Goal: Task Accomplishment & Management: Use online tool/utility

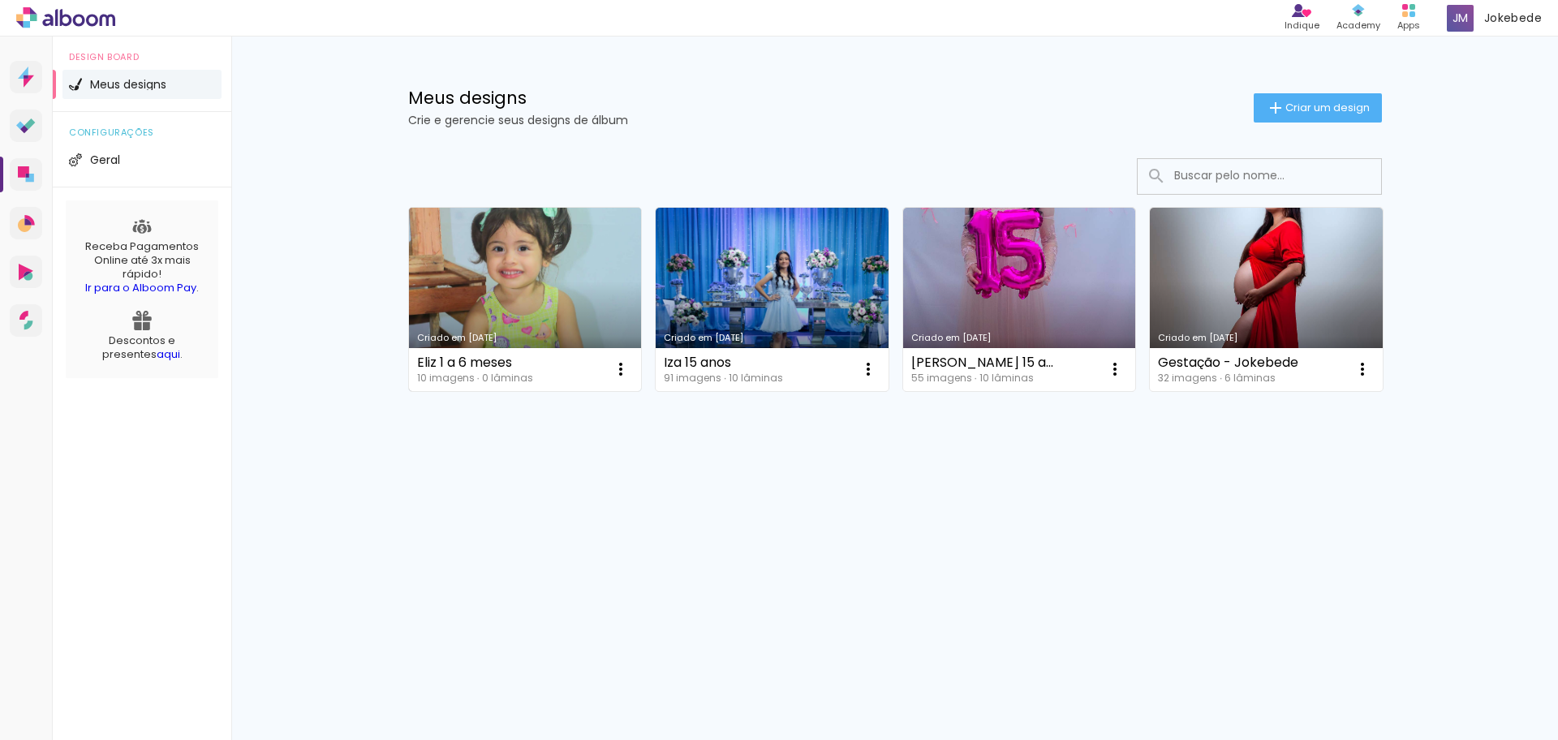
click at [565, 280] on link "Criado em [DATE]" at bounding box center [525, 299] width 233 height 183
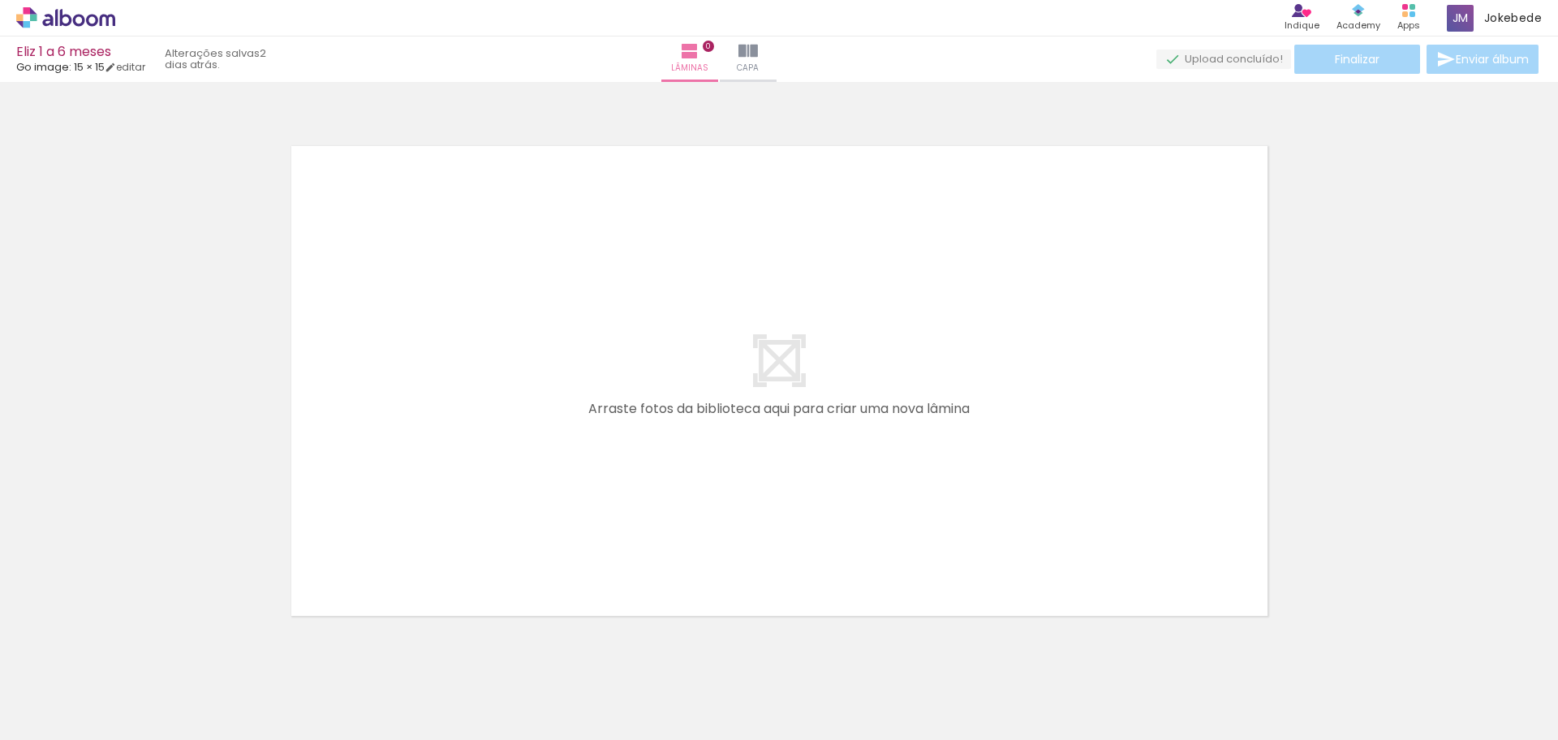
click at [181, 697] on div at bounding box center [163, 685] width 64 height 80
click at [130, 662] on paper-icon-button at bounding box center [127, 653] width 20 height 20
click at [131, 656] on iron-icon at bounding box center [126, 652] width 17 height 17
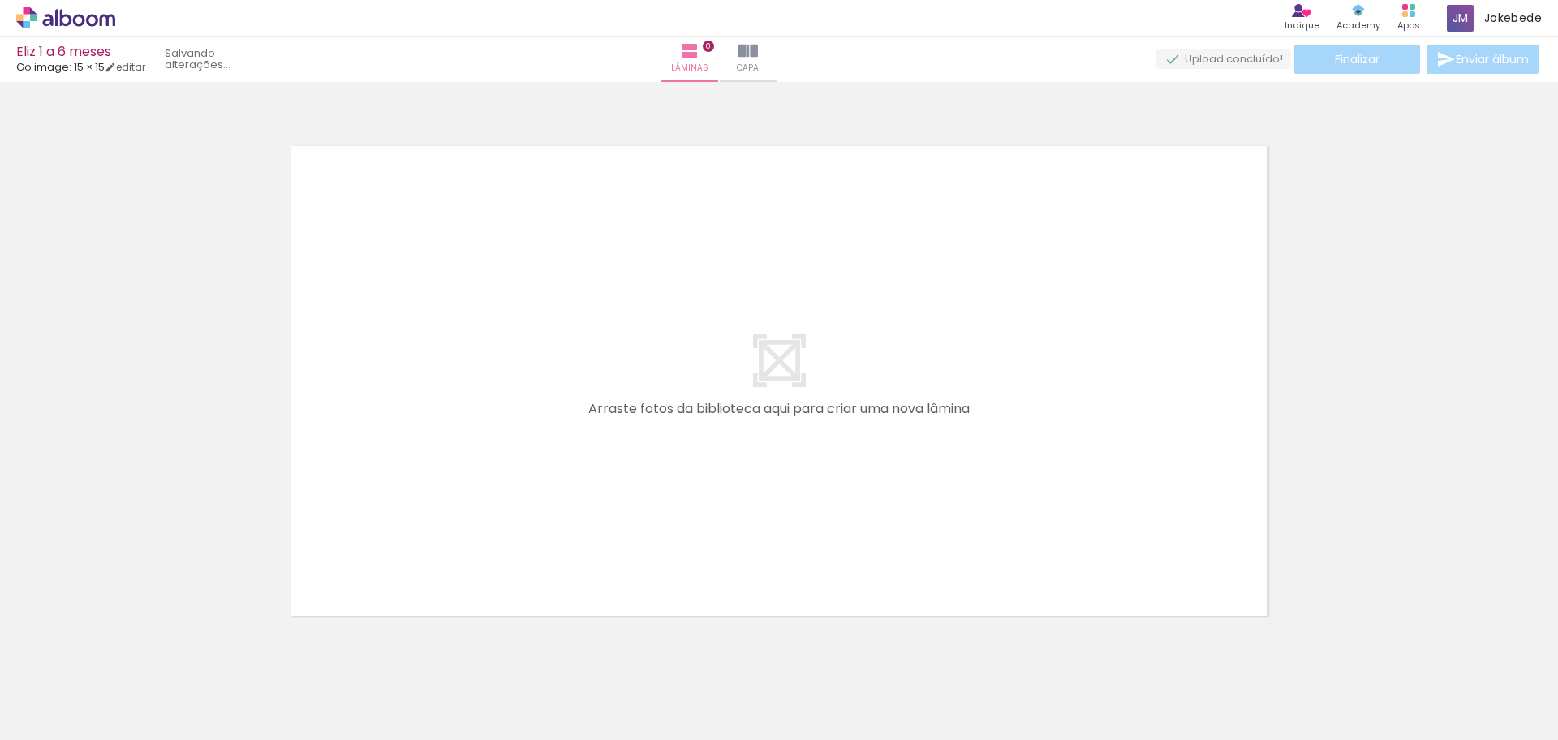
click at [131, 656] on iron-icon at bounding box center [126, 652] width 17 height 17
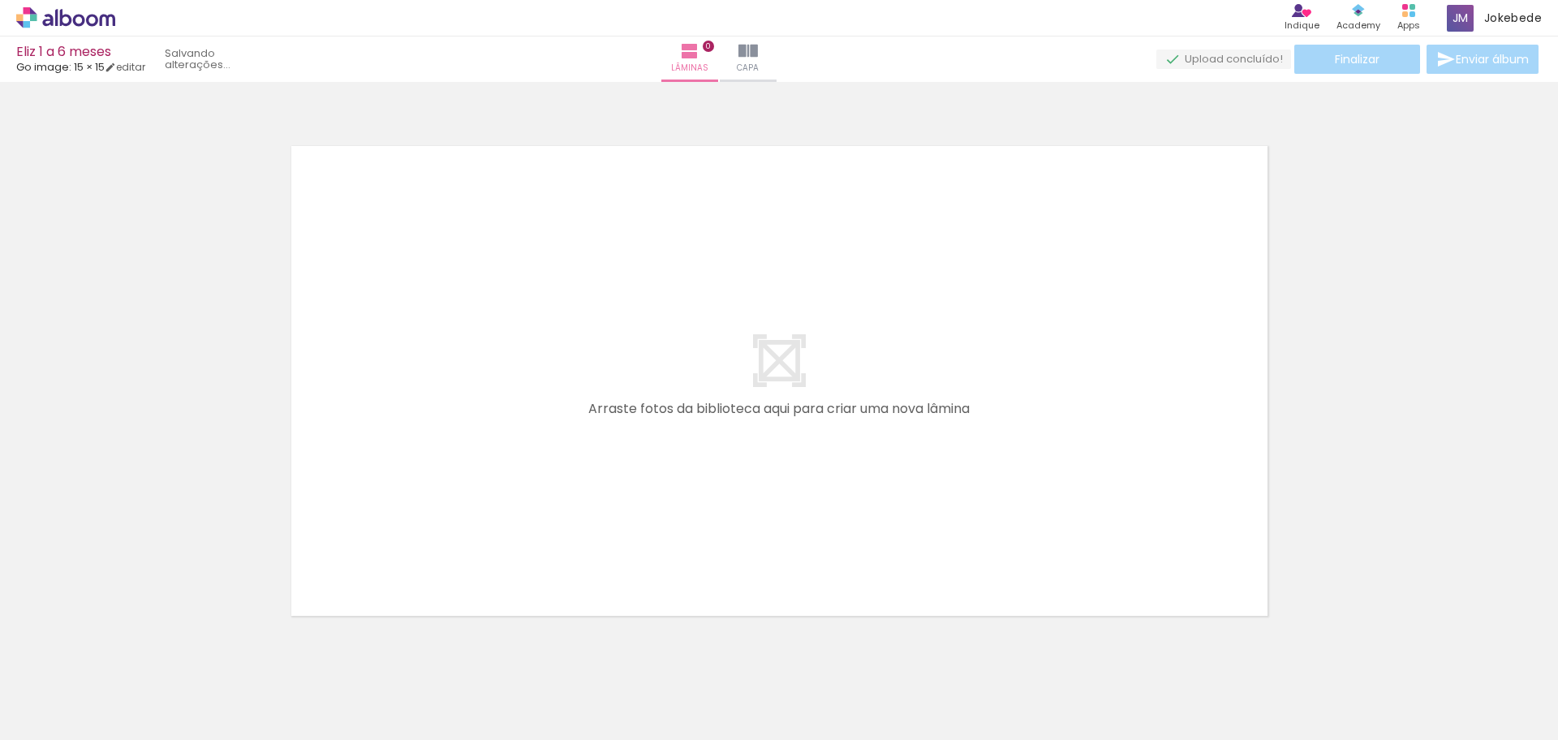
click at [131, 656] on iron-icon at bounding box center [126, 652] width 17 height 17
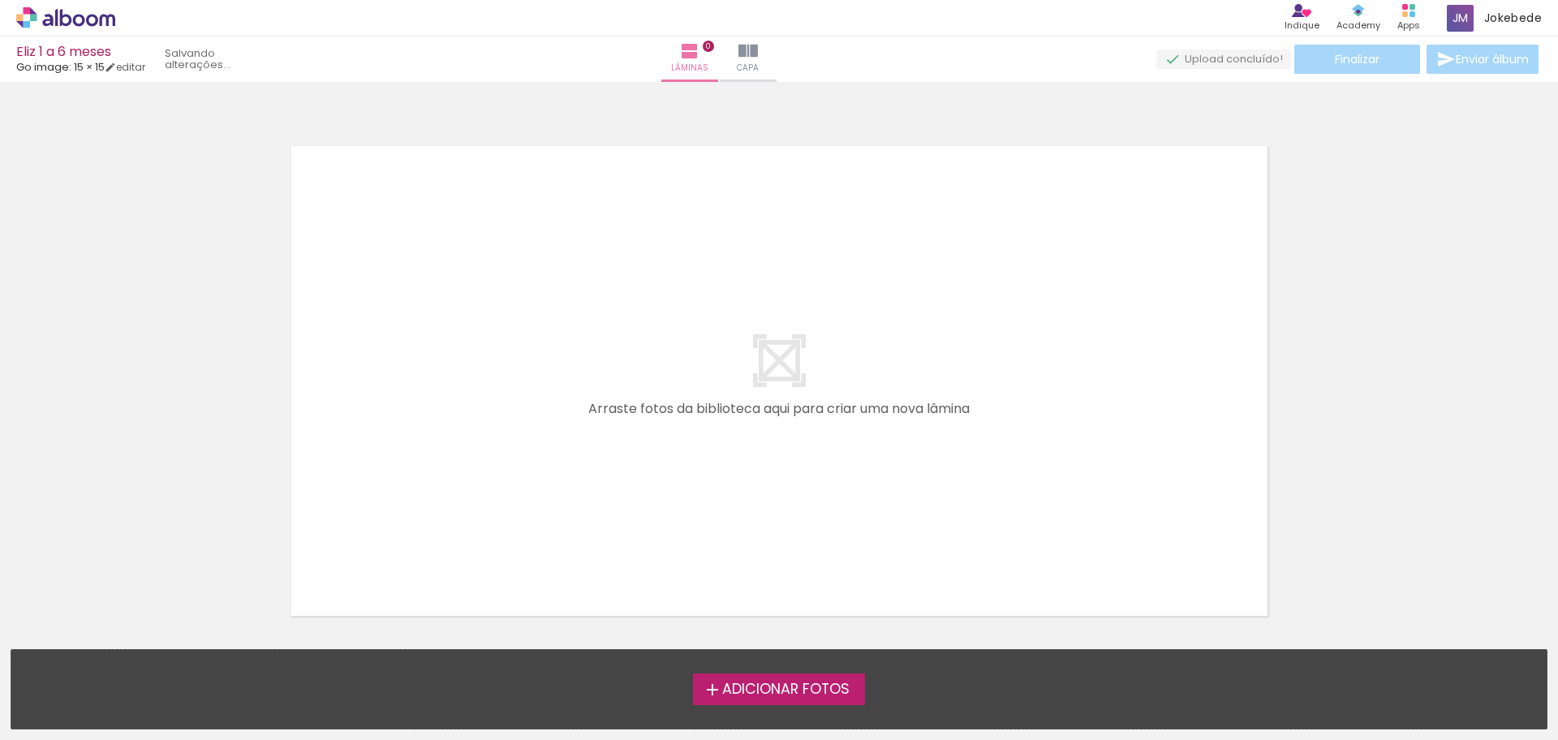
click at [131, 656] on div "Adicionar Fotos Solte suas fotos aqui..." at bounding box center [778, 689] width 1535 height 79
click at [783, 691] on span "Adicionar Fotos" at bounding box center [785, 689] width 127 height 15
click at [0, 0] on input "file" at bounding box center [0, 0] width 0 height 0
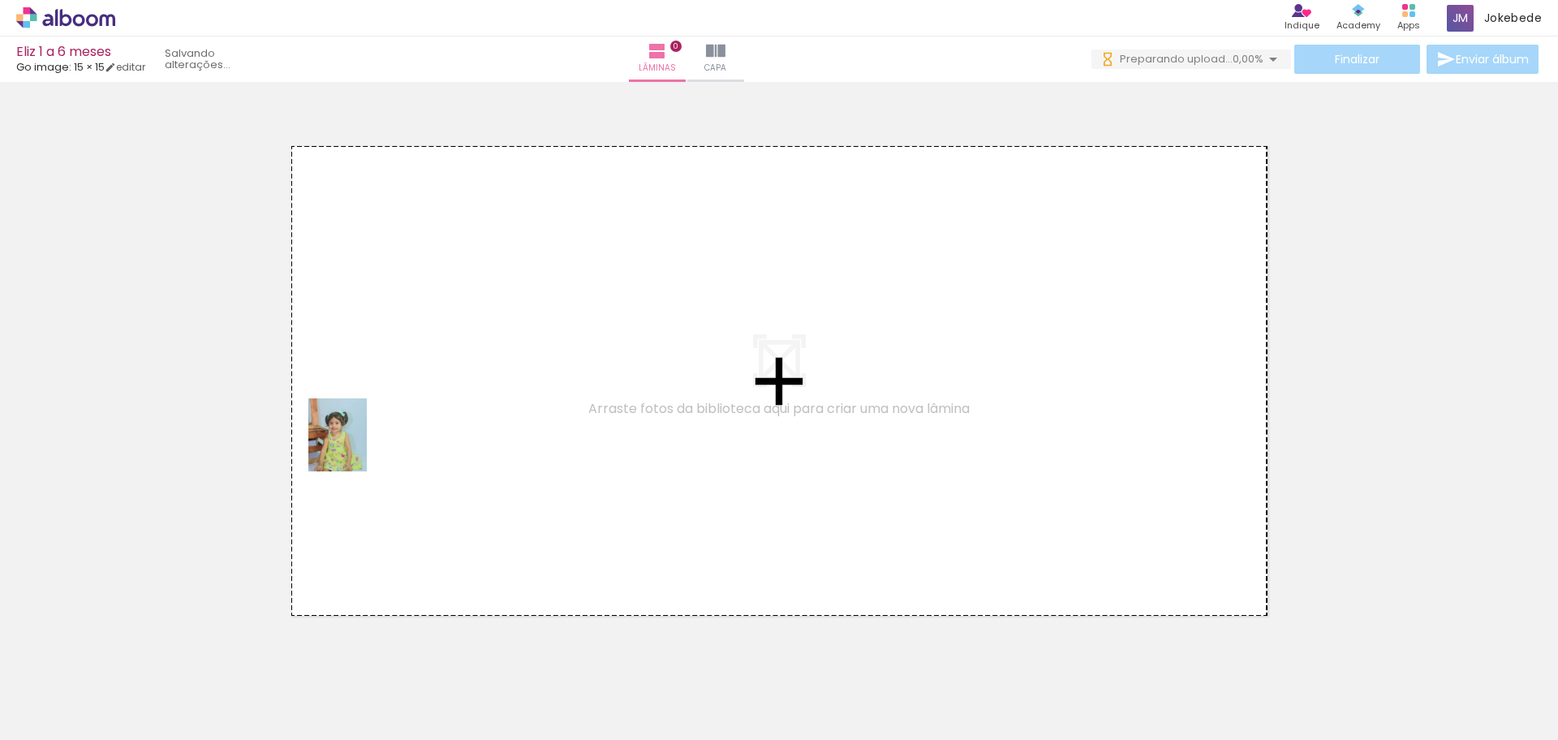
drag, startPoint x: 159, startPoint y: 694, endPoint x: 357, endPoint y: 447, distance: 316.3
click at [357, 447] on quentale-workspace at bounding box center [779, 370] width 1558 height 740
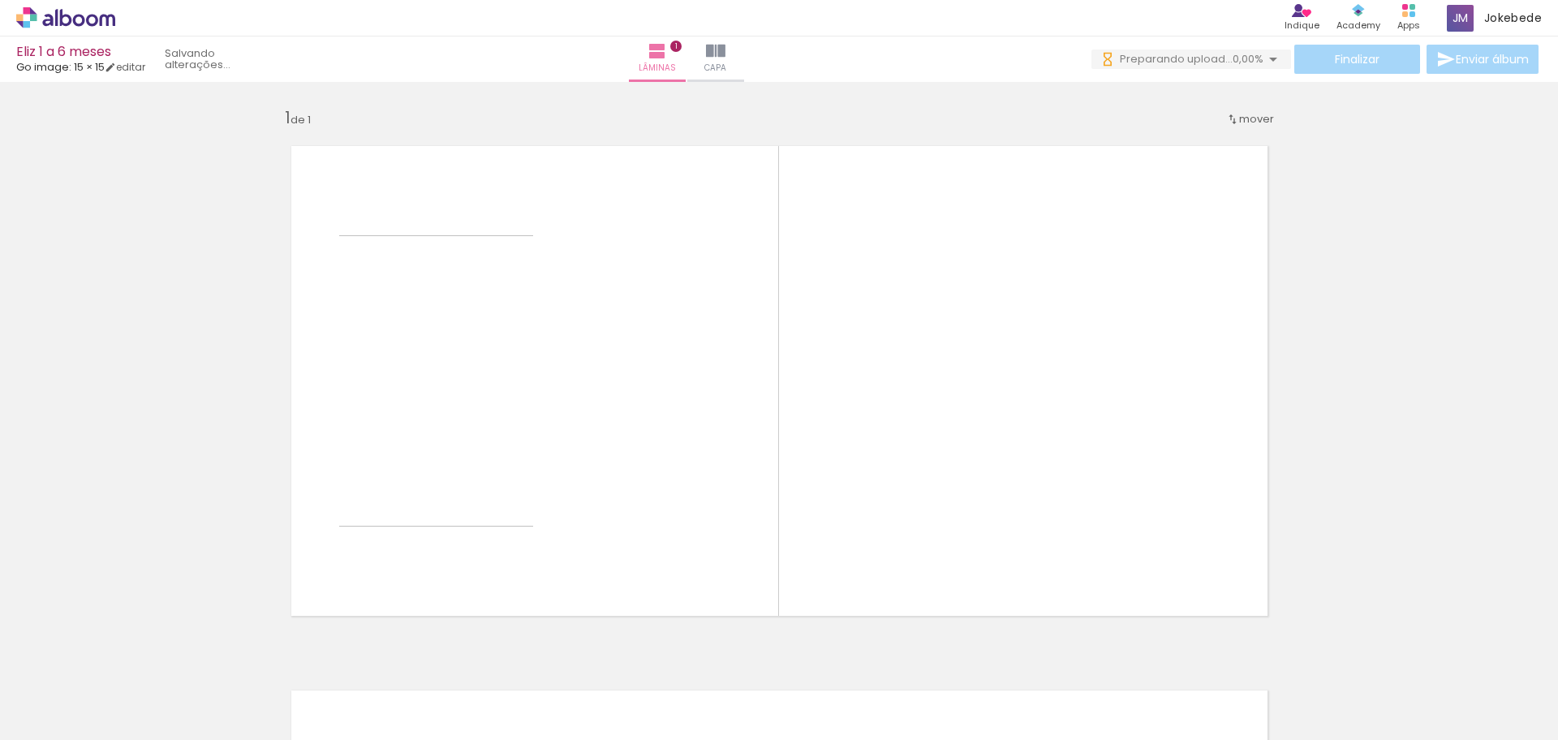
scroll to position [21, 0]
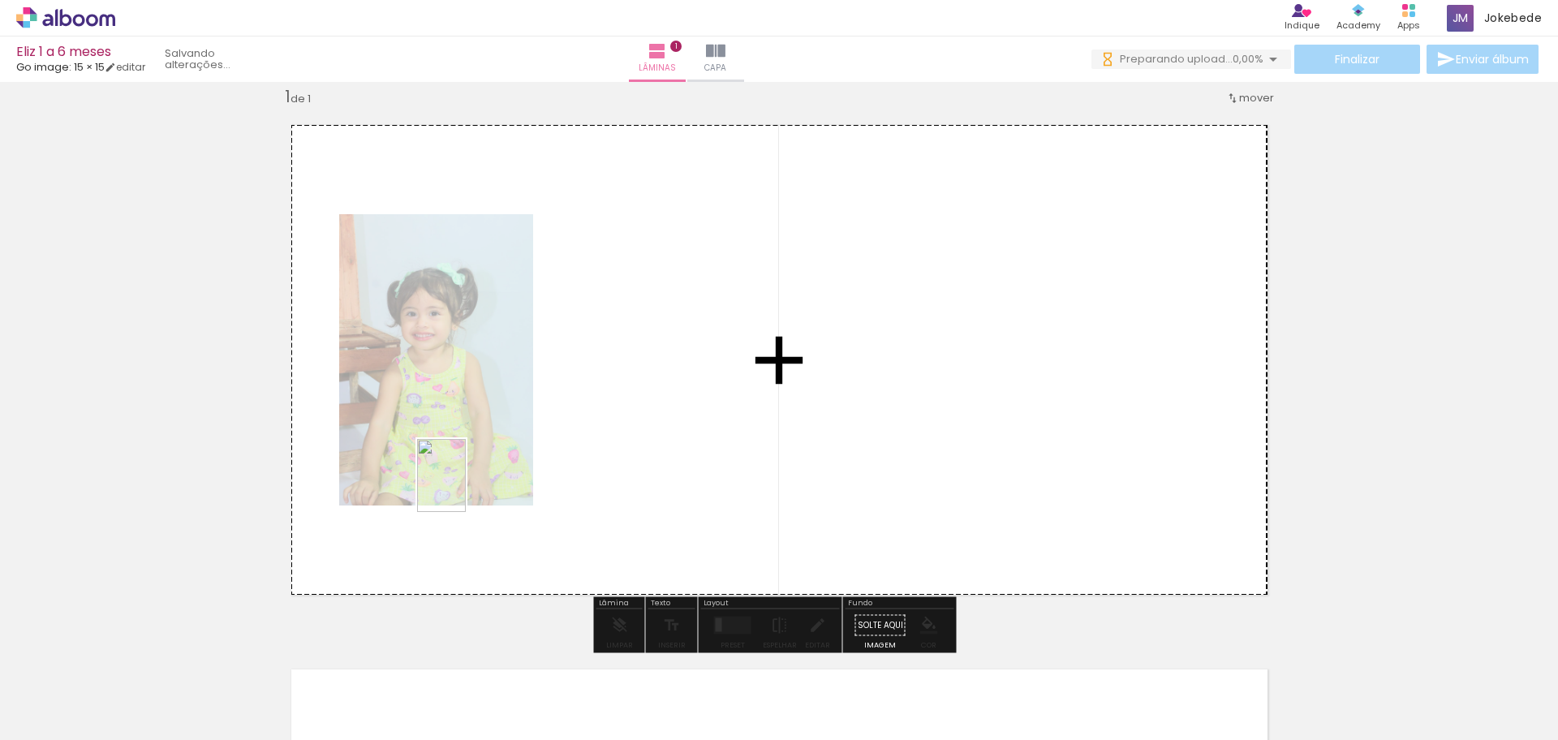
drag, startPoint x: 253, startPoint y: 695, endPoint x: 514, endPoint y: 474, distance: 341.4
click at [514, 474] on quentale-workspace at bounding box center [779, 370] width 1558 height 740
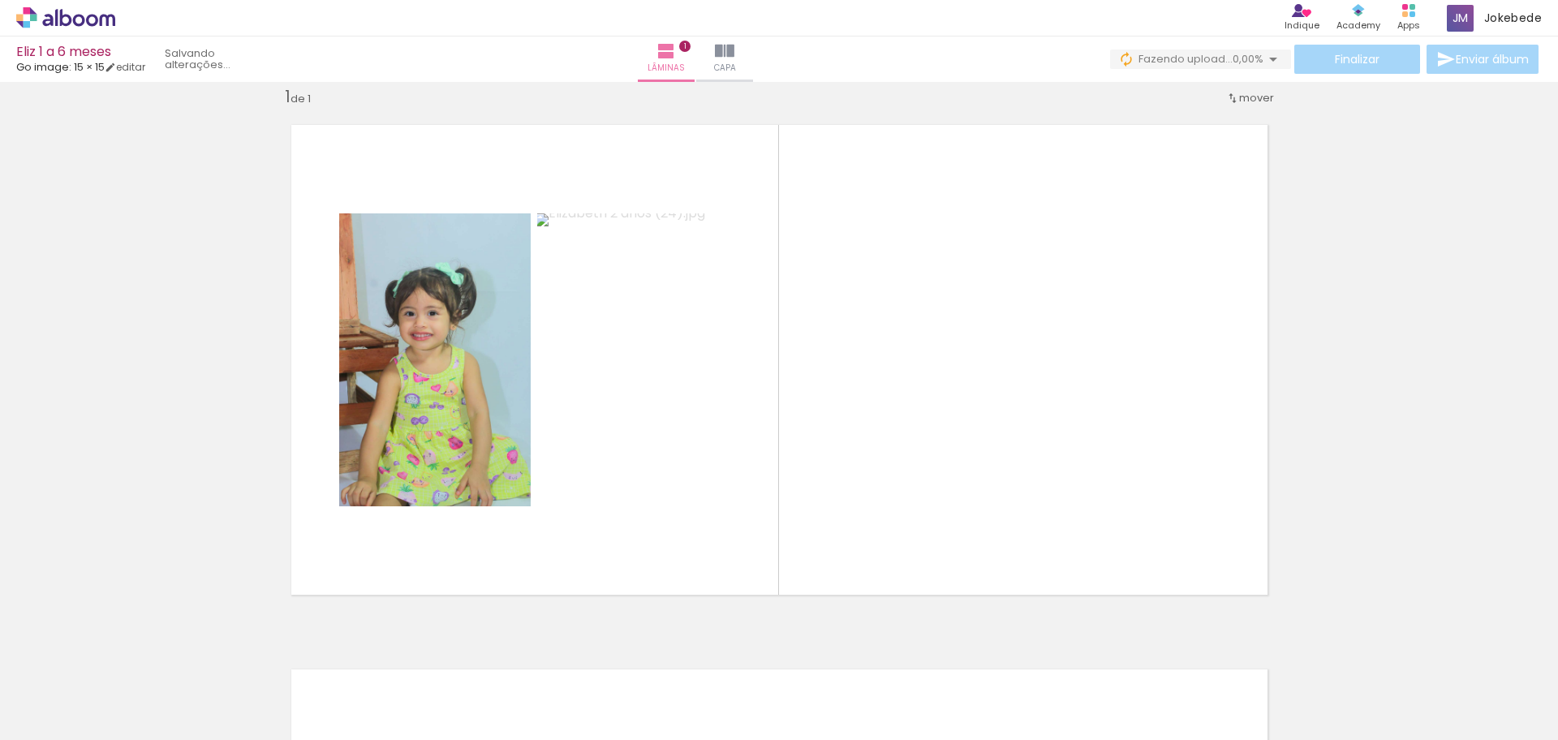
click at [0, 0] on slot at bounding box center [0, 0] width 0 height 0
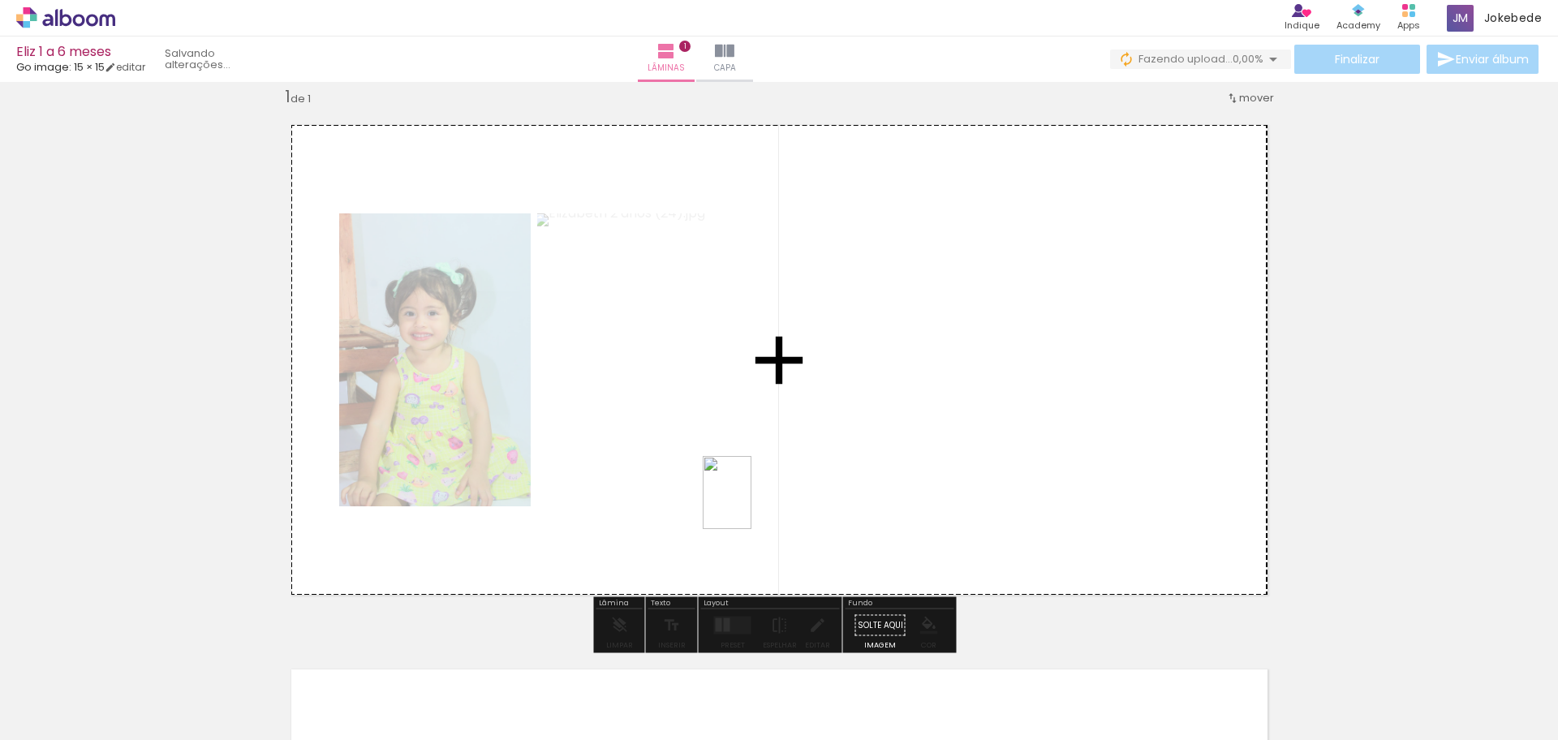
drag, startPoint x: 355, startPoint y: 699, endPoint x: 751, endPoint y: 505, distance: 441.7
click at [751, 505] on quentale-workspace at bounding box center [779, 370] width 1558 height 740
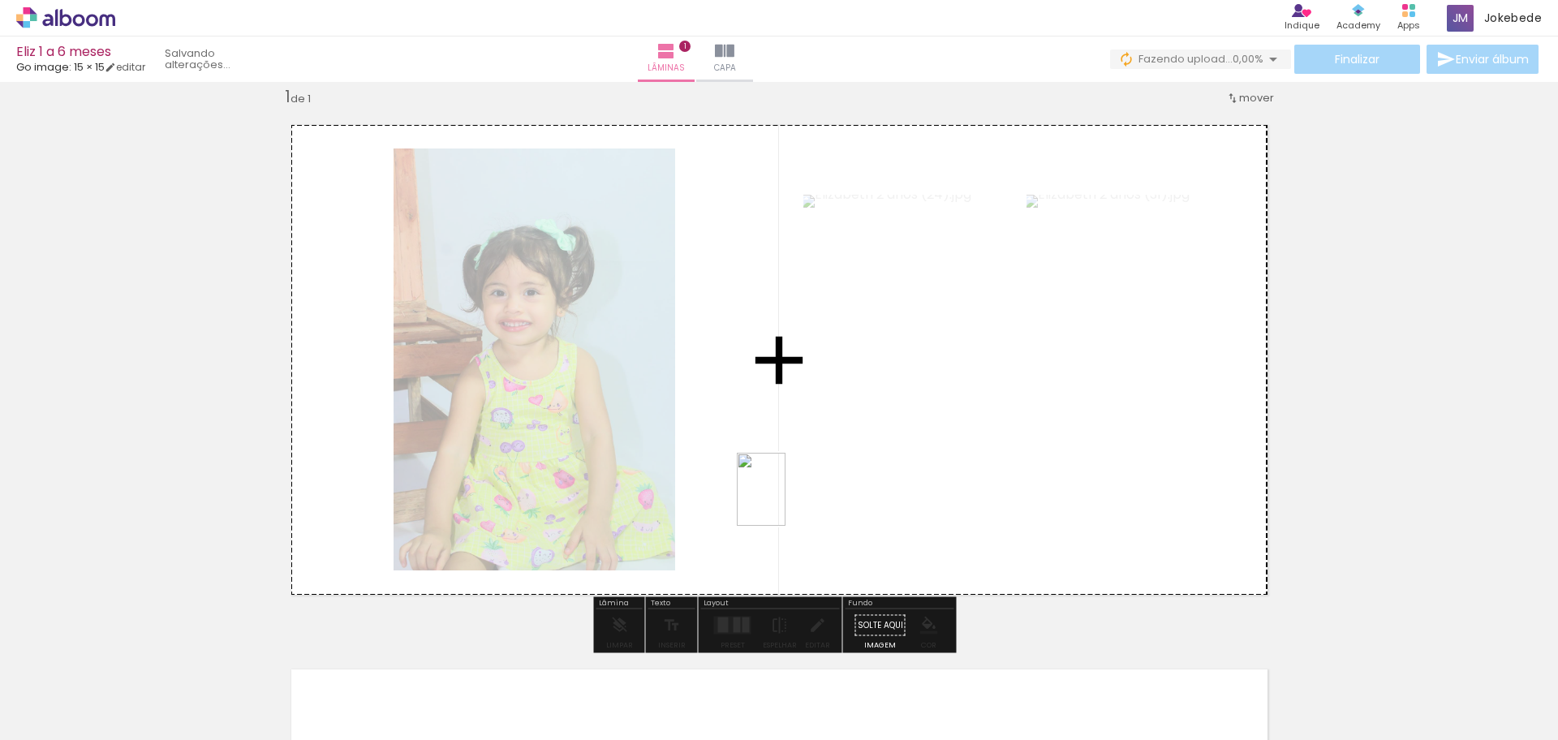
drag, startPoint x: 515, startPoint y: 646, endPoint x: 785, endPoint y: 501, distance: 306.4
click at [785, 501] on quentale-workspace at bounding box center [779, 370] width 1558 height 740
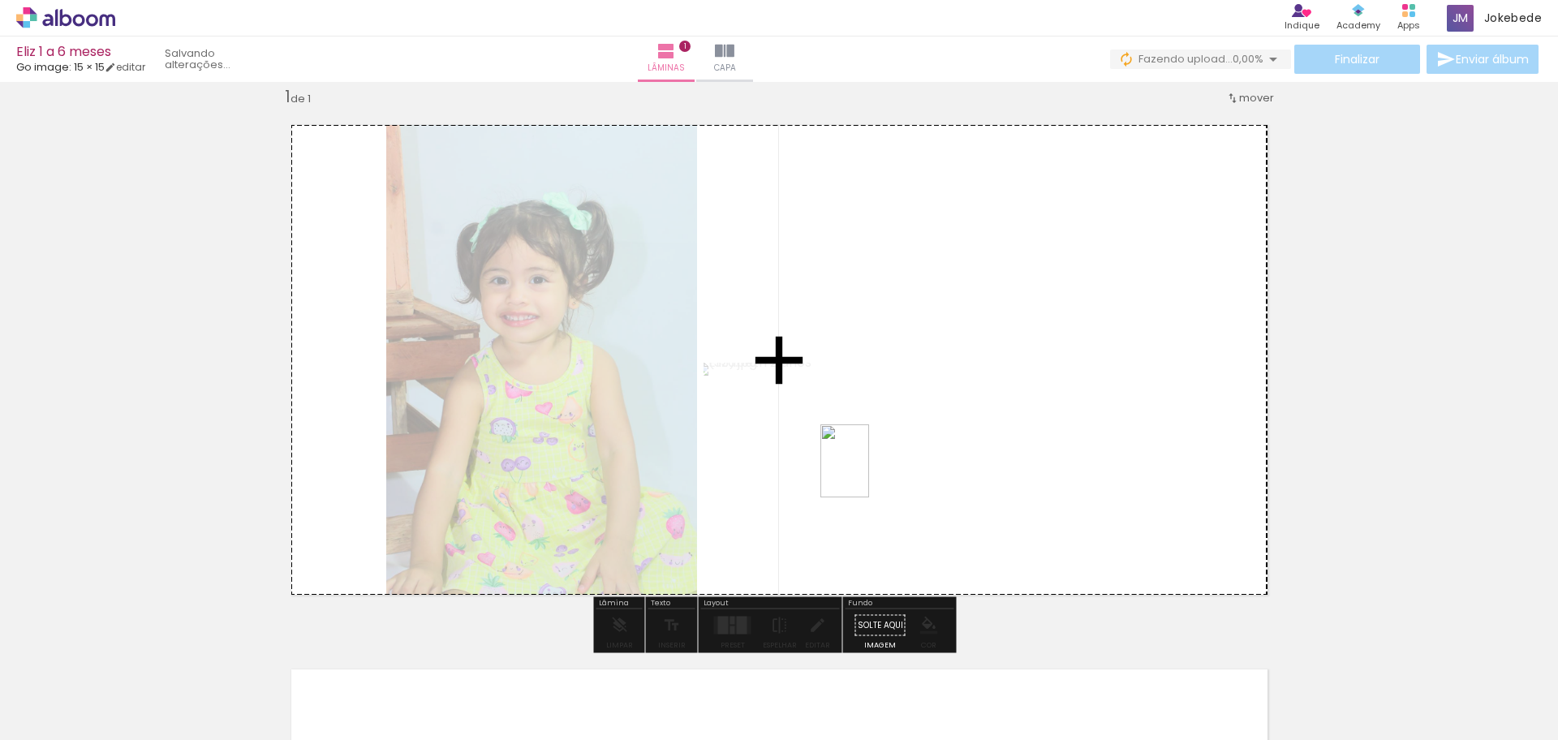
drag, startPoint x: 536, startPoint y: 701, endPoint x: 869, endPoint y: 473, distance: 403.3
click at [869, 473] on quentale-workspace at bounding box center [779, 370] width 1558 height 740
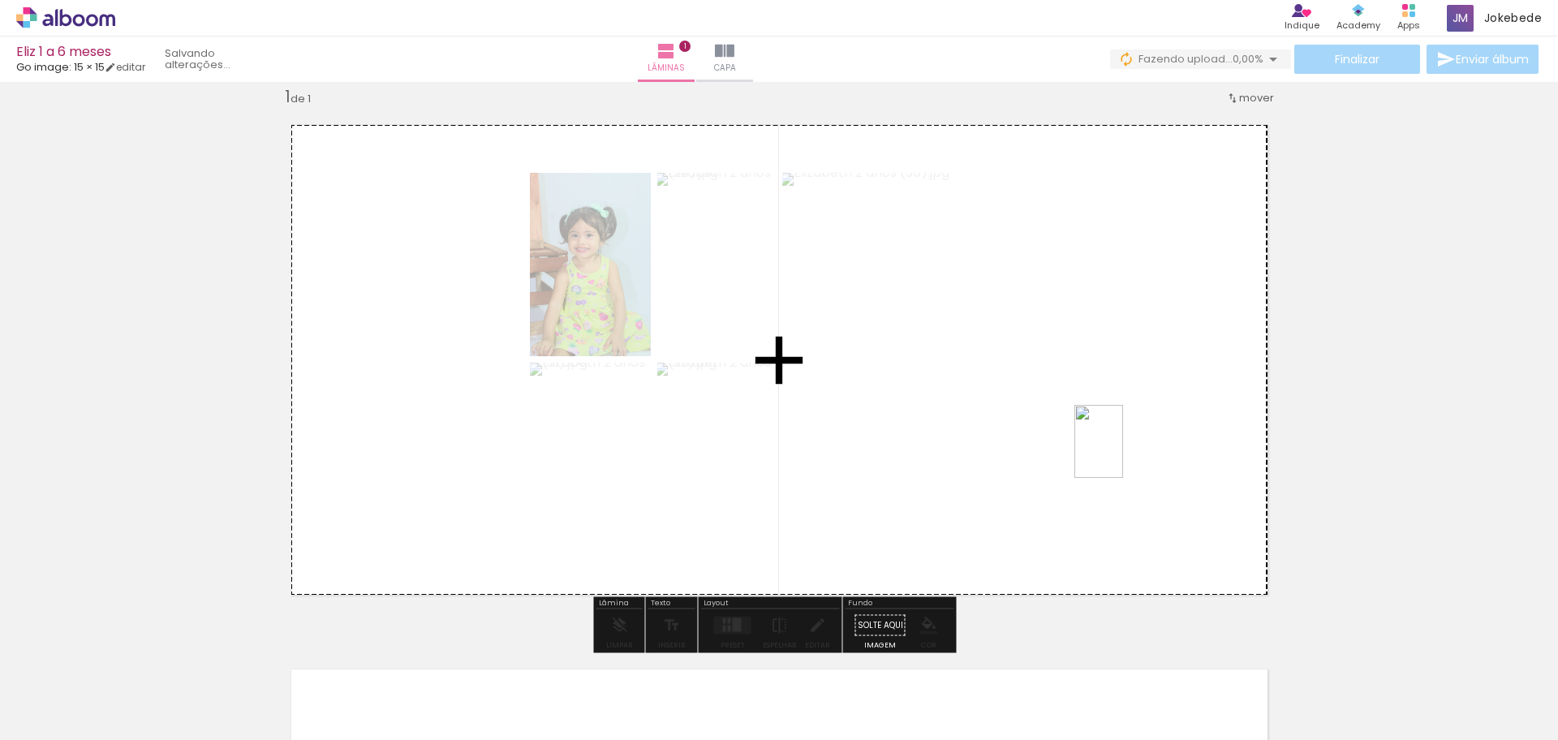
drag, startPoint x: 628, startPoint y: 688, endPoint x: 1123, endPoint y: 454, distance: 547.7
click at [1123, 454] on quentale-workspace at bounding box center [779, 370] width 1558 height 740
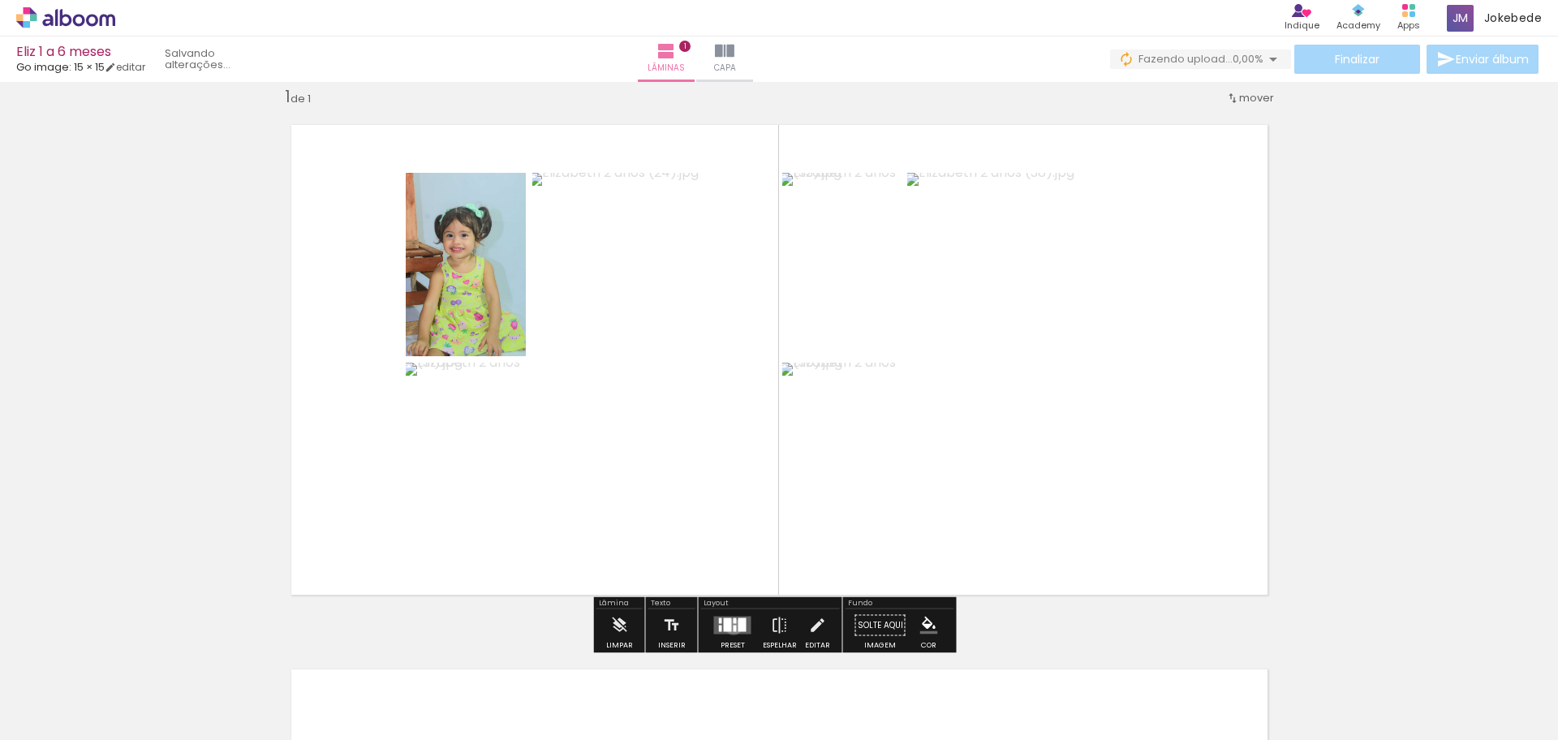
click at [734, 626] on div at bounding box center [735, 629] width 3 height 6
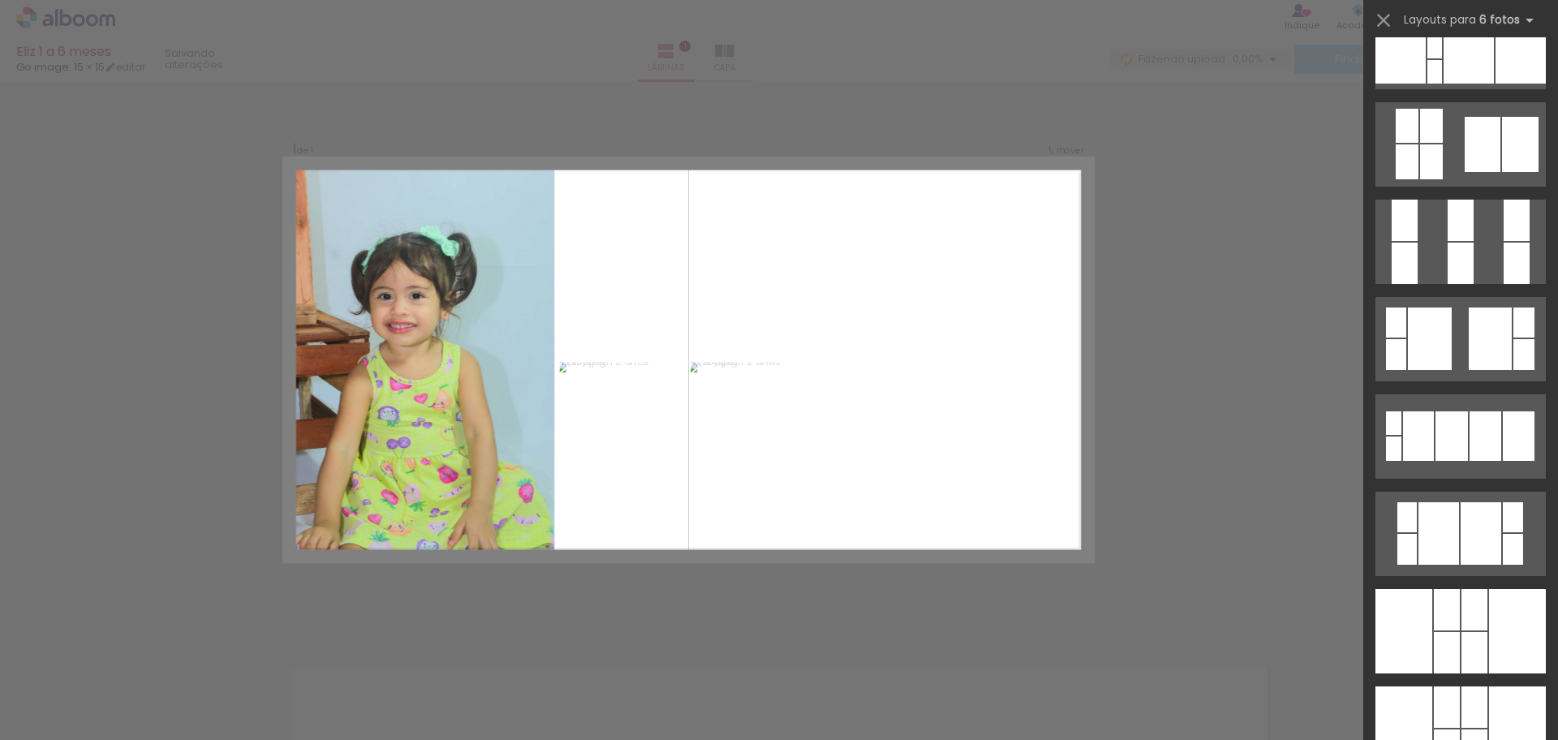
scroll to position [1217, 0]
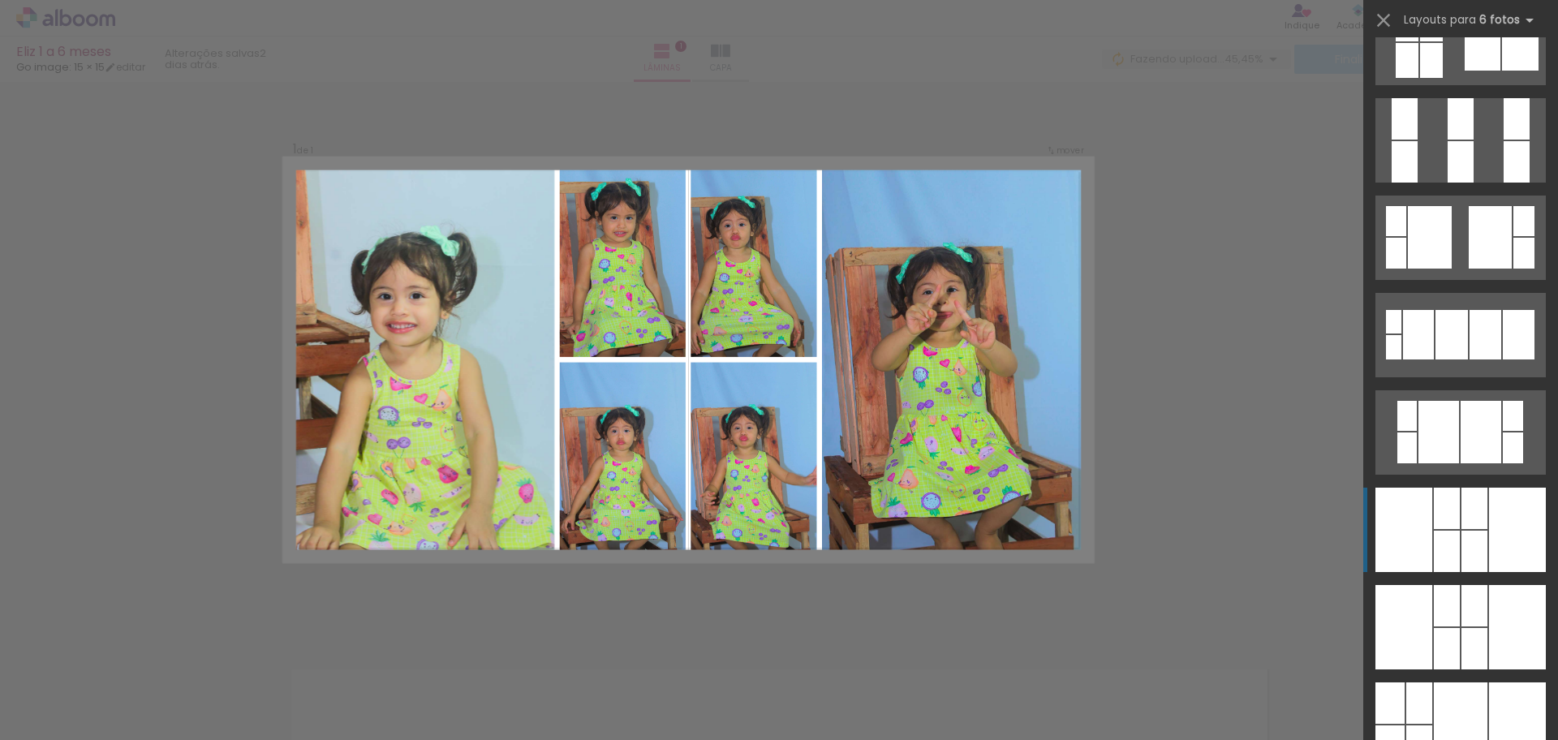
click at [1464, 541] on div at bounding box center [1474, 551] width 26 height 41
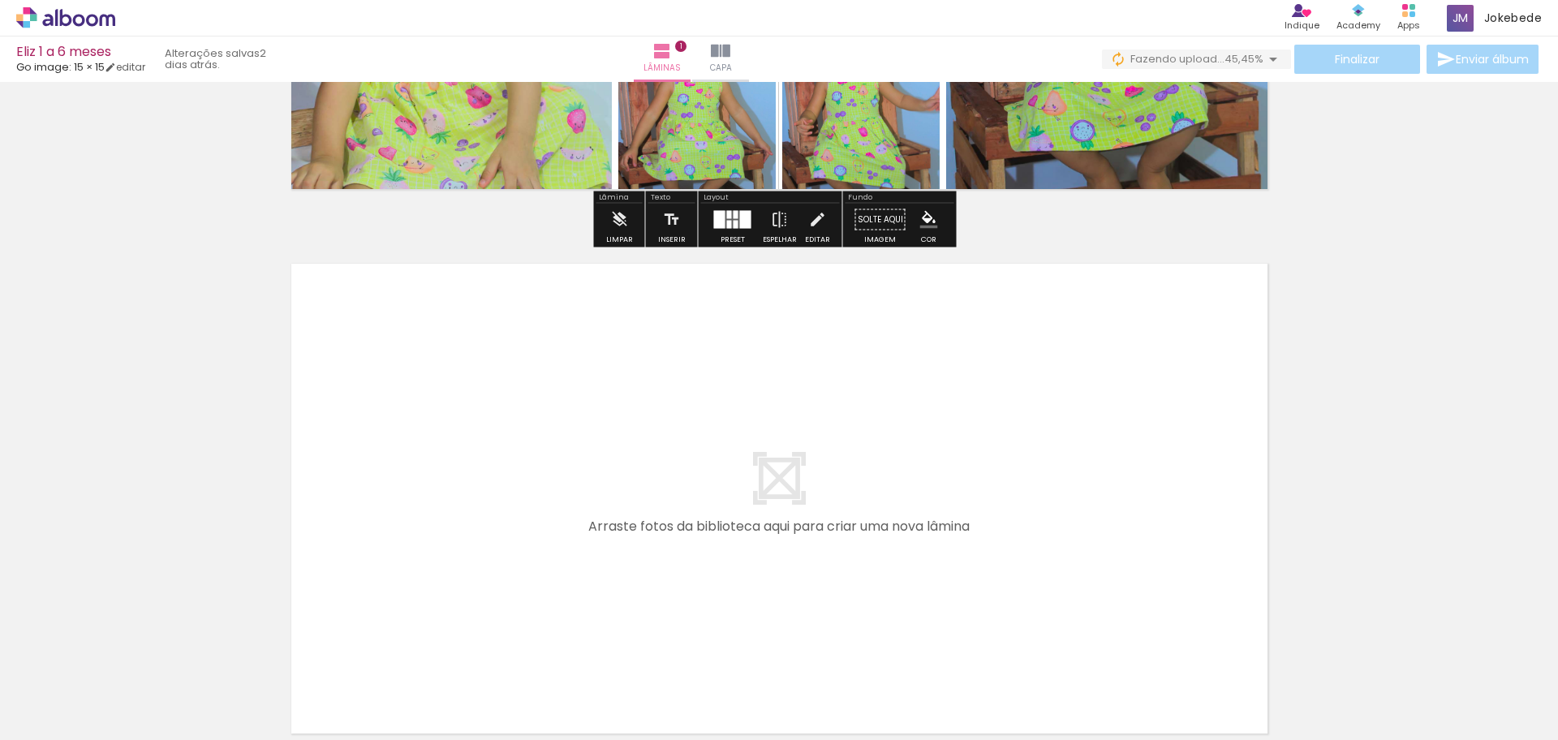
scroll to position [528, 0]
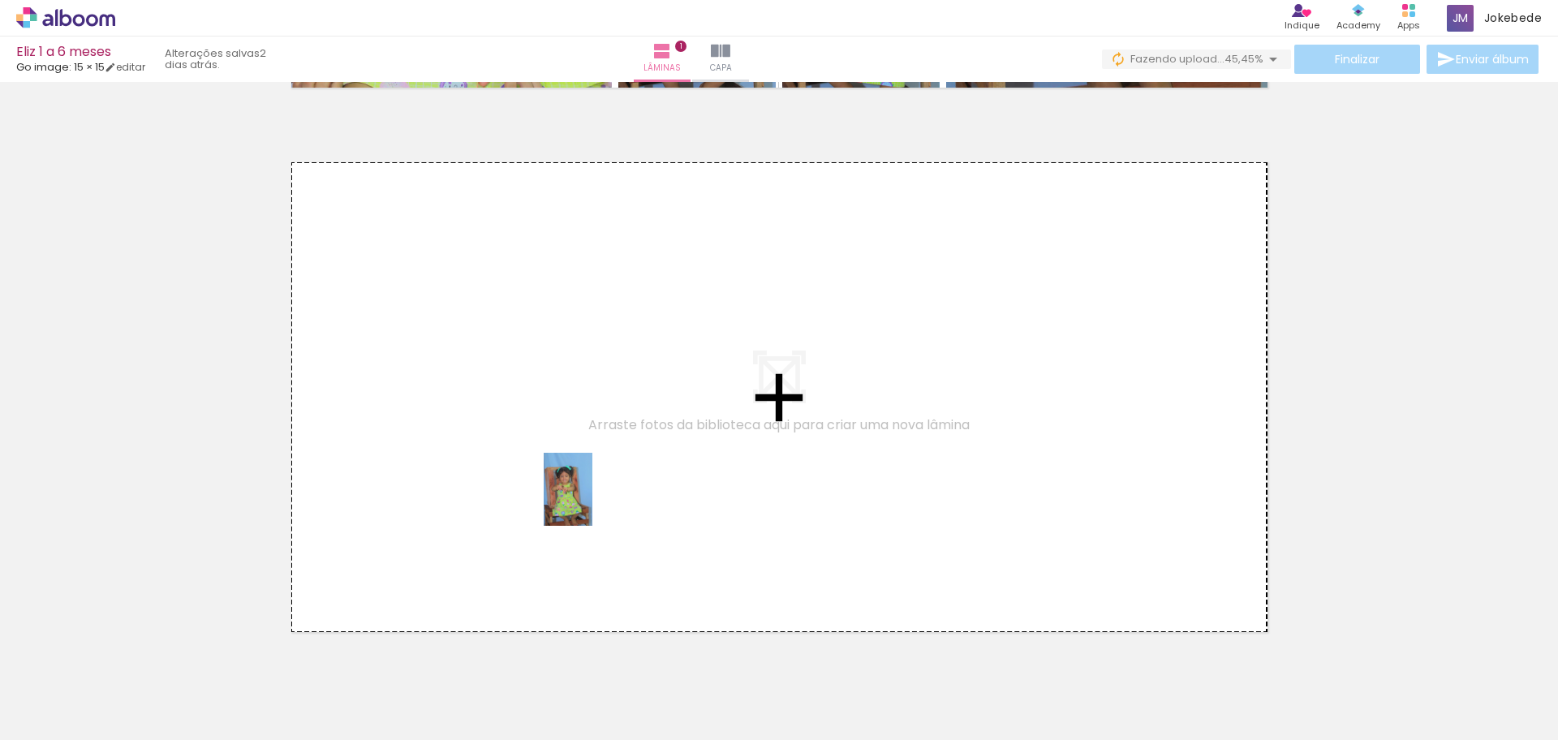
drag, startPoint x: 714, startPoint y: 692, endPoint x: 592, endPoint y: 501, distance: 226.2
click at [592, 501] on quentale-workspace at bounding box center [779, 370] width 1558 height 740
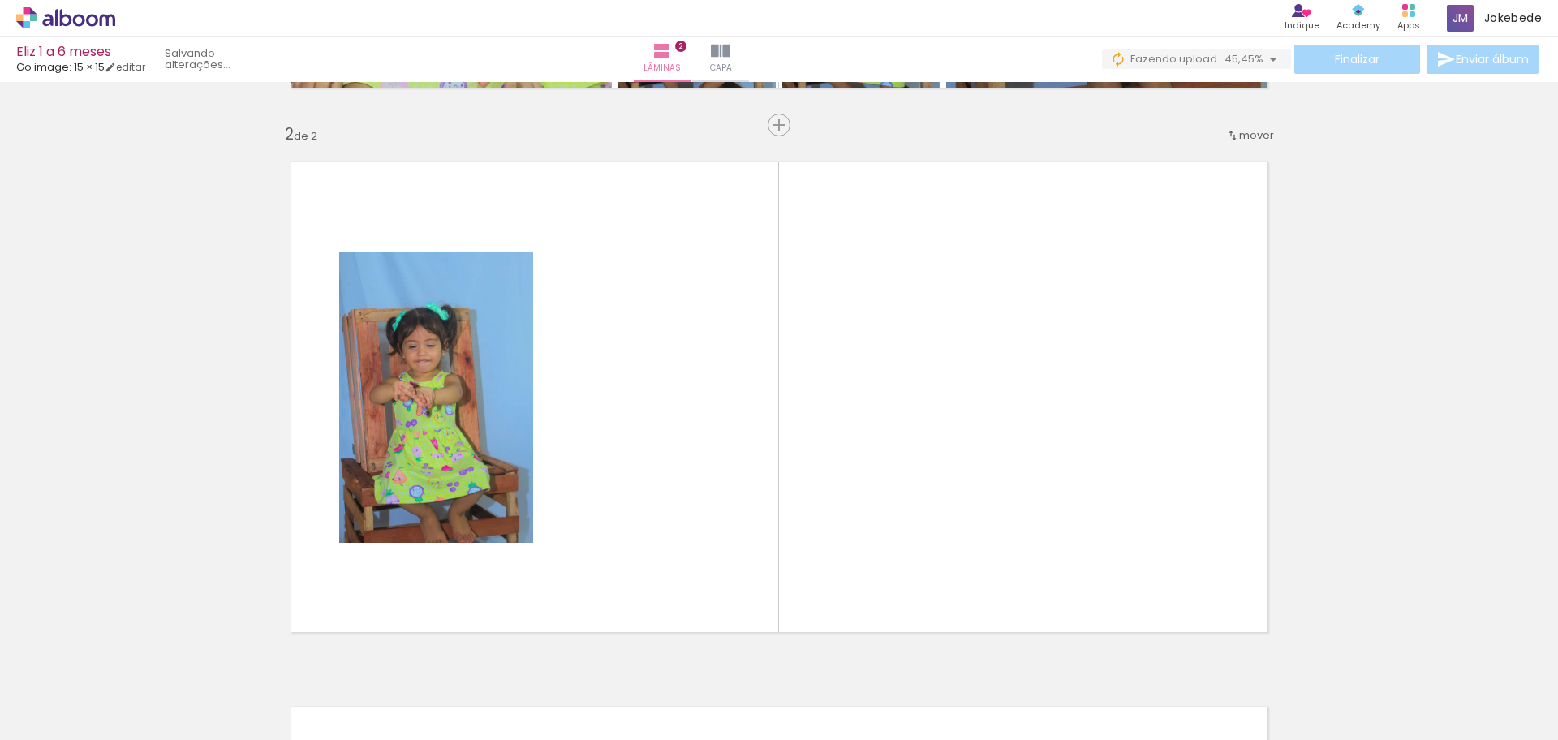
scroll to position [566, 0]
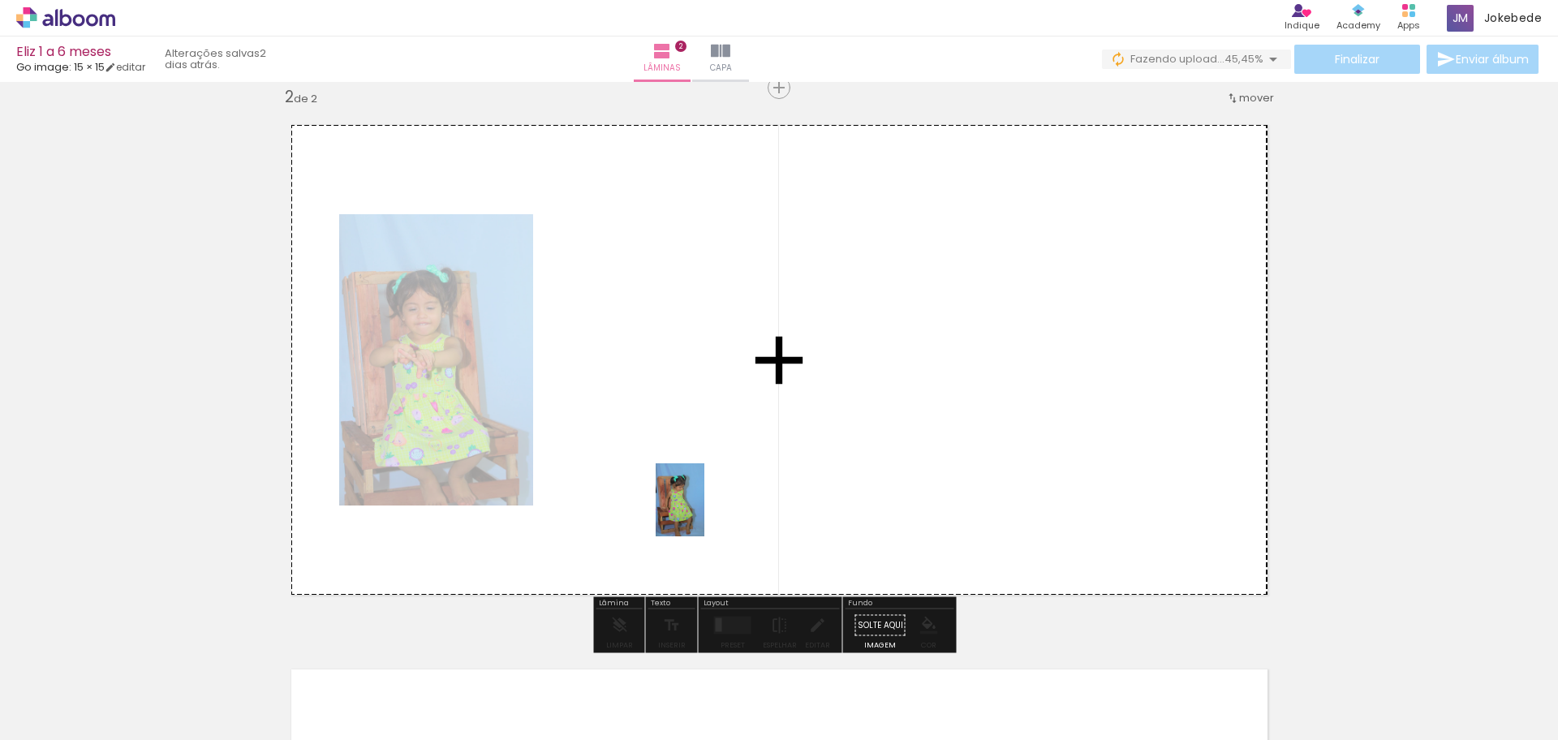
drag, startPoint x: 807, startPoint y: 702, endPoint x: 704, endPoint y: 512, distance: 216.0
click at [704, 512] on quentale-workspace at bounding box center [779, 370] width 1558 height 740
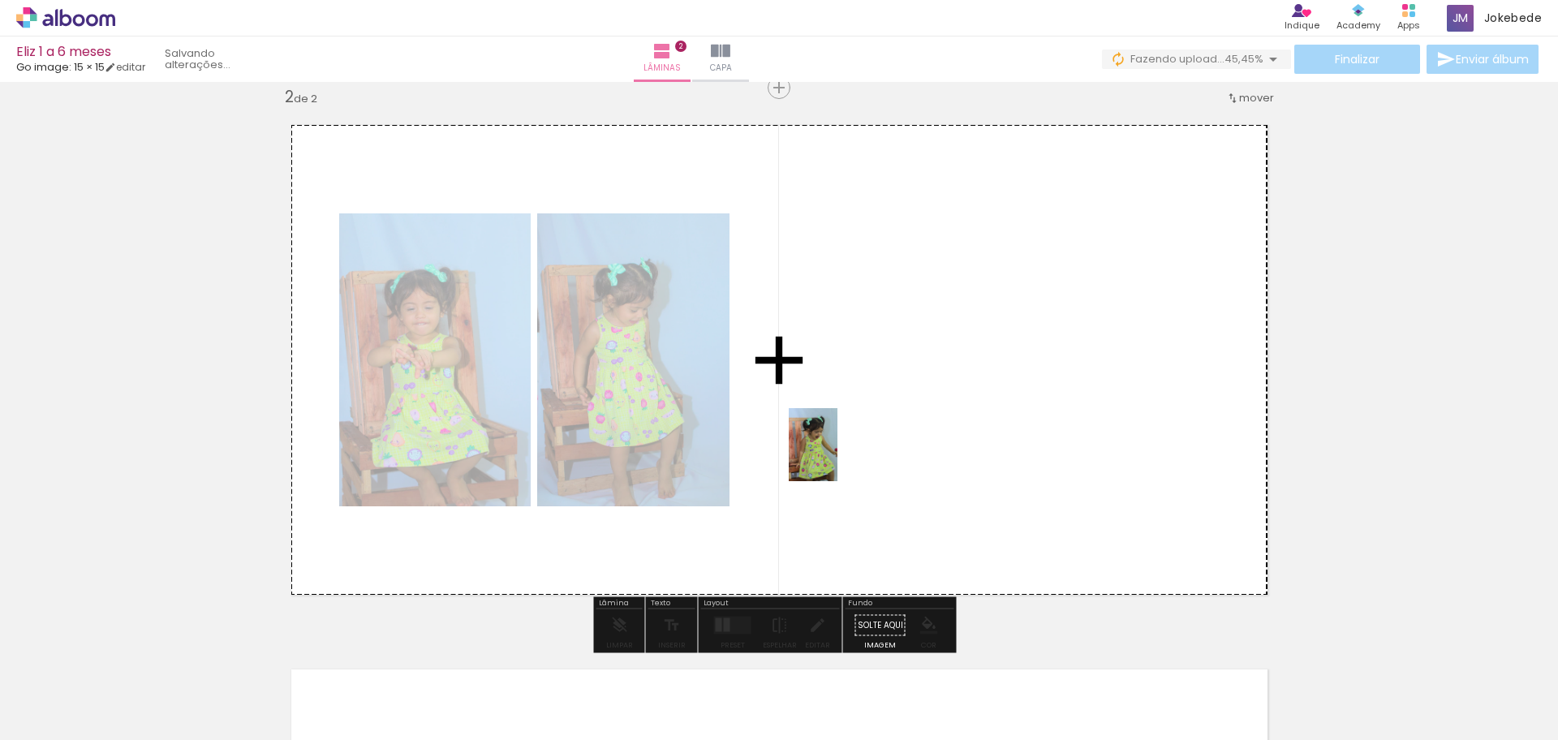
drag, startPoint x: 896, startPoint y: 670, endPoint x: 837, endPoint y: 457, distance: 221.3
click at [837, 457] on quentale-workspace at bounding box center [779, 370] width 1558 height 740
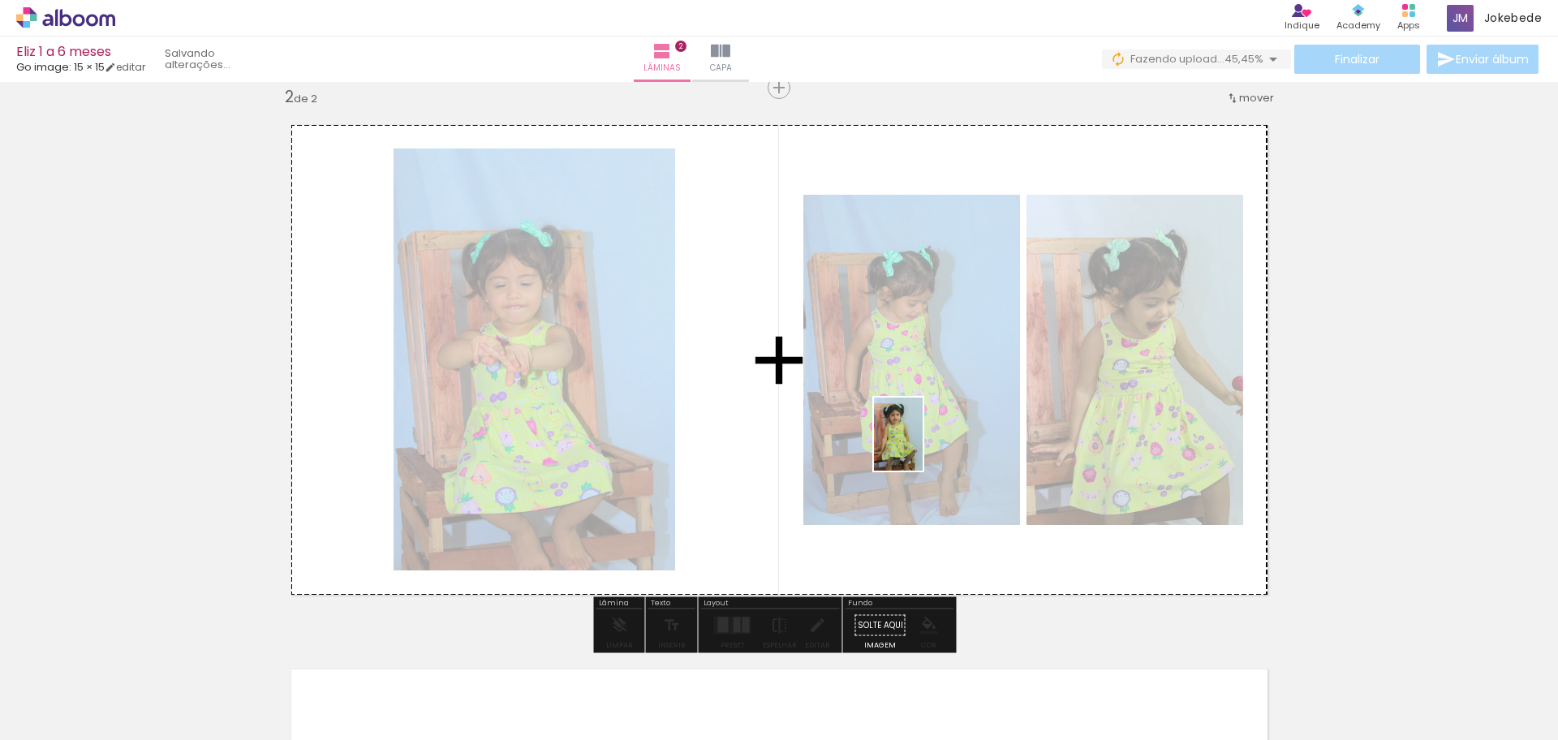
drag, startPoint x: 989, startPoint y: 719, endPoint x: 921, endPoint y: 444, distance: 283.4
click at [921, 444] on quentale-workspace at bounding box center [779, 370] width 1558 height 740
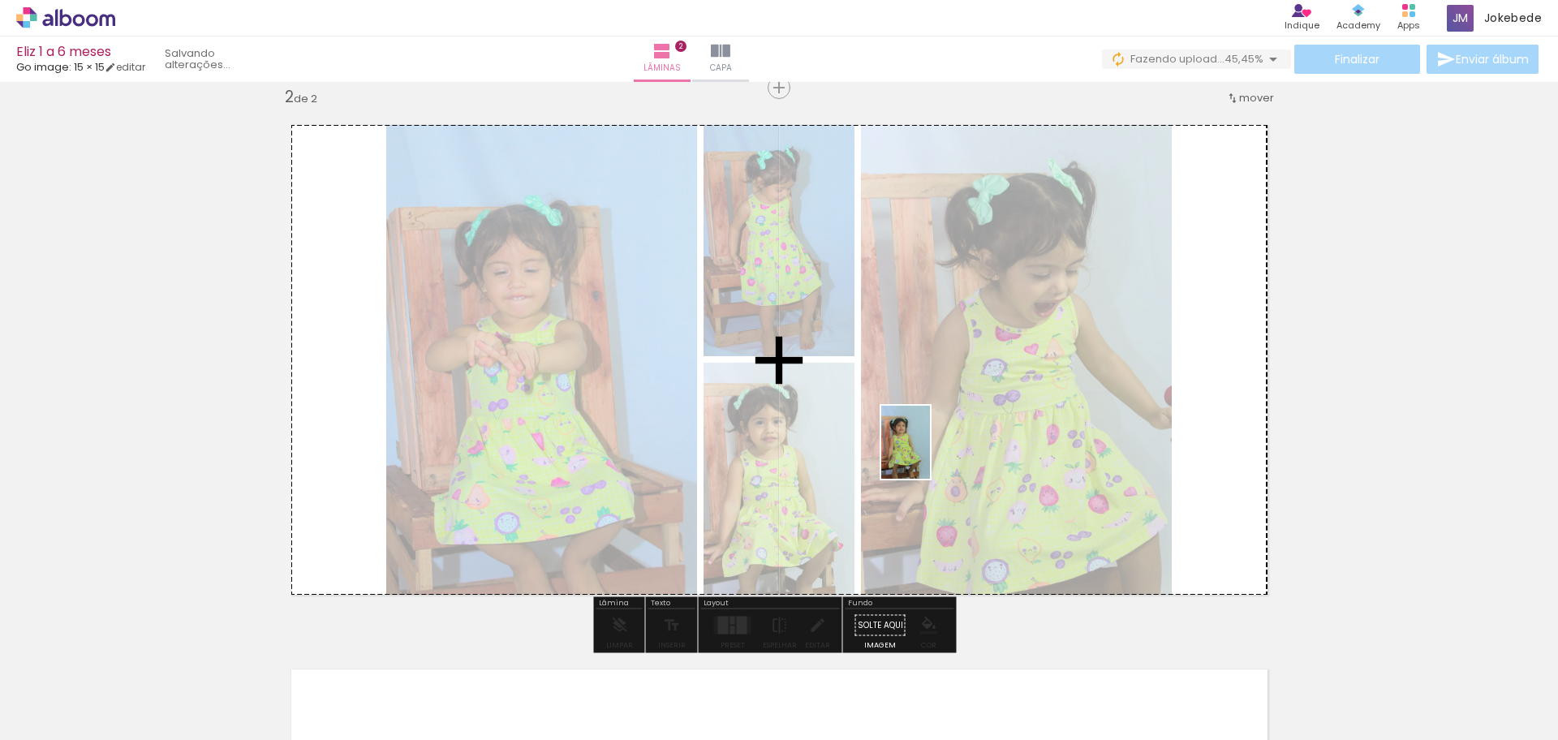
drag, startPoint x: 1078, startPoint y: 708, endPoint x: 930, endPoint y: 454, distance: 294.2
click at [930, 454] on quentale-workspace at bounding box center [779, 370] width 1558 height 740
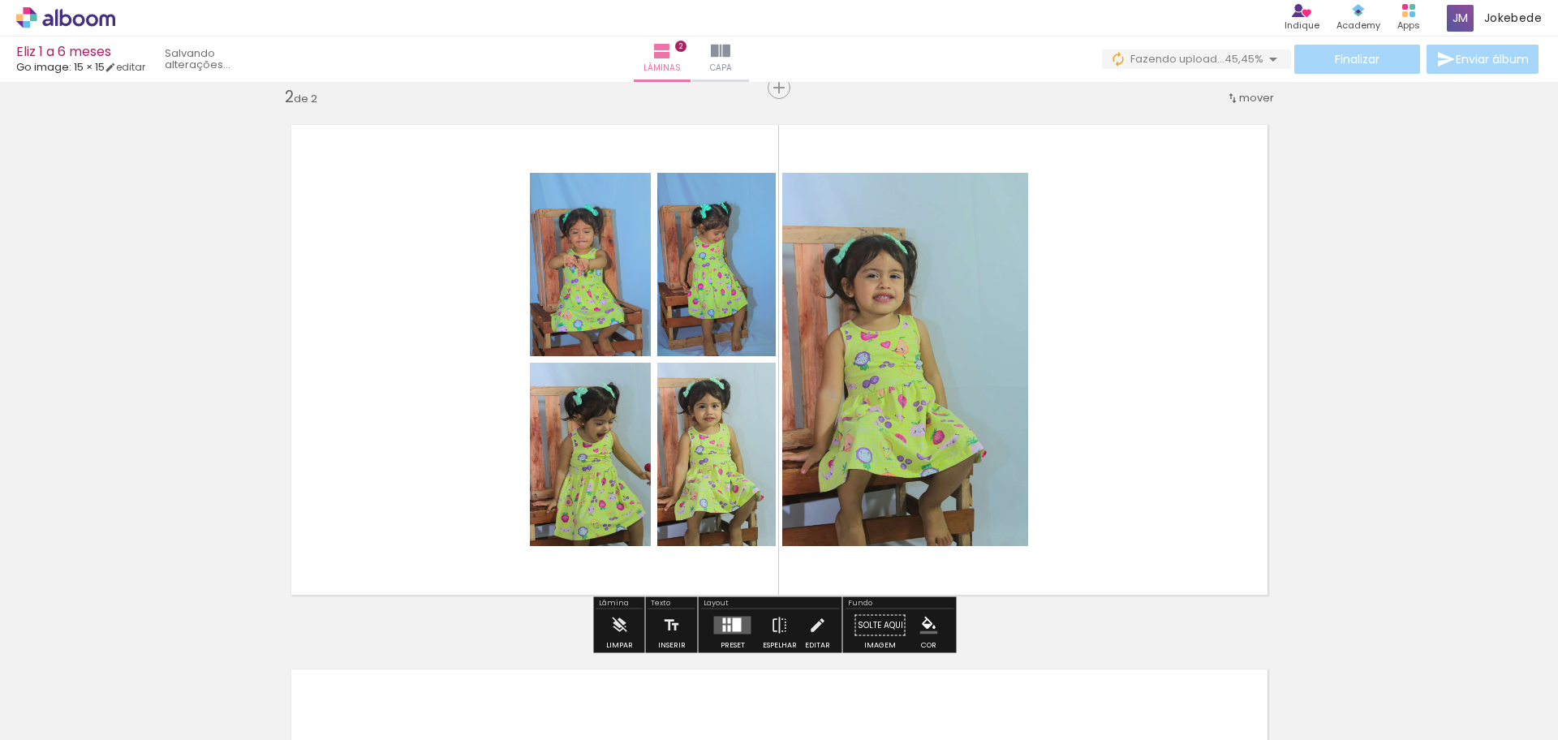
click at [733, 621] on div at bounding box center [737, 625] width 9 height 14
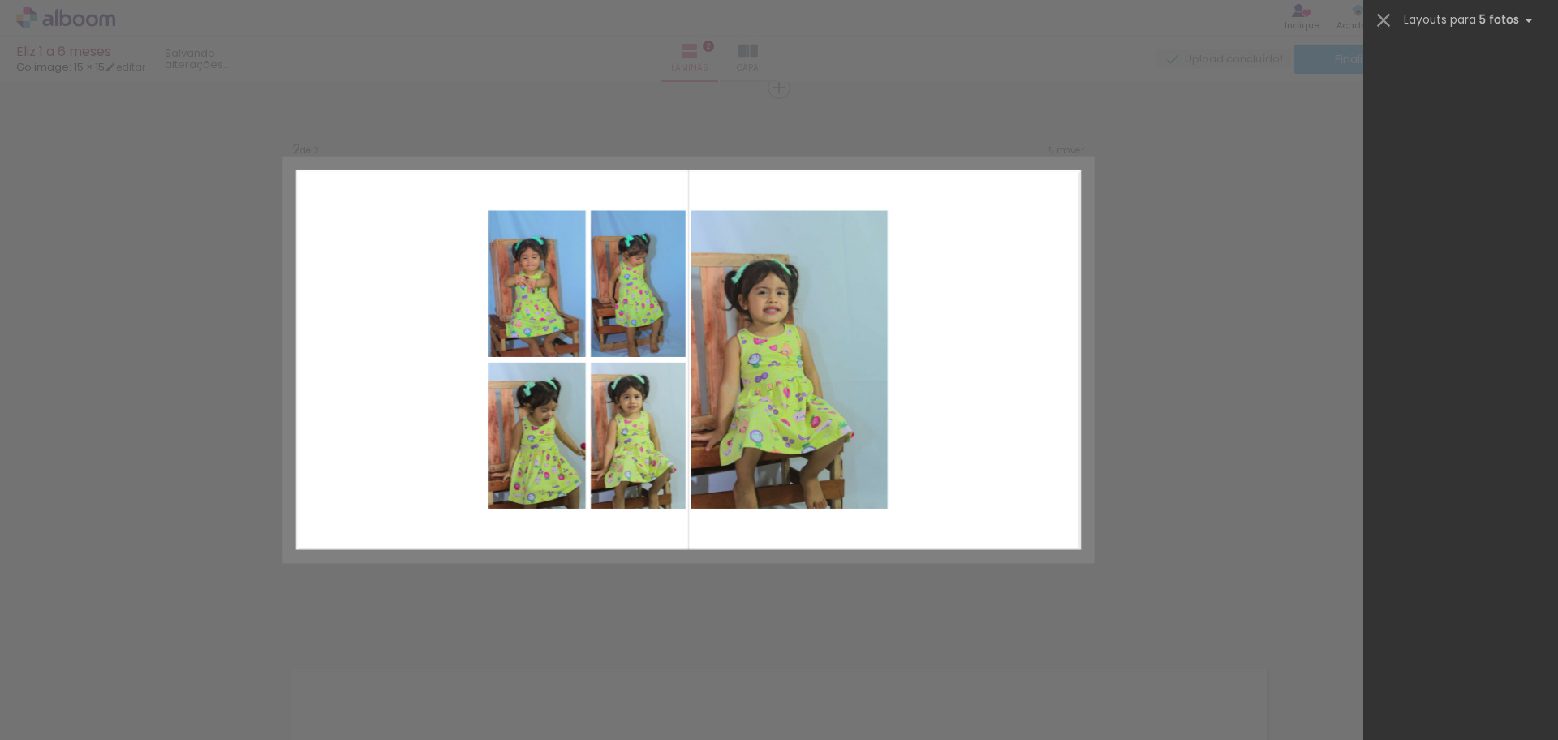
scroll to position [0, 0]
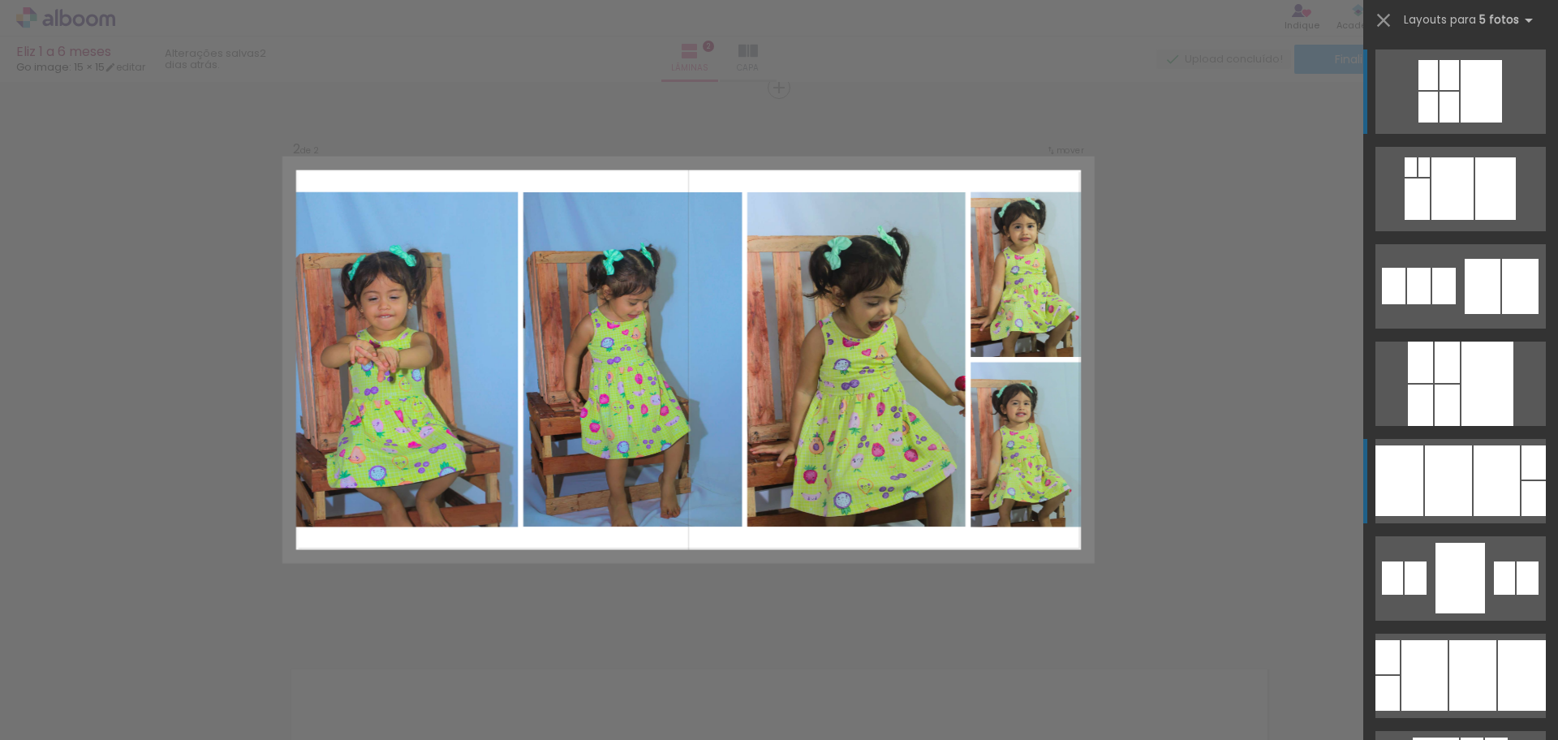
click at [1496, 477] on div at bounding box center [1497, 480] width 46 height 71
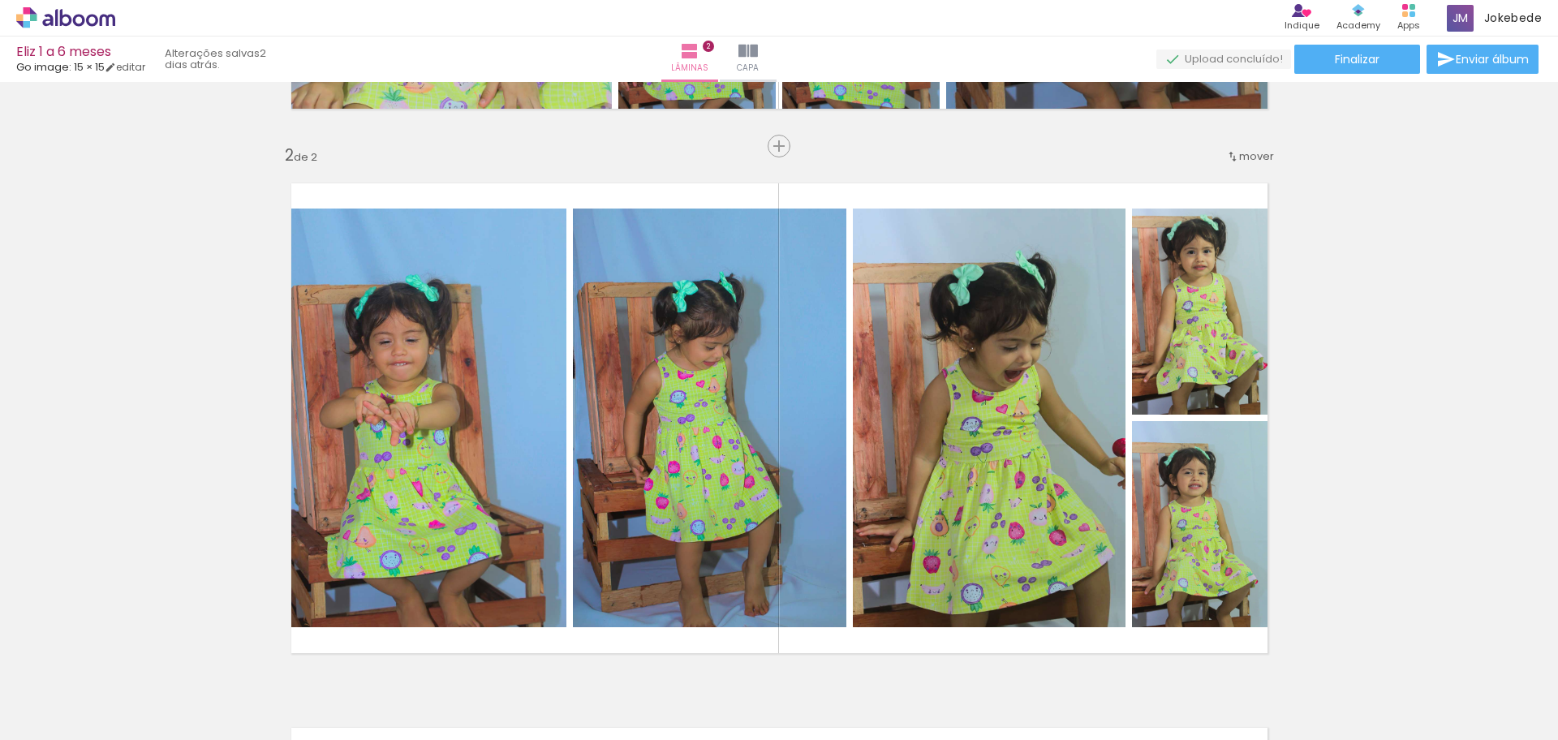
scroll to position [609, 0]
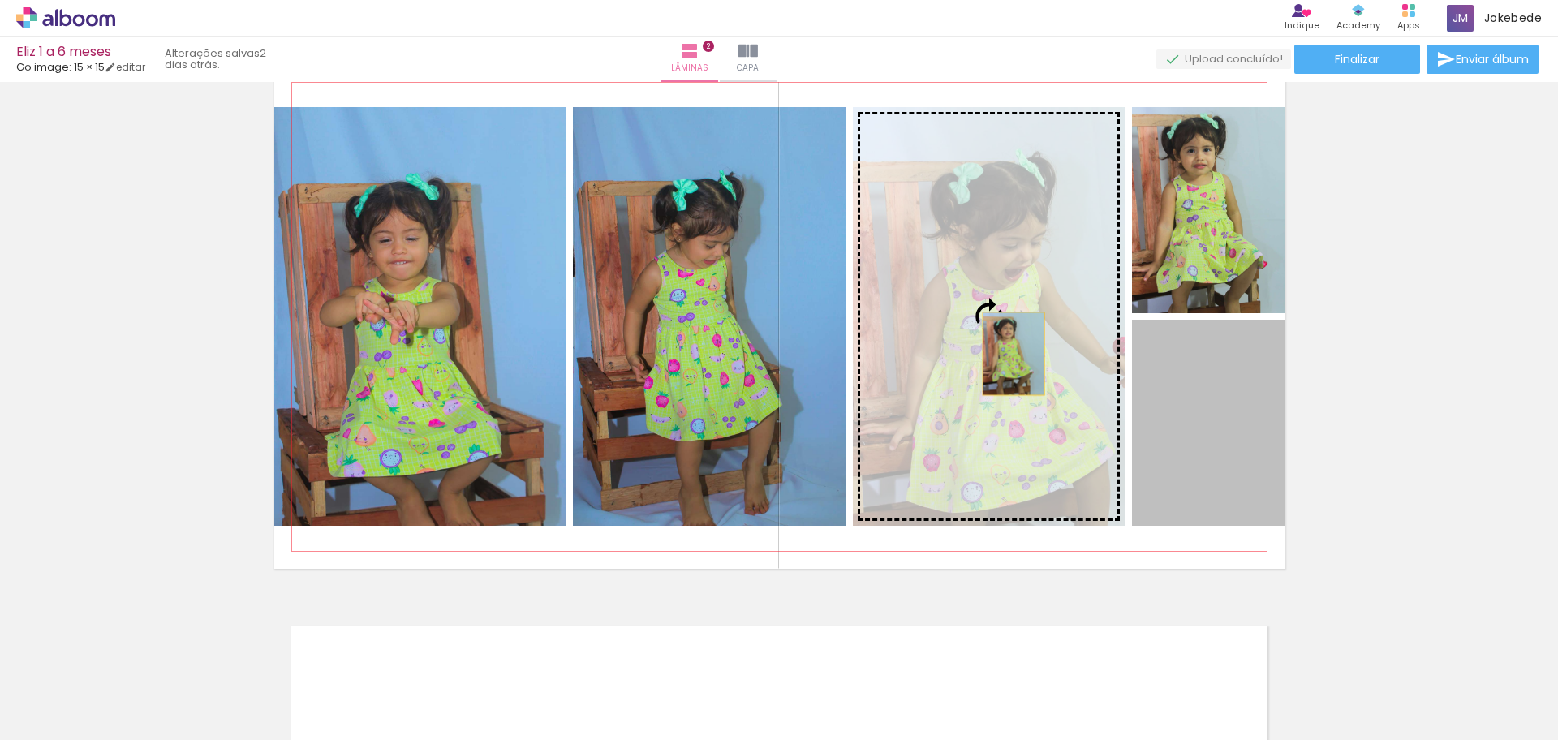
drag, startPoint x: 1173, startPoint y: 421, endPoint x: 1005, endPoint y: 354, distance: 180.2
click at [0, 0] on slot at bounding box center [0, 0] width 0 height 0
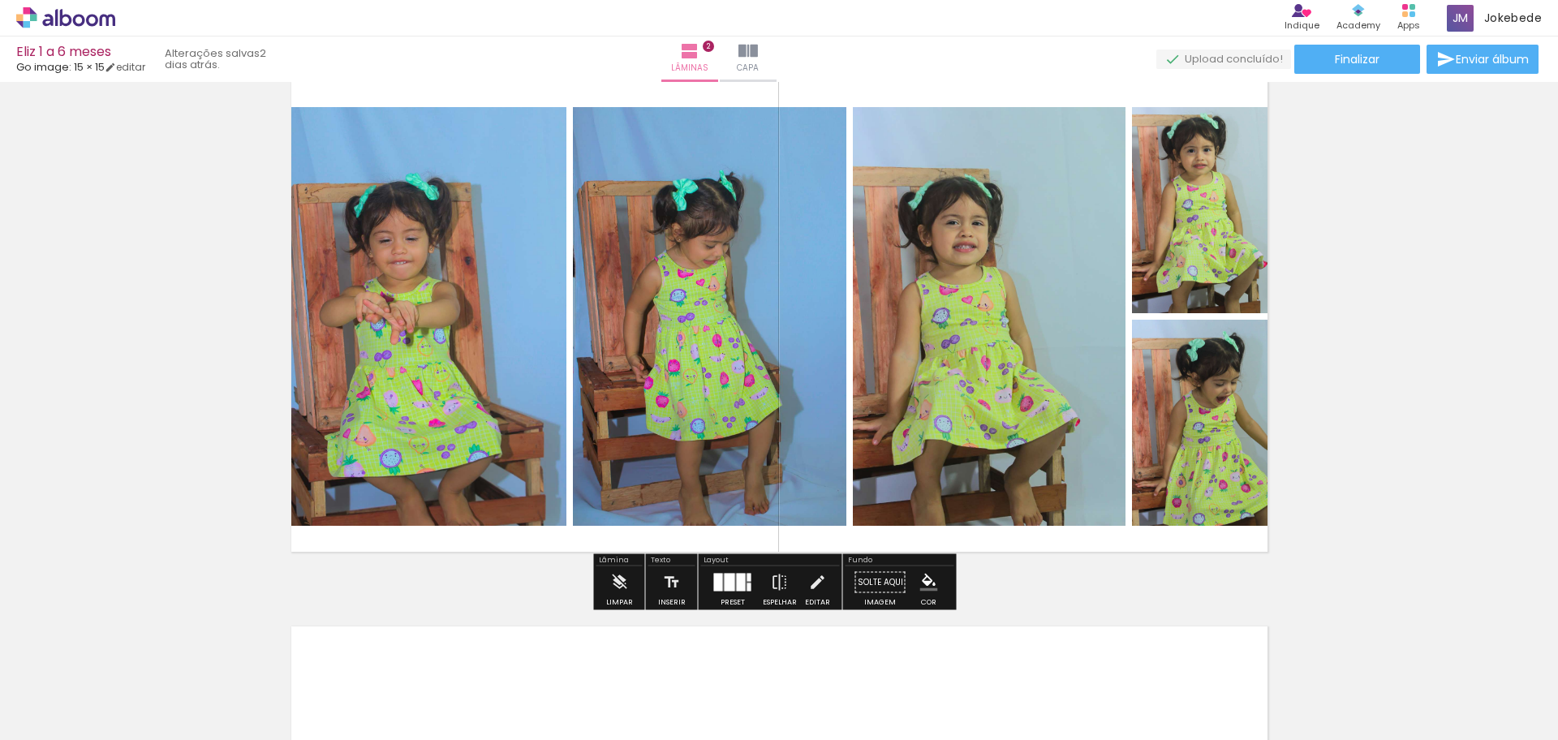
click at [1353, 437] on div "Inserir lâmina 1 de 2 Inserir lâmina 2 de 2" at bounding box center [779, 296] width 1558 height 1634
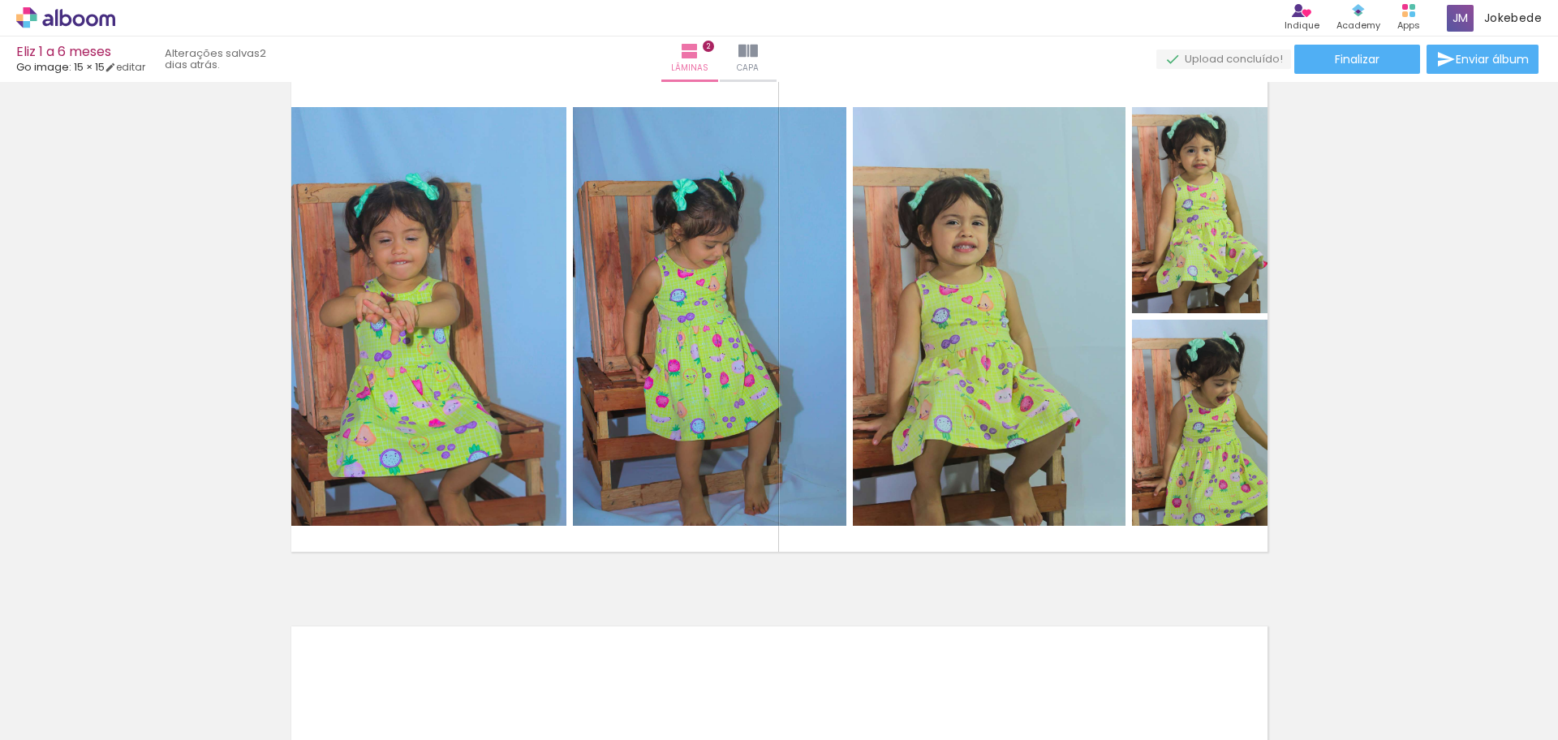
click at [69, 715] on span "Adicionar Fotos" at bounding box center [57, 718] width 49 height 18
click at [0, 0] on input "file" at bounding box center [0, 0] width 0 height 0
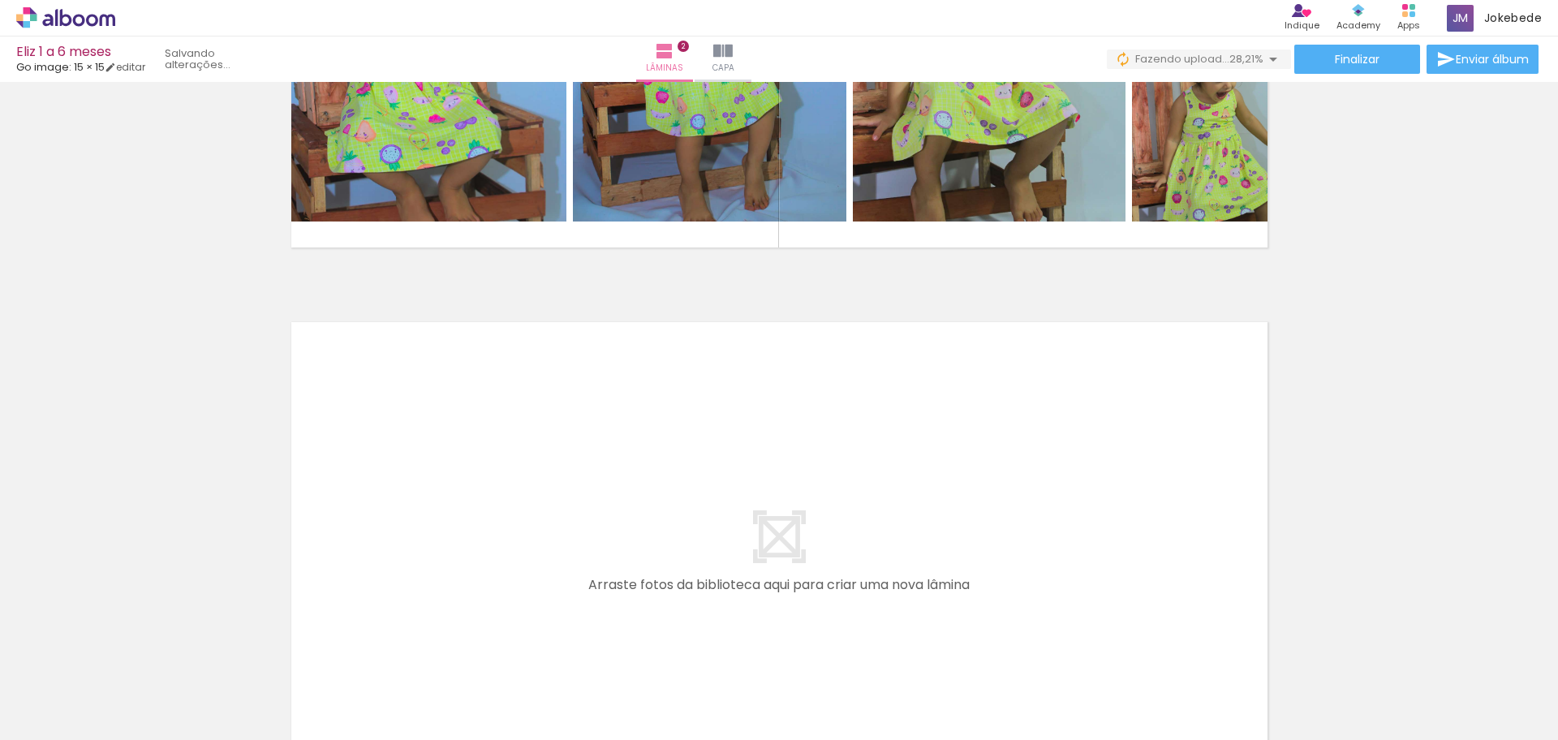
scroll to position [1116, 0]
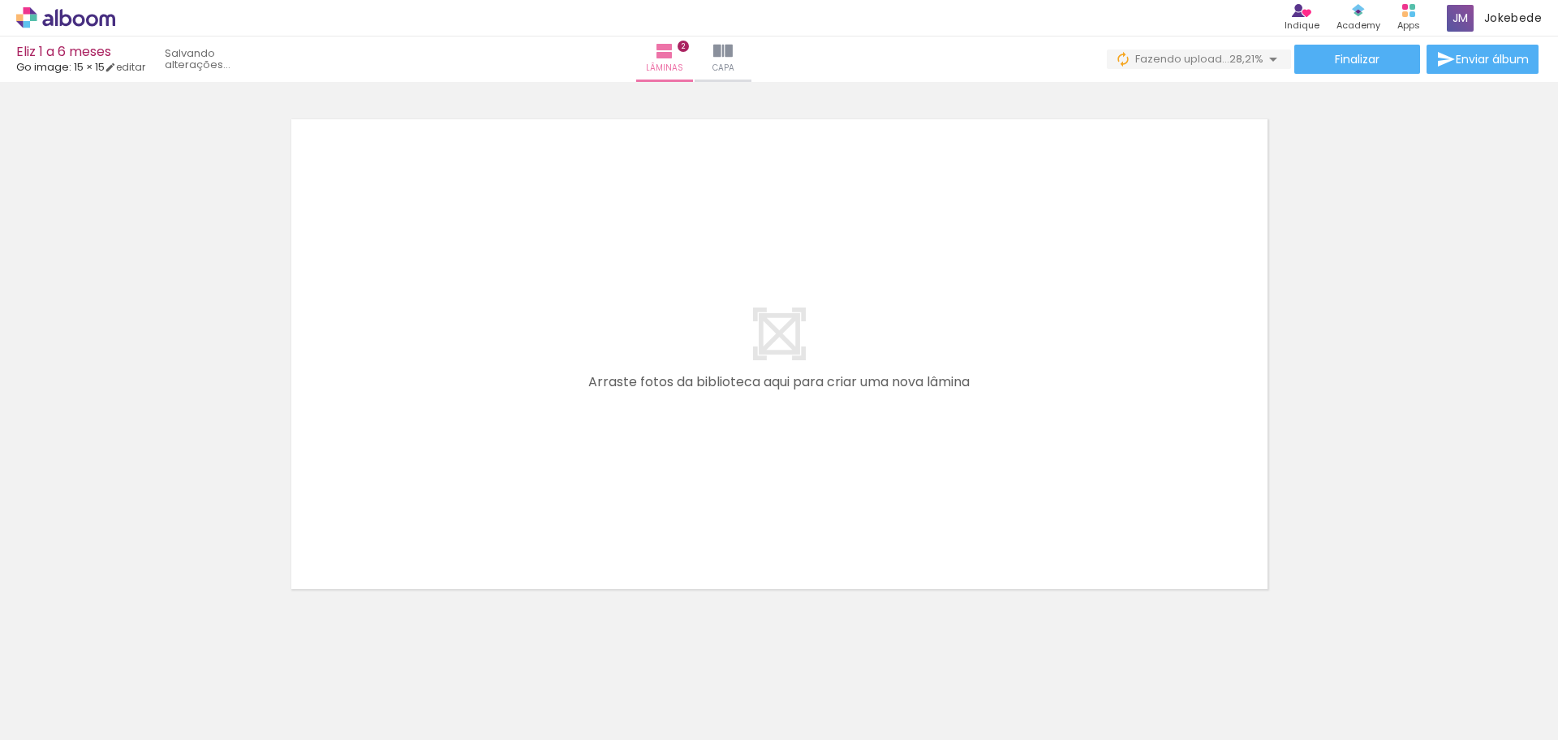
click at [554, 696] on div at bounding box center [537, 686] width 80 height 54
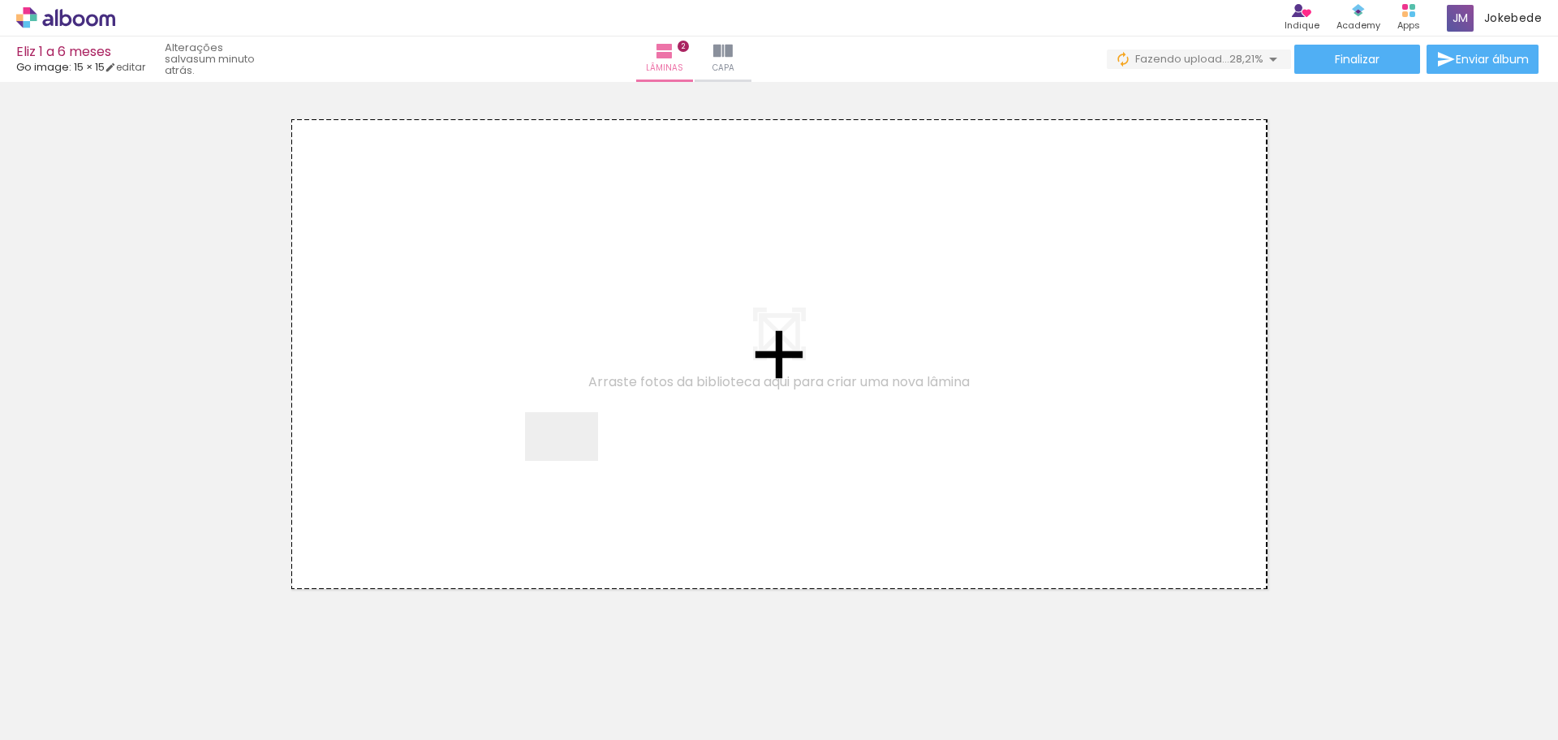
drag, startPoint x: 553, startPoint y: 697, endPoint x: 579, endPoint y: 444, distance: 254.4
click at [579, 444] on quentale-workspace at bounding box center [779, 370] width 1558 height 740
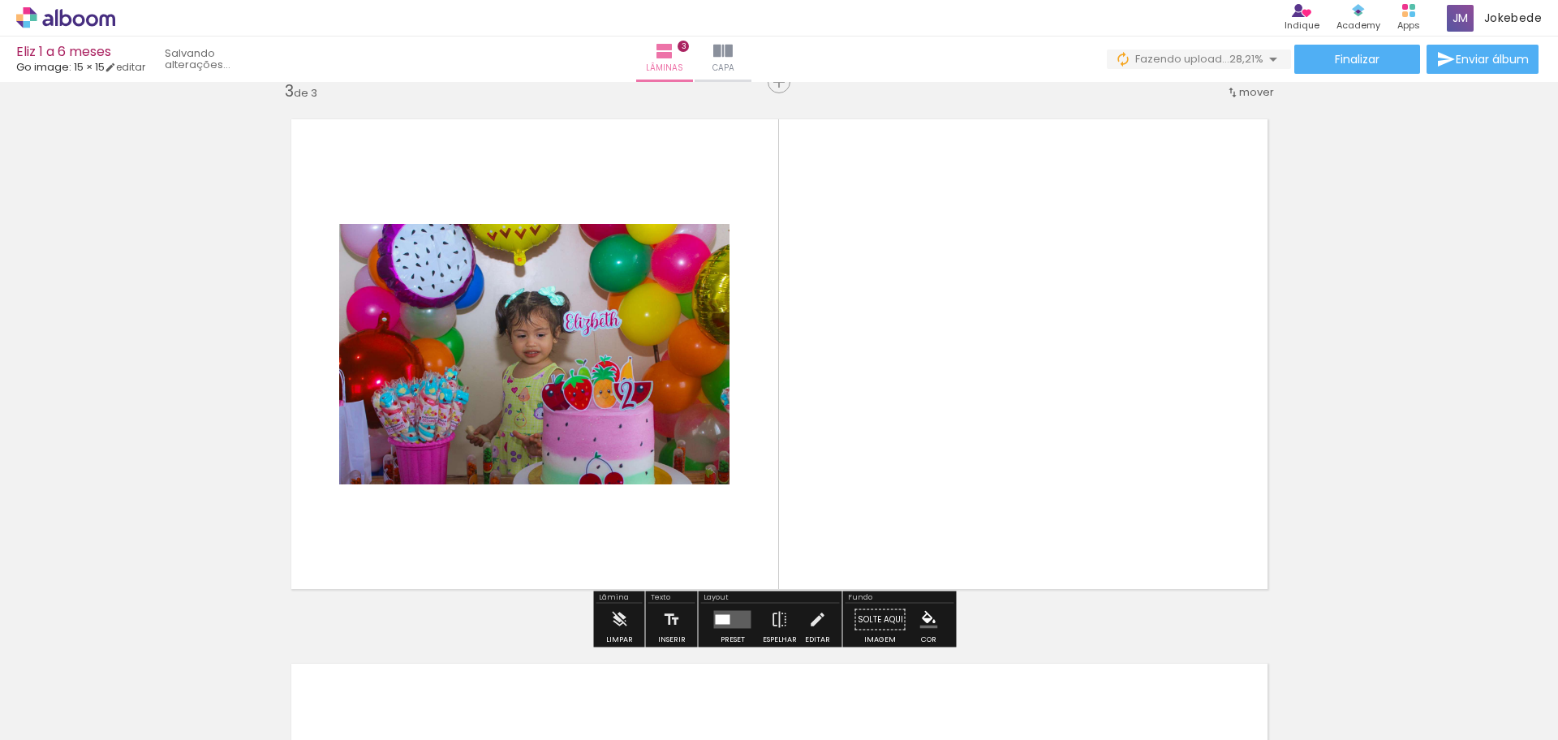
scroll to position [1110, 0]
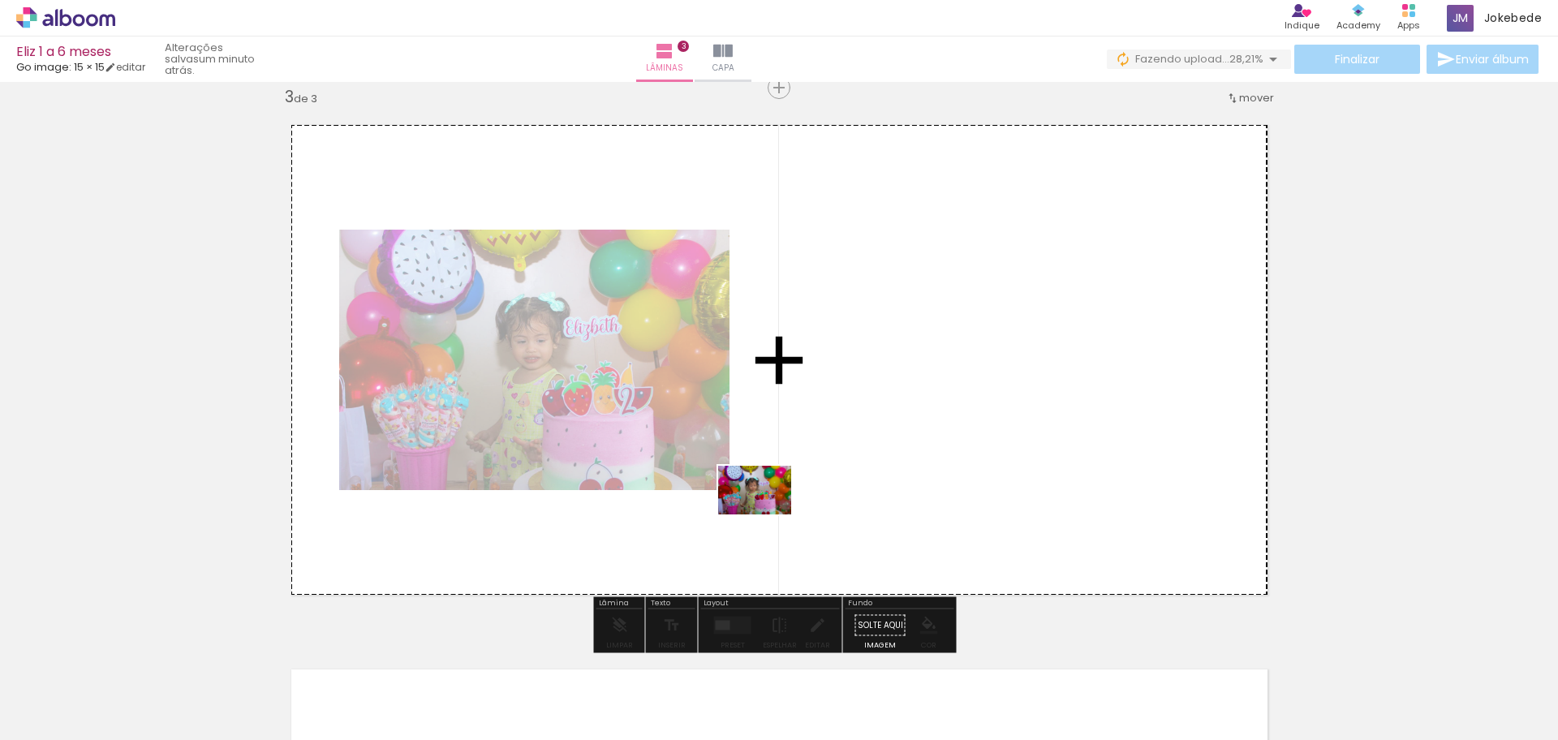
drag, startPoint x: 621, startPoint y: 698, endPoint x: 767, endPoint y: 514, distance: 234.4
click at [767, 514] on quentale-workspace at bounding box center [779, 370] width 1558 height 740
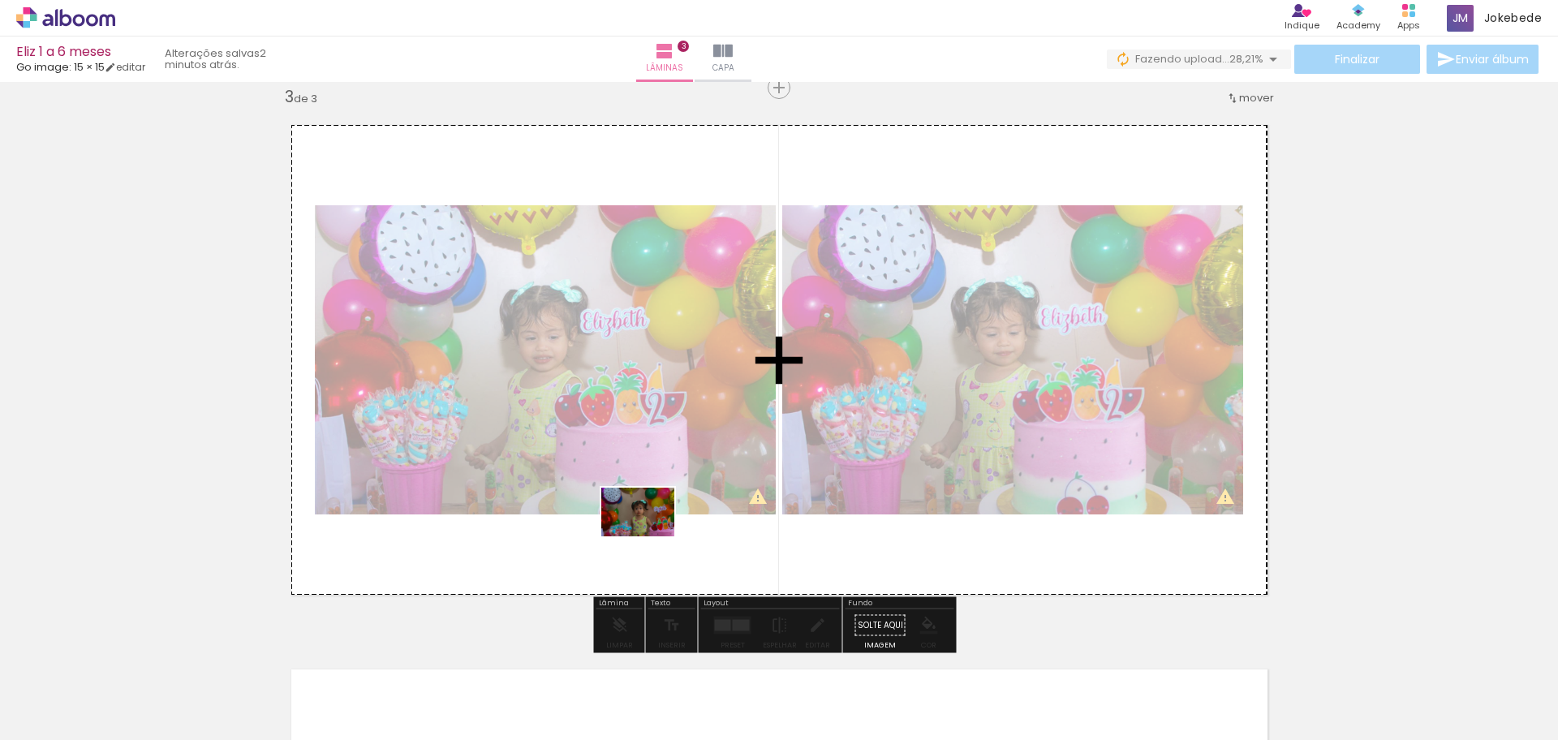
drag, startPoint x: 725, startPoint y: 703, endPoint x: 650, endPoint y: 536, distance: 182.3
click at [650, 536] on quentale-workspace at bounding box center [779, 370] width 1558 height 740
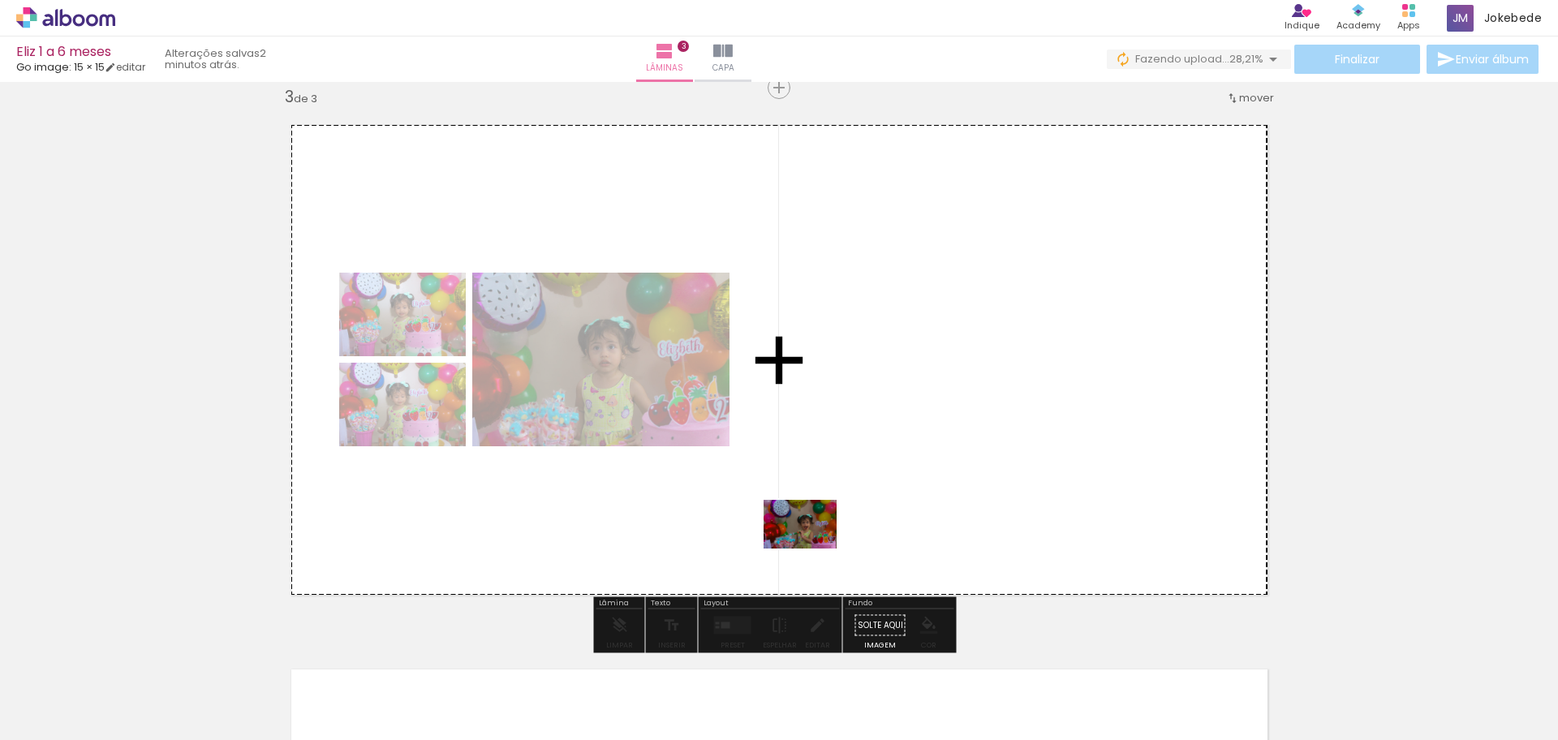
drag, startPoint x: 799, startPoint y: 699, endPoint x: 812, endPoint y: 549, distance: 150.7
click at [812, 549] on quentale-workspace at bounding box center [779, 370] width 1558 height 740
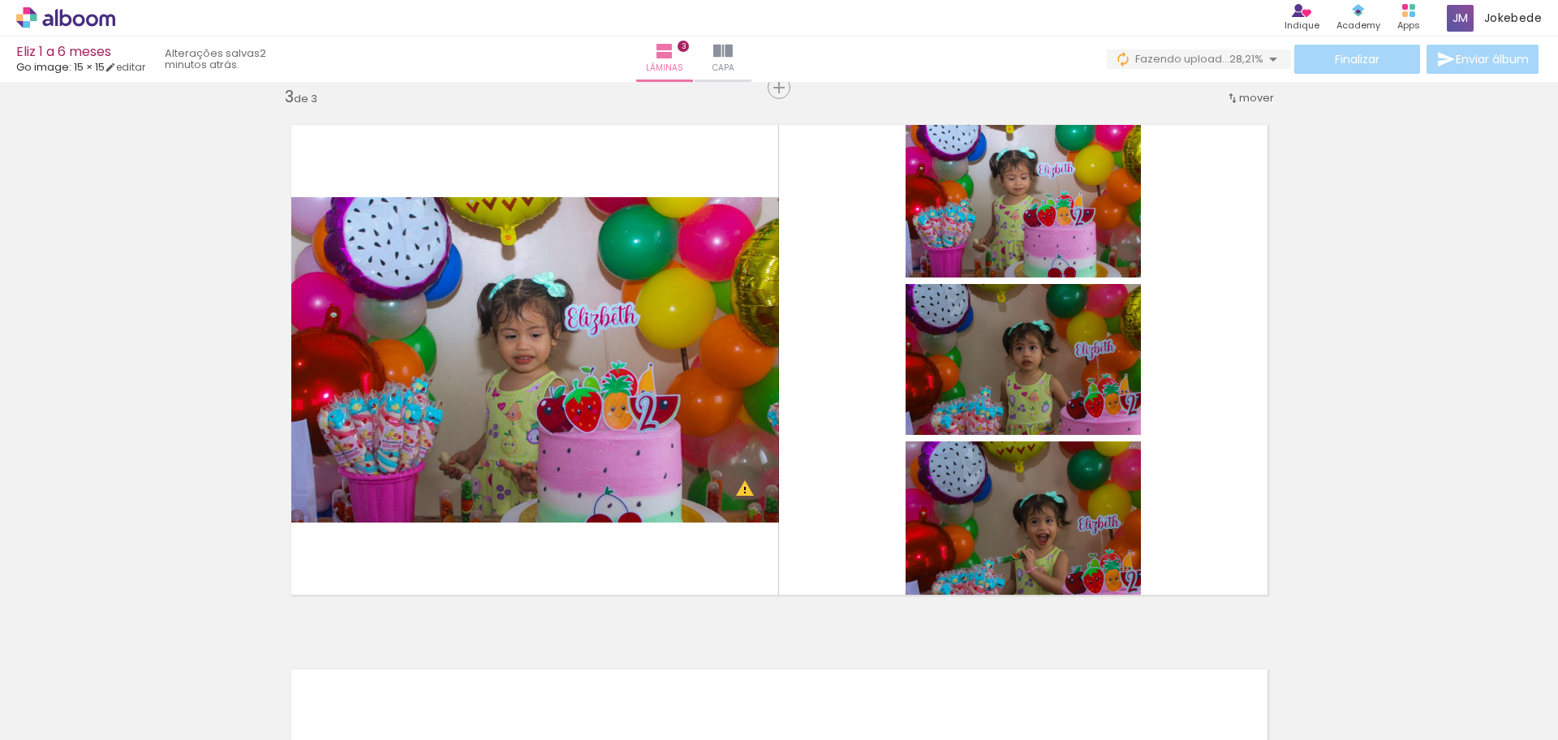
click at [506, 658] on iron-icon at bounding box center [501, 652] width 17 height 17
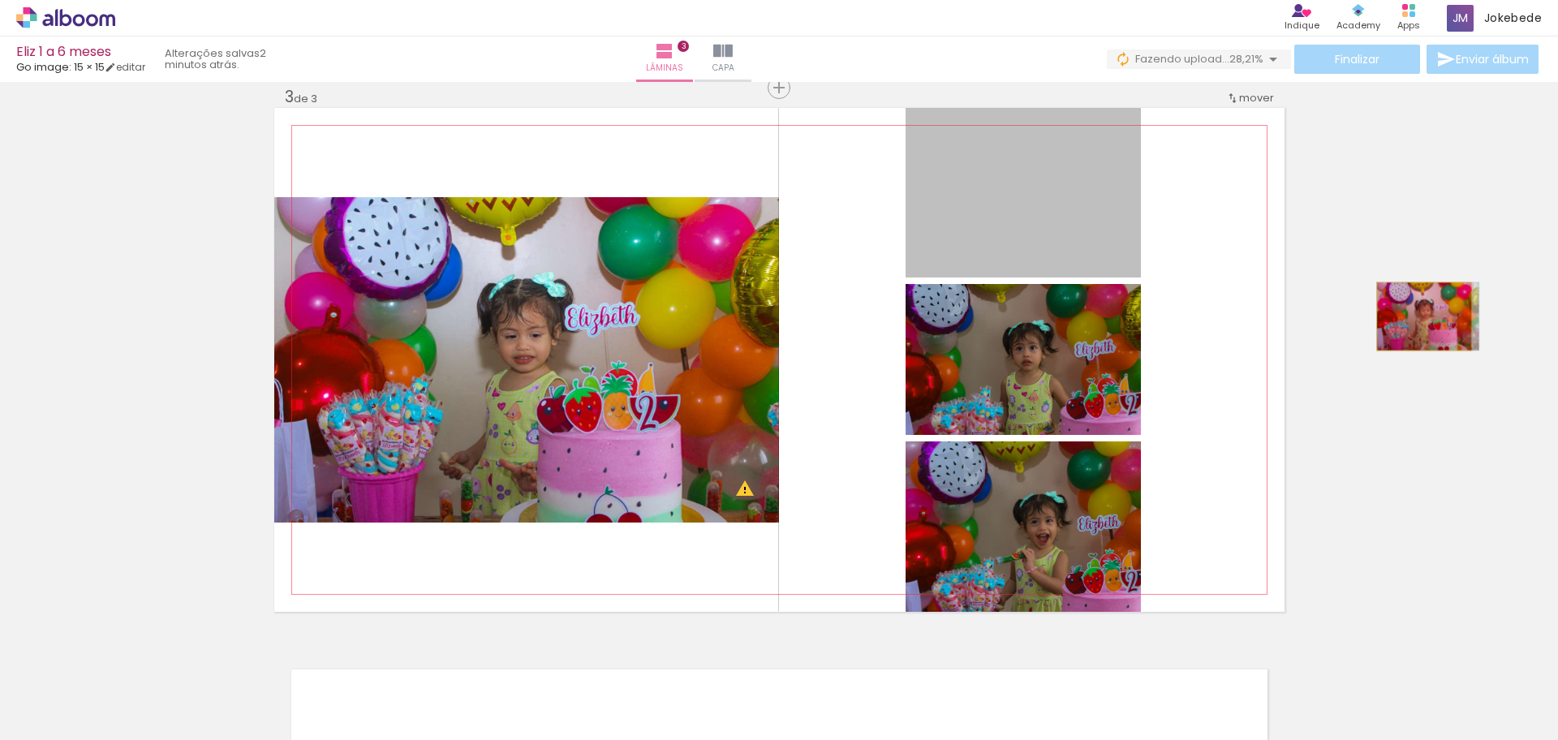
drag, startPoint x: 1009, startPoint y: 221, endPoint x: 1416, endPoint y: 316, distance: 417.7
click at [1416, 316] on div "Inserir lâmina 1 de 3 Inserir lâmina 2 de 3 Inserir lâmina 3 de 3 O Designbox p…" at bounding box center [779, 67] width 1558 height 2179
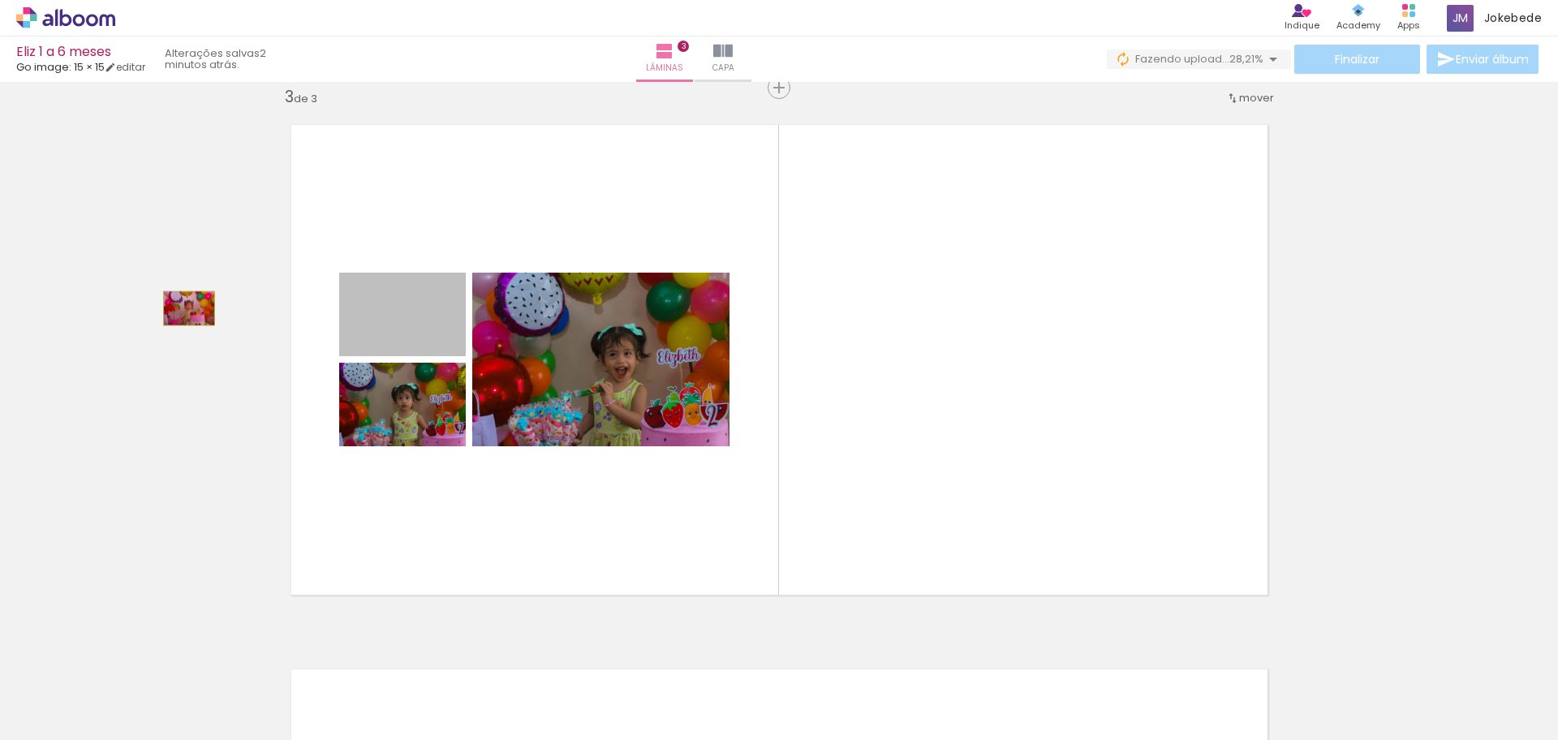
drag, startPoint x: 424, startPoint y: 314, endPoint x: 177, endPoint y: 308, distance: 247.6
click at [177, 308] on div "Inserir lâmina 1 de 3 Inserir lâmina 2 de 3 Inserir lâmina 3 de 3" at bounding box center [779, 67] width 1558 height 2179
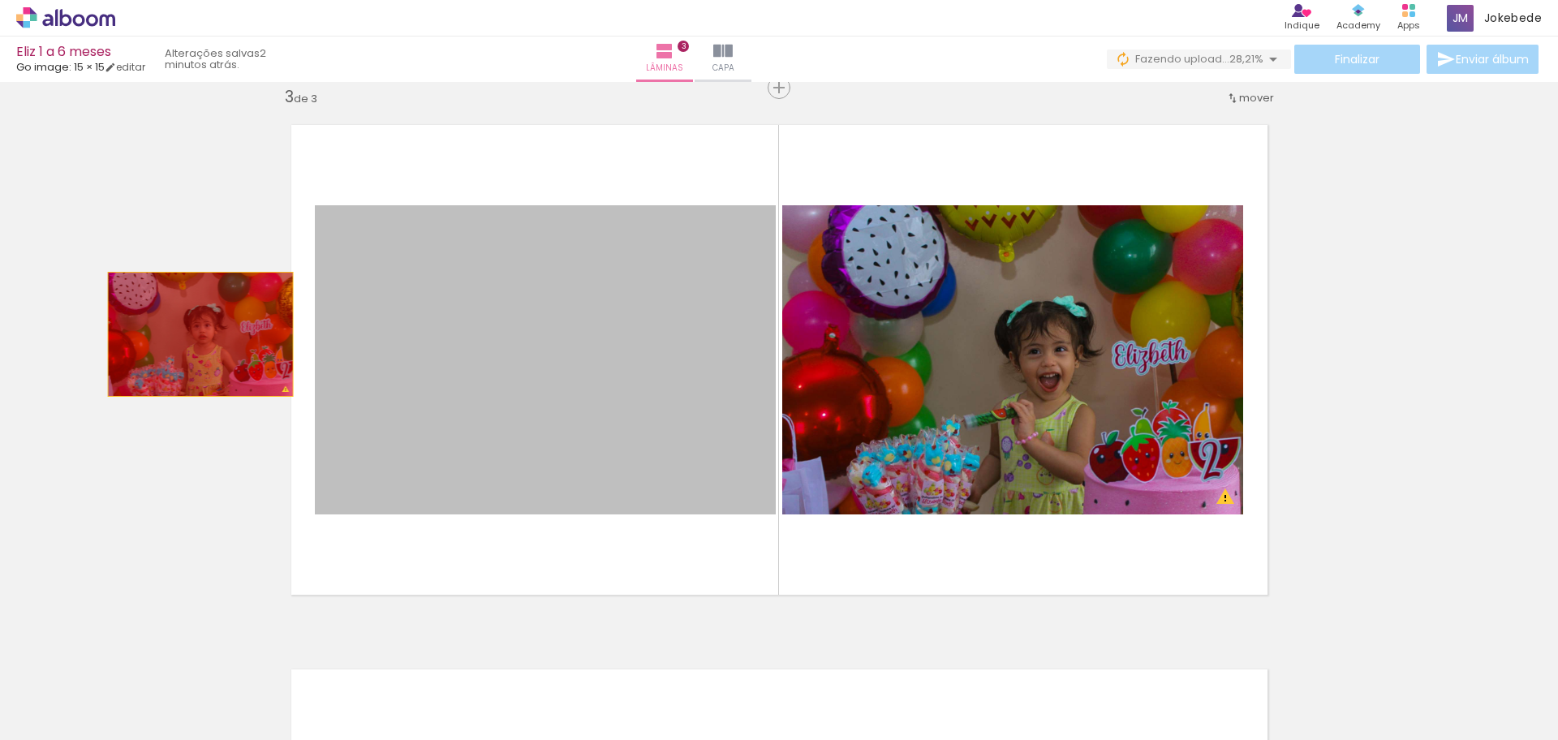
drag, startPoint x: 633, startPoint y: 363, endPoint x: 191, endPoint y: 334, distance: 443.2
click at [191, 334] on div "Inserir lâmina 1 de 3 Inserir lâmina 2 de 3 Inserir lâmina 3 de 3 O Designbox p…" at bounding box center [779, 67] width 1558 height 2179
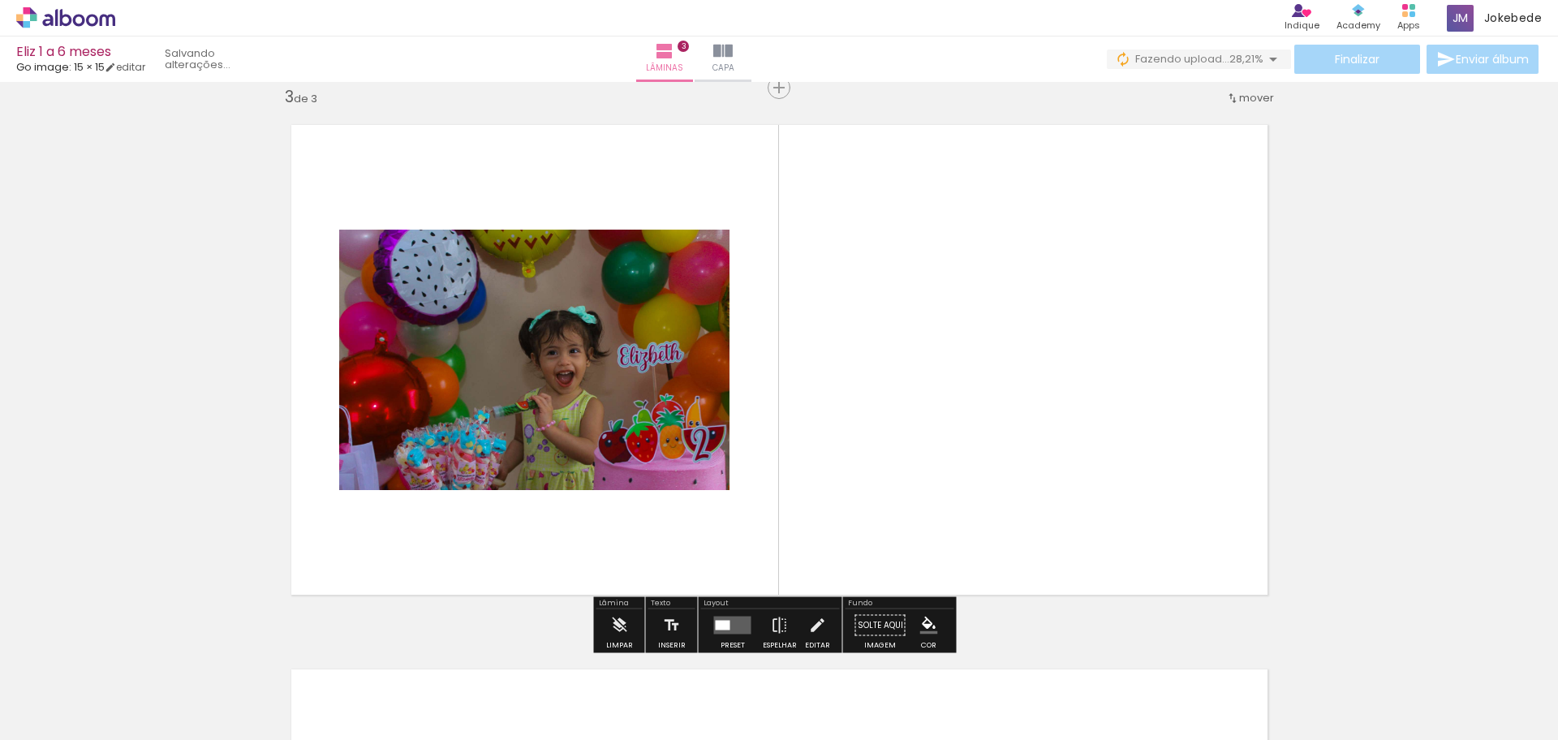
click at [507, 664] on div at bounding box center [537, 686] width 80 height 54
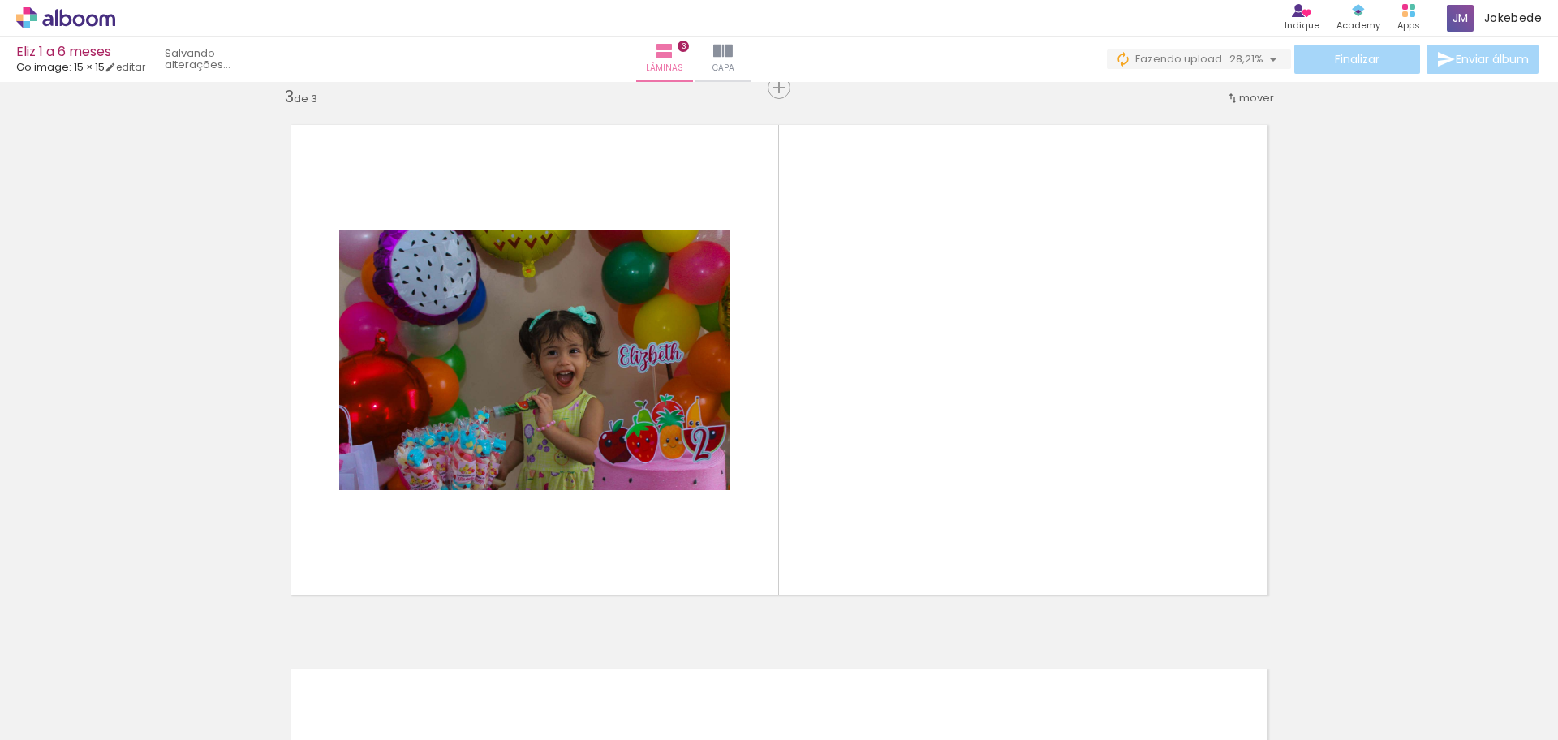
click at [600, 662] on paper-icon-button at bounding box center [593, 653] width 20 height 20
click at [508, 656] on iron-icon at bounding box center [501, 652] width 17 height 17
click at [505, 652] on iron-icon at bounding box center [501, 652] width 17 height 17
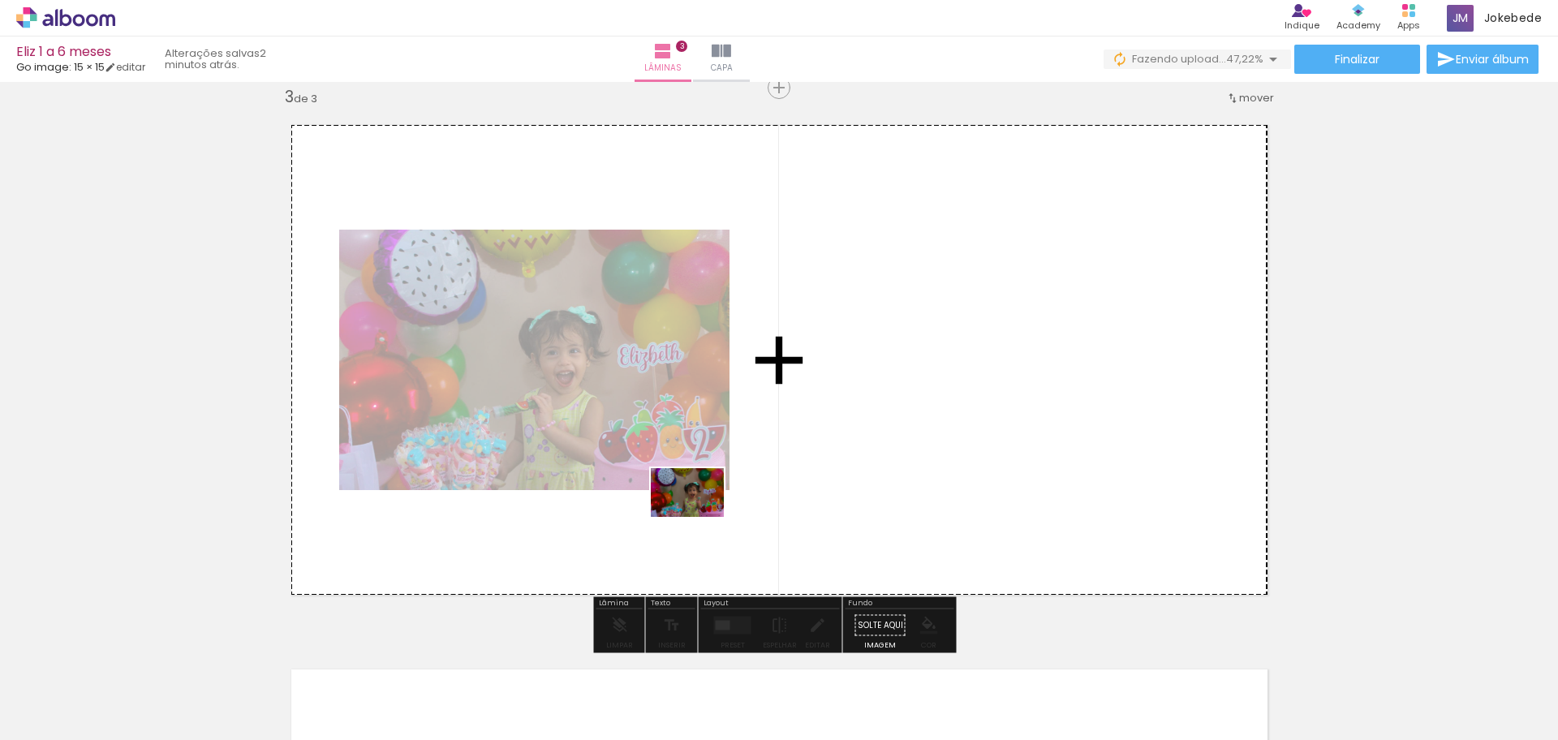
drag, startPoint x: 643, startPoint y: 696, endPoint x: 699, endPoint y: 517, distance: 187.9
click at [699, 517] on quentale-workspace at bounding box center [779, 370] width 1558 height 740
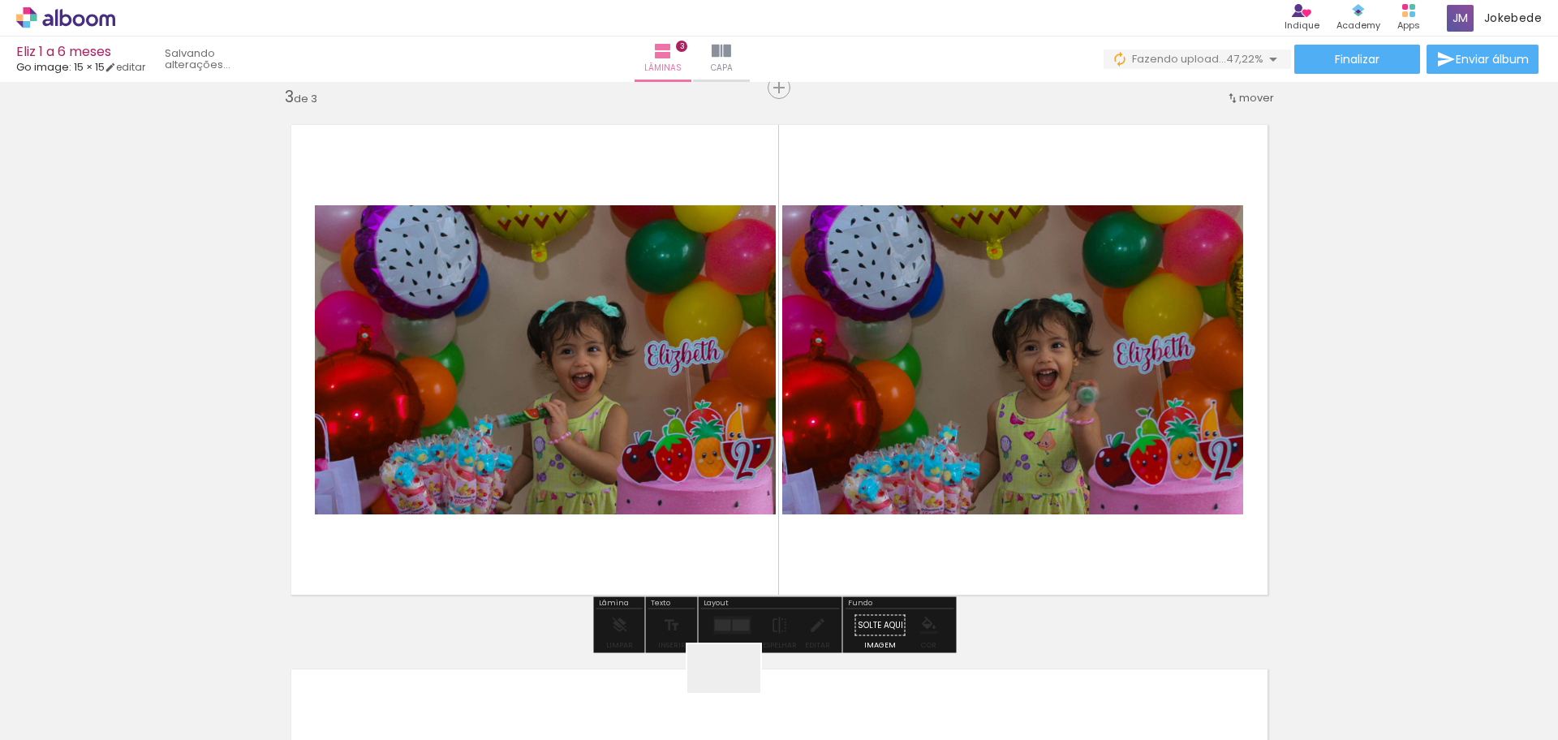
drag, startPoint x: 736, startPoint y: 693, endPoint x: 767, endPoint y: 736, distance: 52.9
click at [742, 514] on quentale-workspace at bounding box center [779, 370] width 1558 height 740
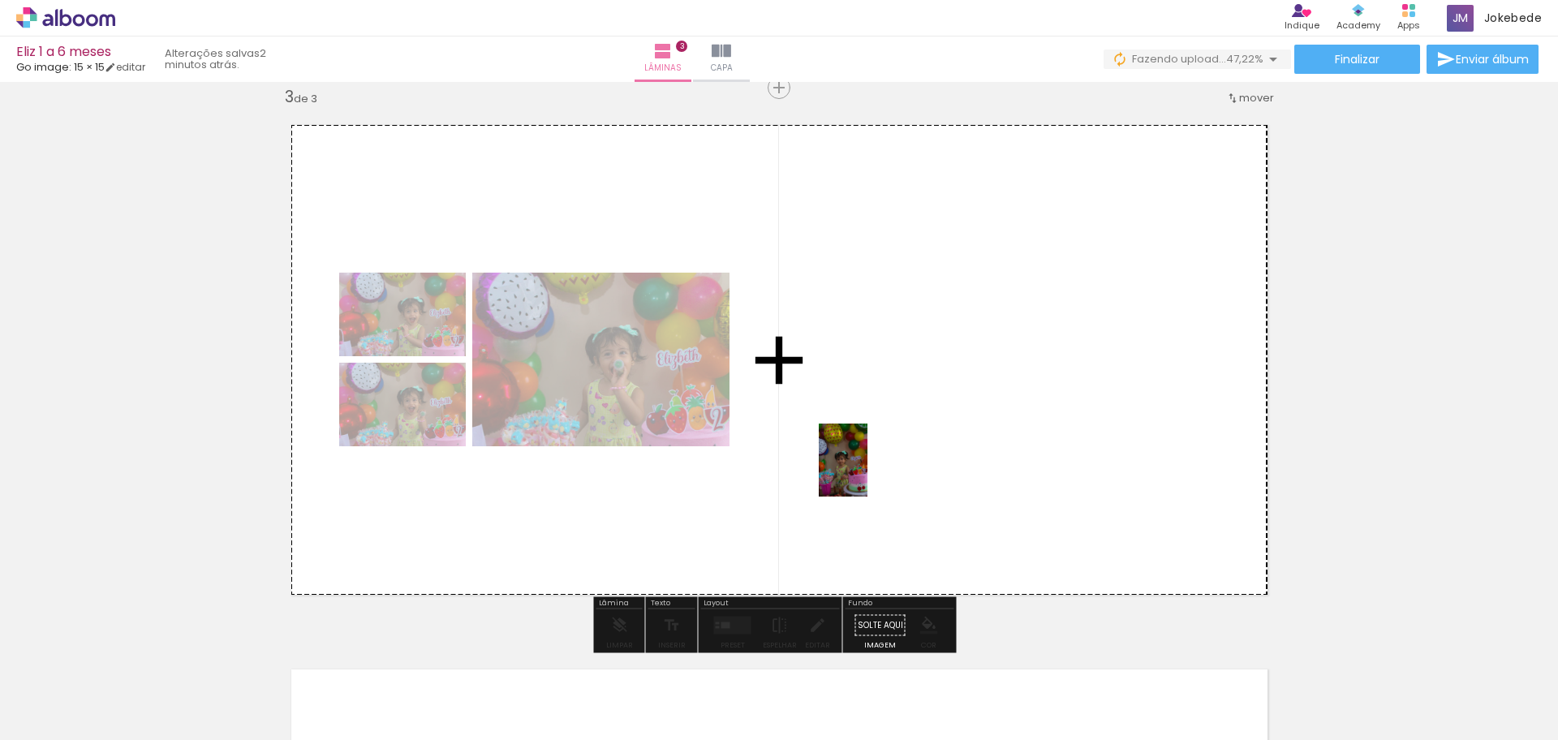
drag, startPoint x: 818, startPoint y: 684, endPoint x: 867, endPoint y: 472, distance: 217.5
click at [867, 472] on quentale-workspace at bounding box center [779, 370] width 1558 height 740
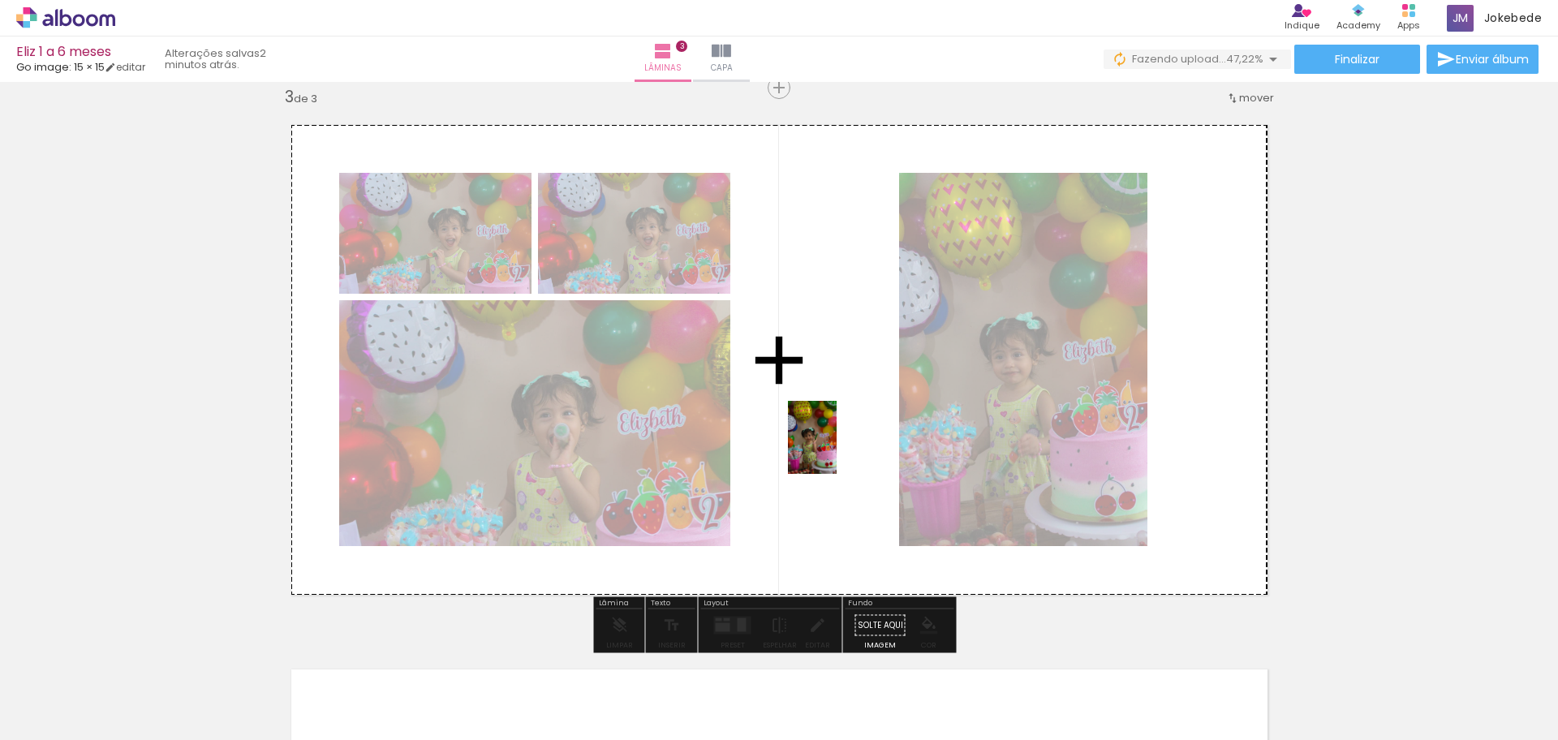
drag, startPoint x: 913, startPoint y: 698, endPoint x: 837, endPoint y: 450, distance: 259.8
click at [837, 450] on quentale-workspace at bounding box center [779, 370] width 1558 height 740
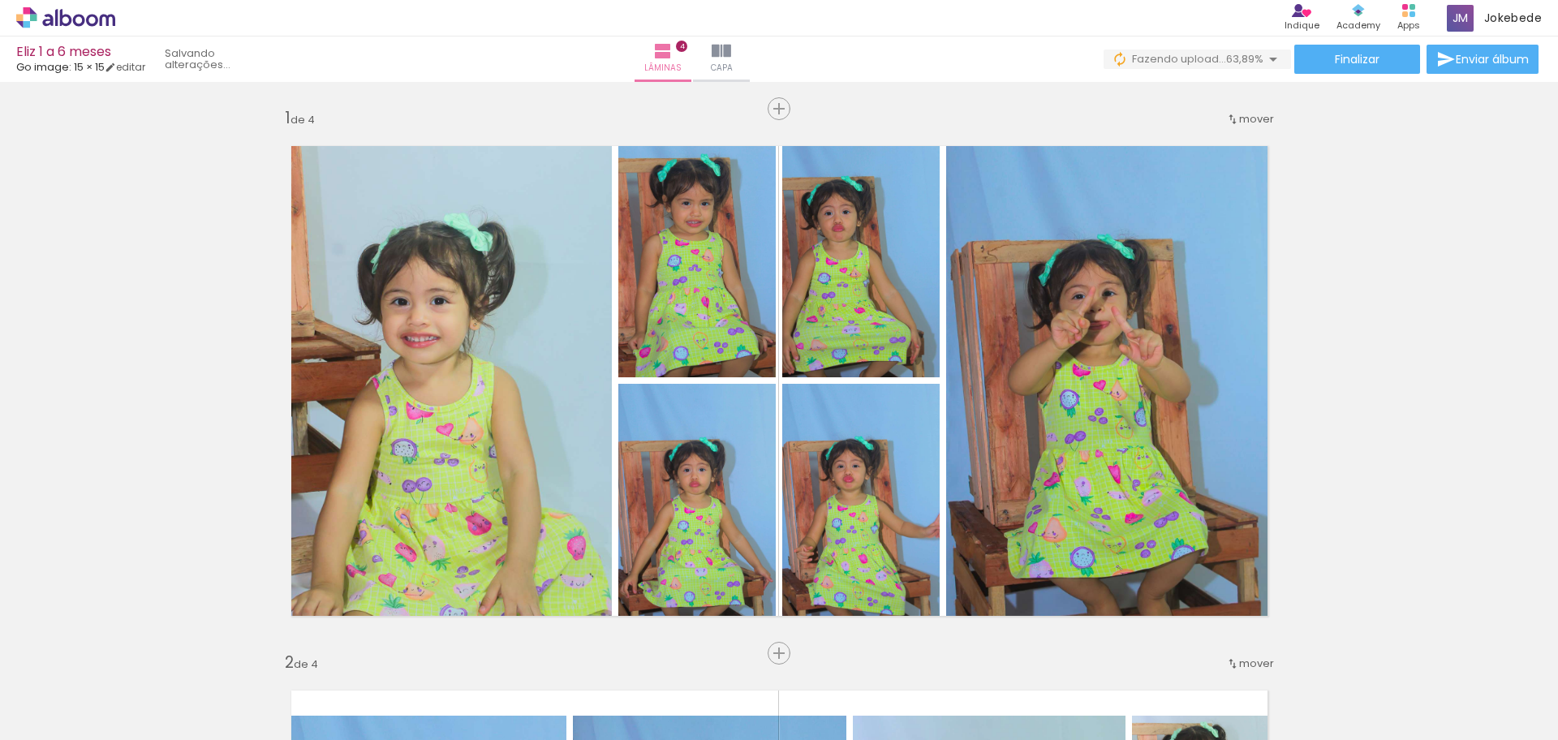
click at [1146, 355] on quentale-workspace at bounding box center [779, 370] width 1558 height 740
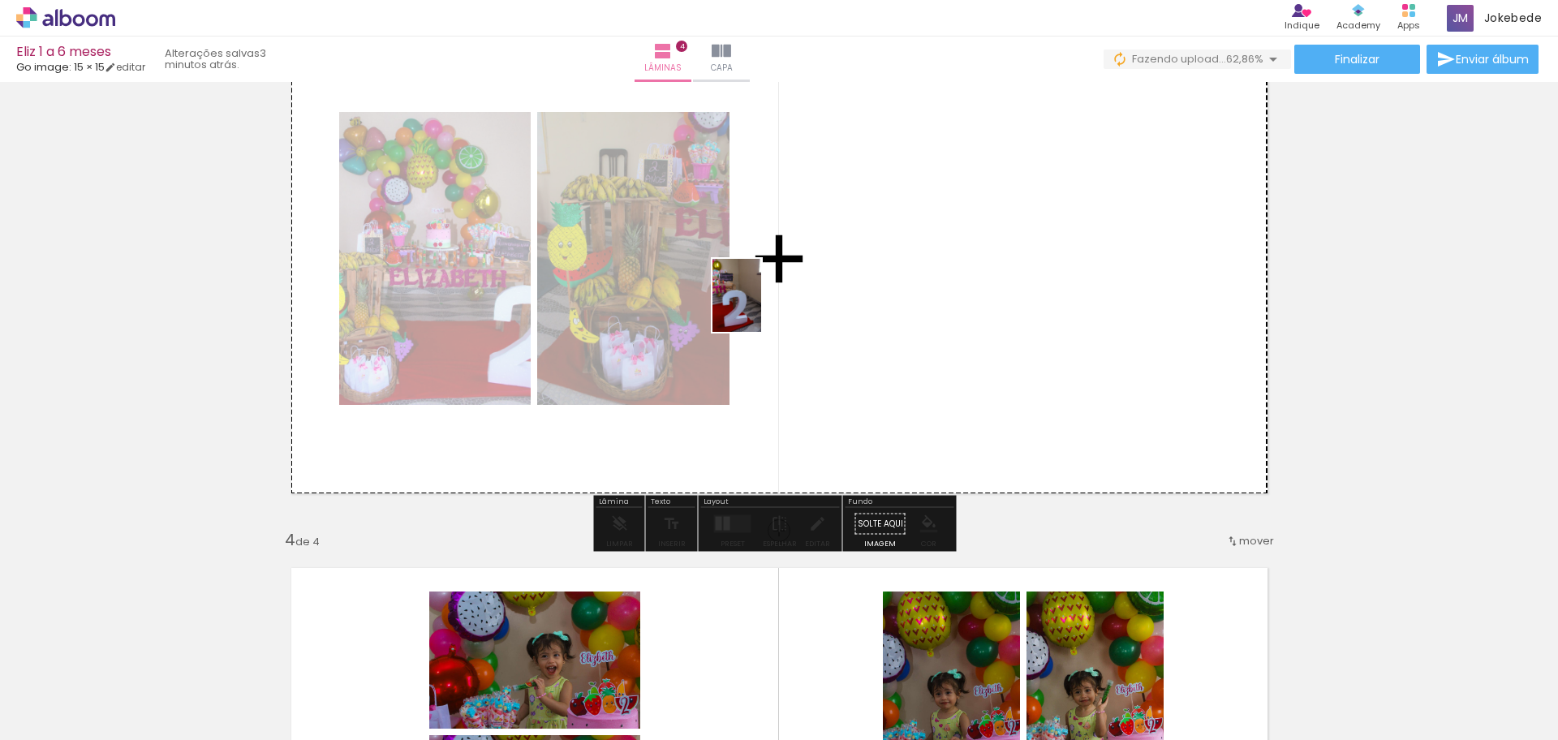
drag, startPoint x: 739, startPoint y: 385, endPoint x: 761, endPoint y: 308, distance: 80.1
click at [761, 308] on quentale-workspace at bounding box center [779, 370] width 1558 height 740
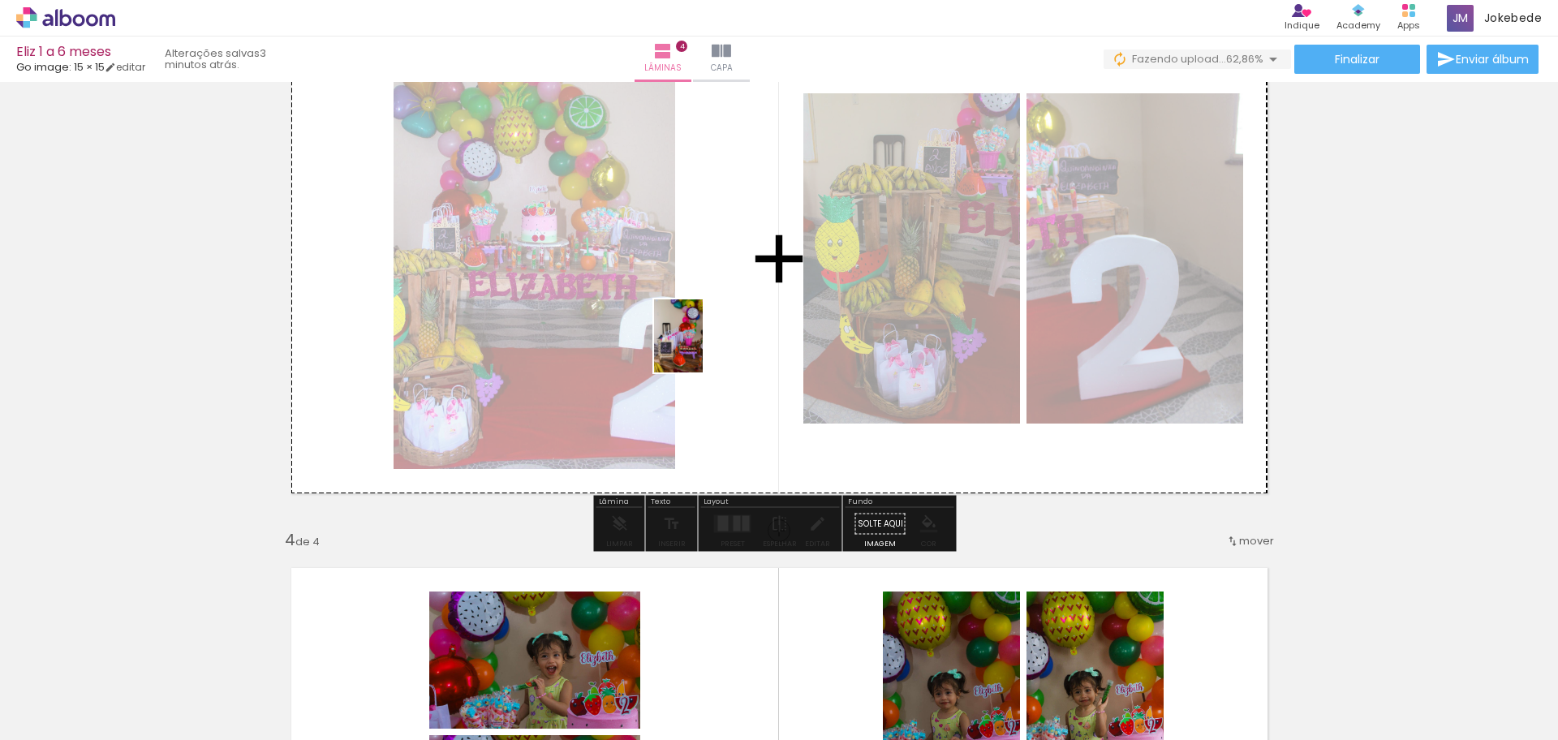
drag, startPoint x: 702, startPoint y: 698, endPoint x: 705, endPoint y: 346, distance: 352.2
click at [705, 346] on quentale-workspace at bounding box center [779, 370] width 1558 height 740
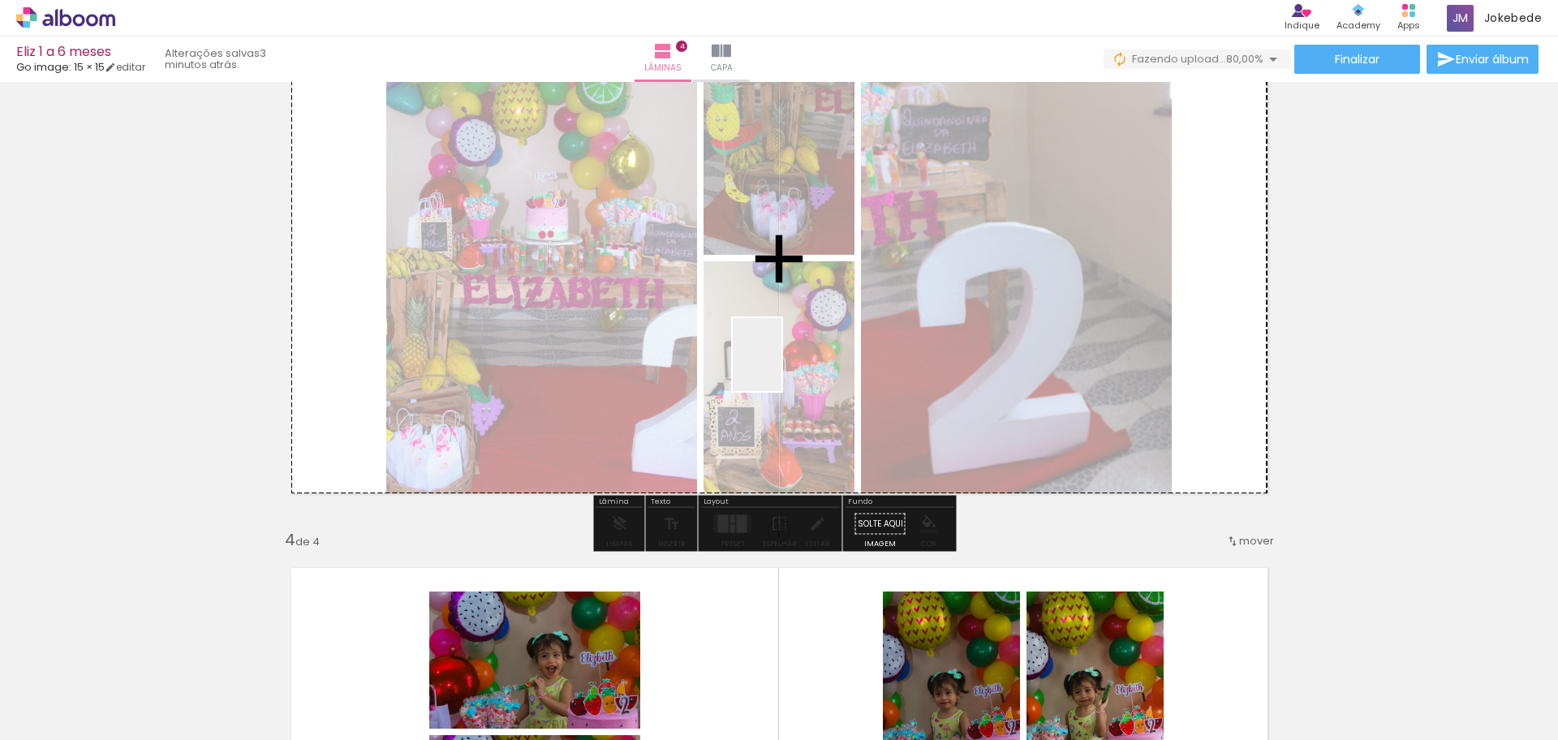
drag, startPoint x: 798, startPoint y: 708, endPoint x: 781, endPoint y: 367, distance: 341.2
click at [781, 367] on quentale-workspace at bounding box center [779, 370] width 1558 height 740
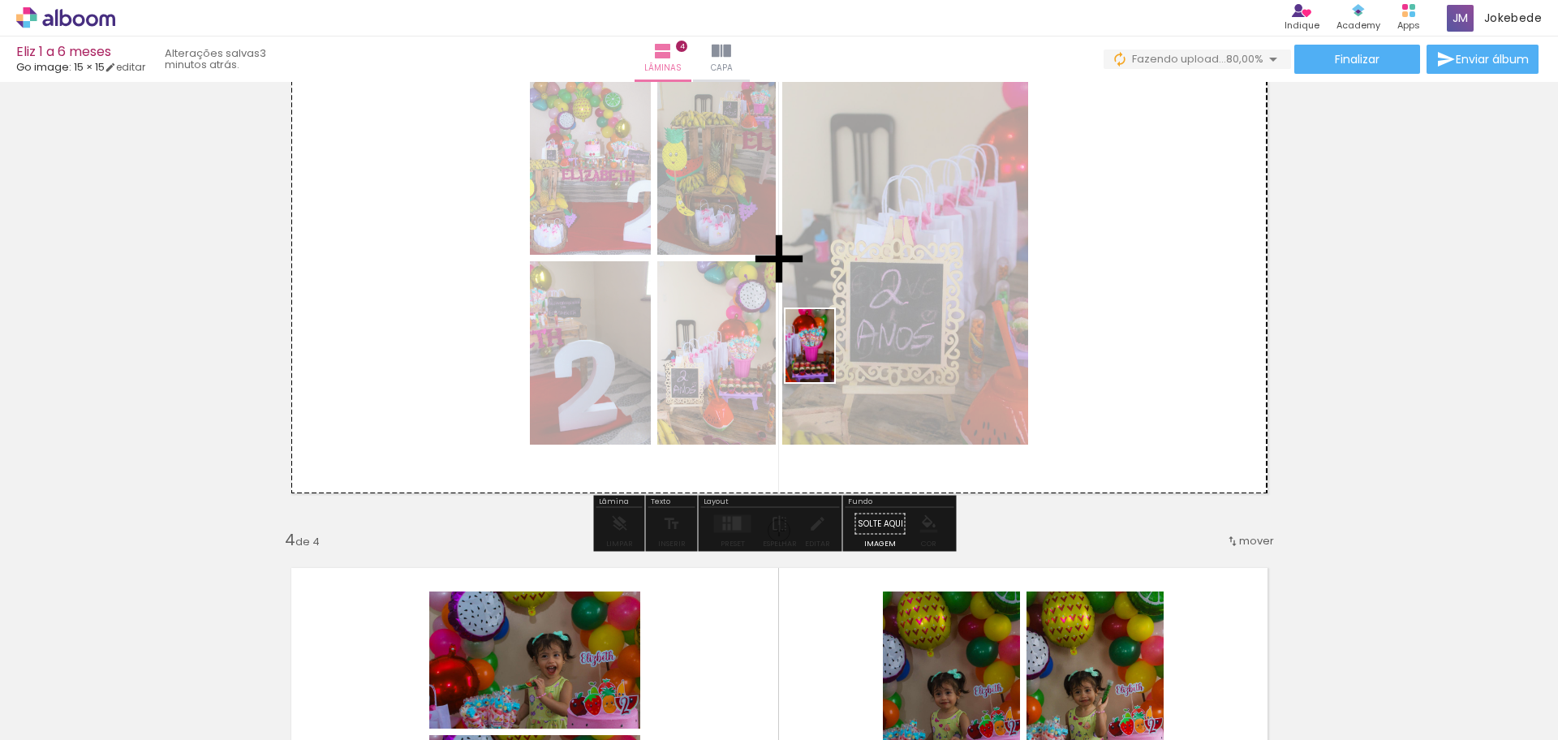
drag, startPoint x: 889, startPoint y: 709, endPoint x: 834, endPoint y: 358, distance: 355.5
click at [834, 358] on quentale-workspace at bounding box center [779, 370] width 1558 height 740
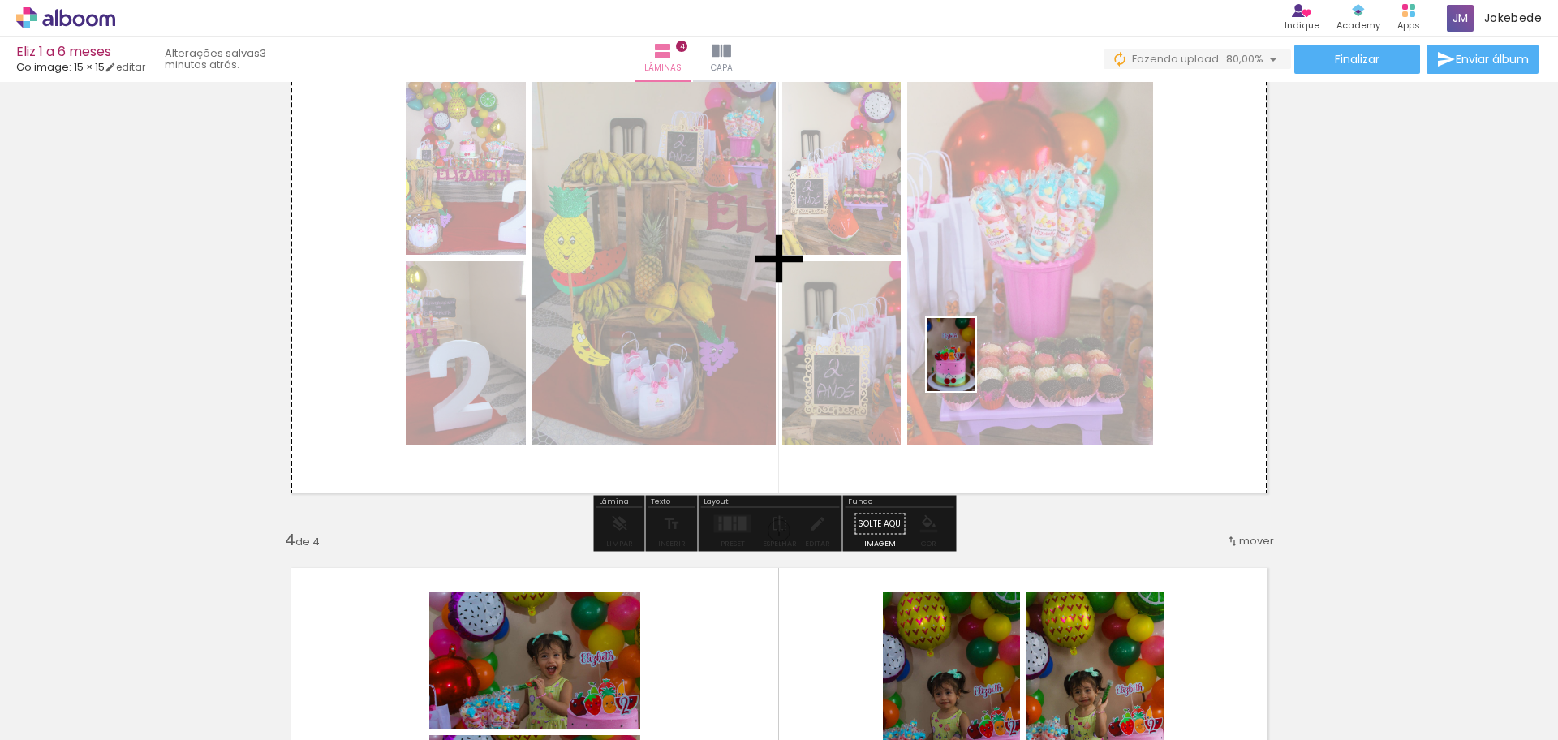
drag, startPoint x: 1018, startPoint y: 511, endPoint x: 975, endPoint y: 367, distance: 150.7
click at [975, 367] on quentale-workspace at bounding box center [779, 370] width 1558 height 740
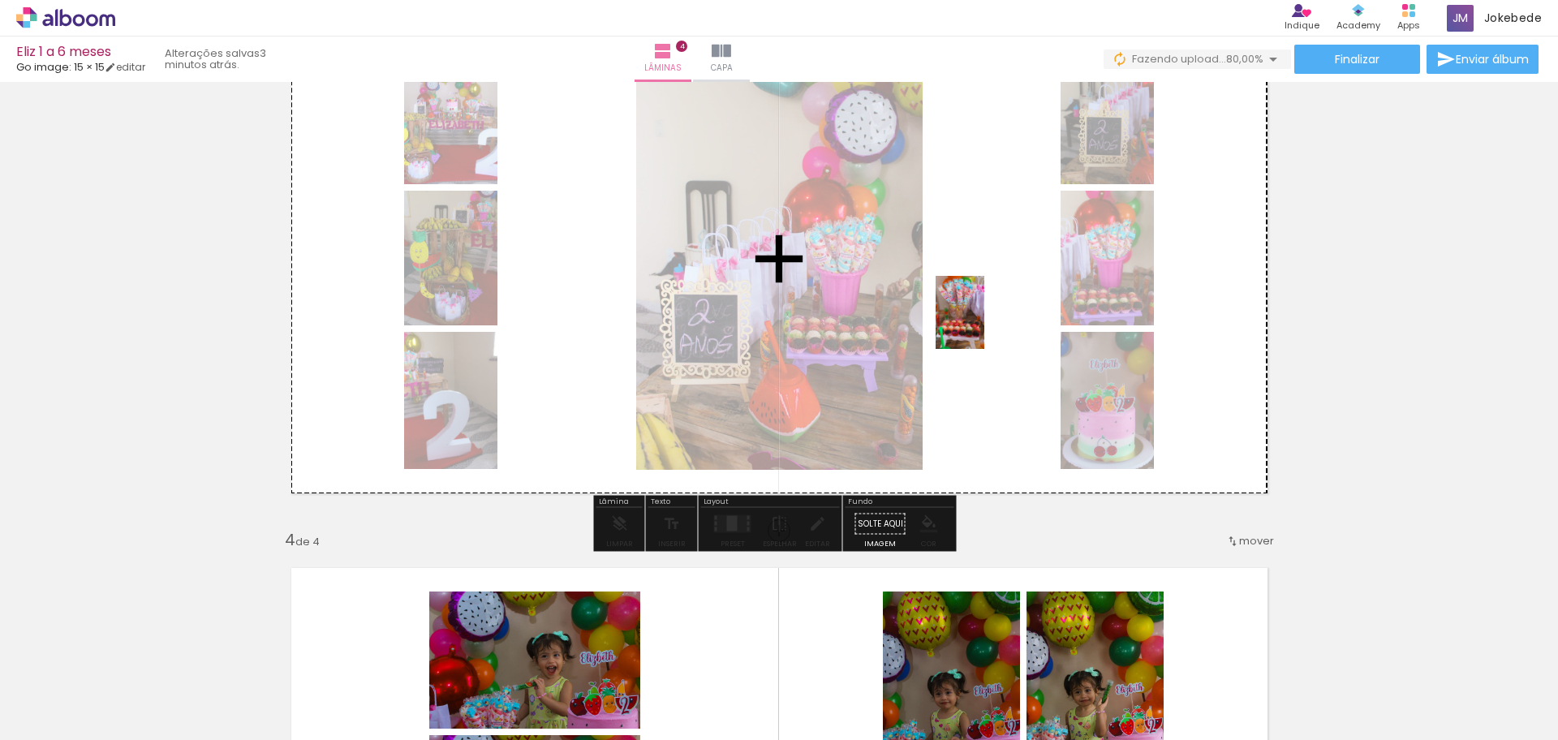
drag, startPoint x: 1256, startPoint y: 708, endPoint x: 984, endPoint y: 324, distance: 470.3
click at [984, 324] on quentale-workspace at bounding box center [779, 370] width 1558 height 740
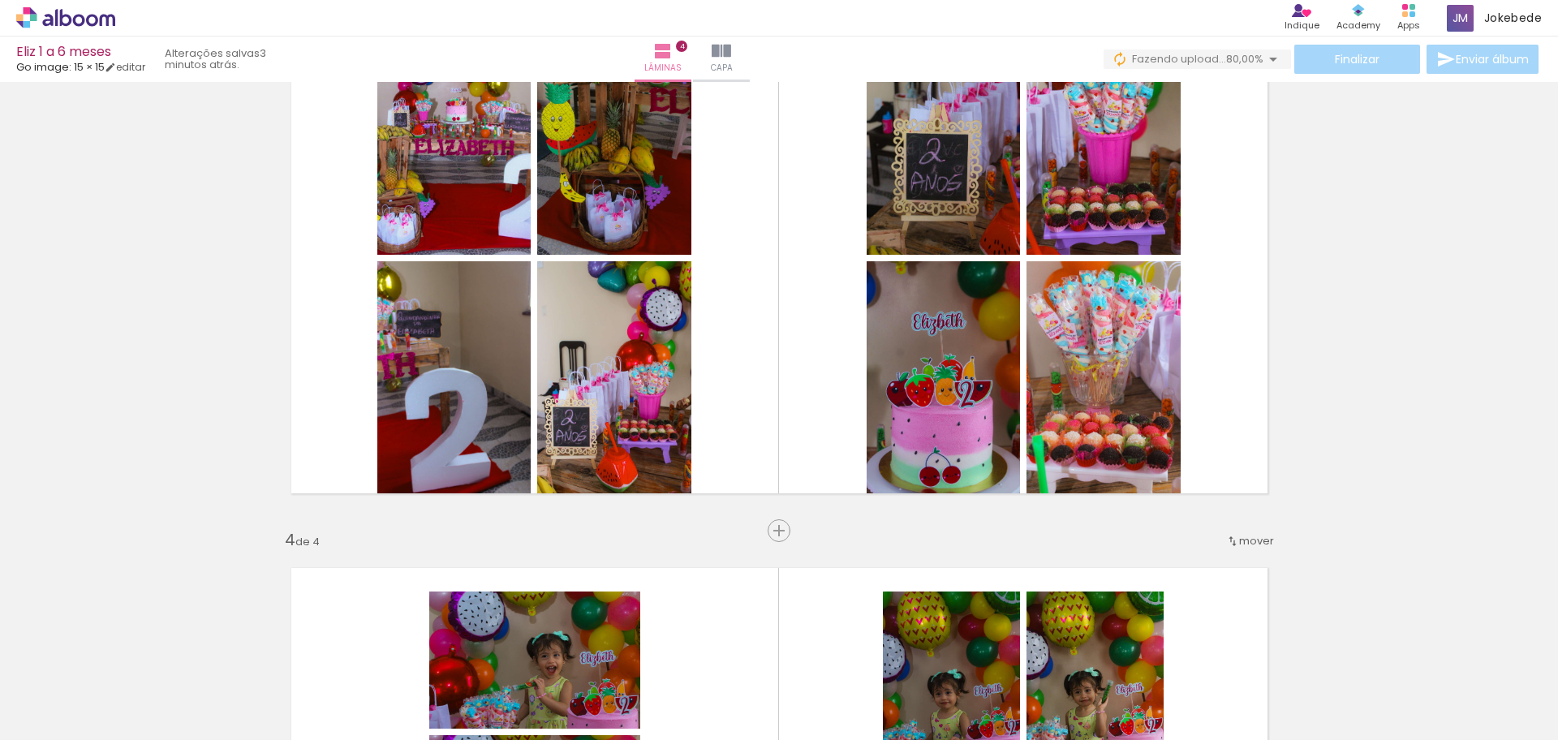
click at [930, 647] on iron-icon at bounding box center [927, 652] width 17 height 17
click at [1025, 653] on iron-icon at bounding box center [1018, 652] width 17 height 17
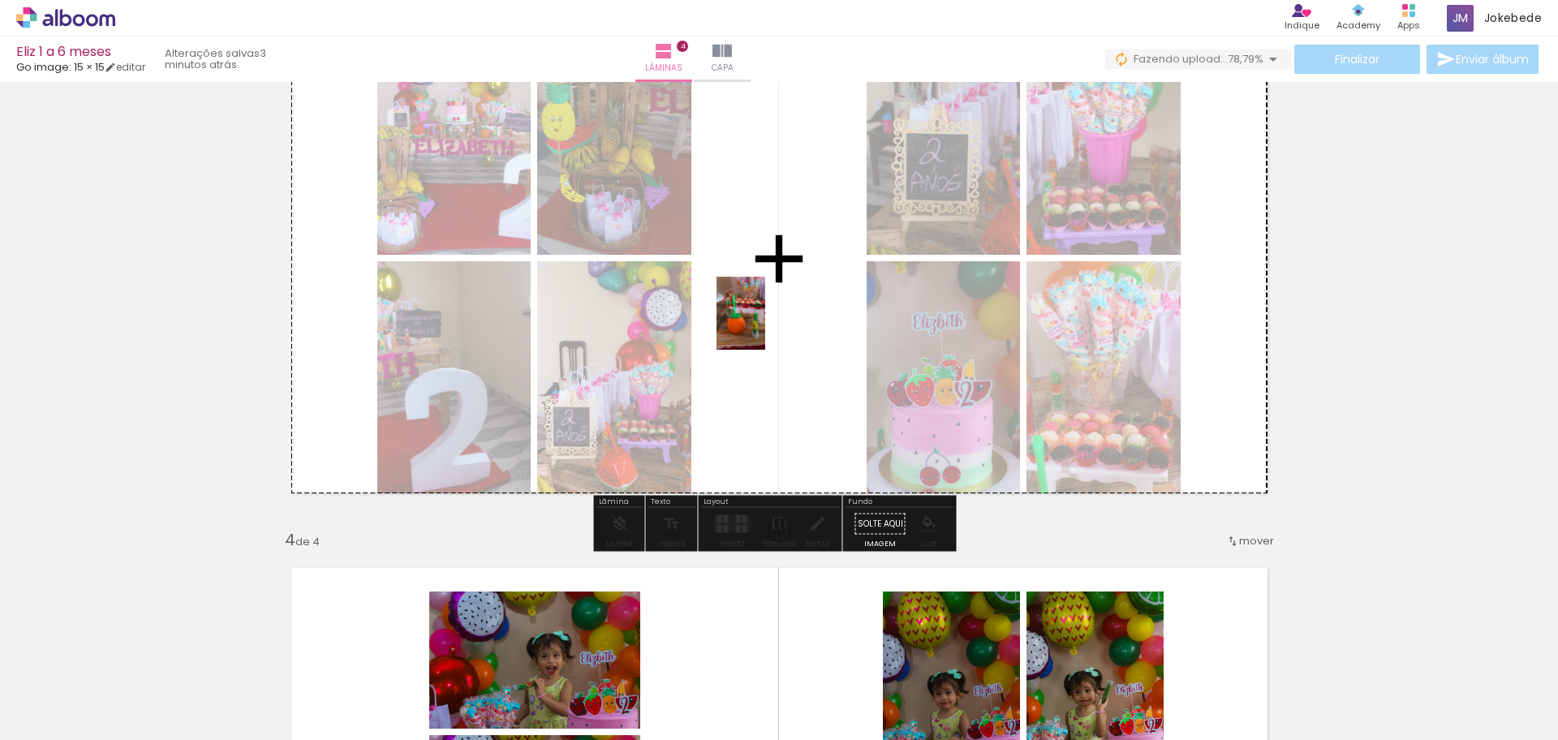
drag, startPoint x: 1147, startPoint y: 699, endPoint x: 765, endPoint y: 325, distance: 534.2
click at [765, 325] on quentale-workspace at bounding box center [779, 370] width 1558 height 740
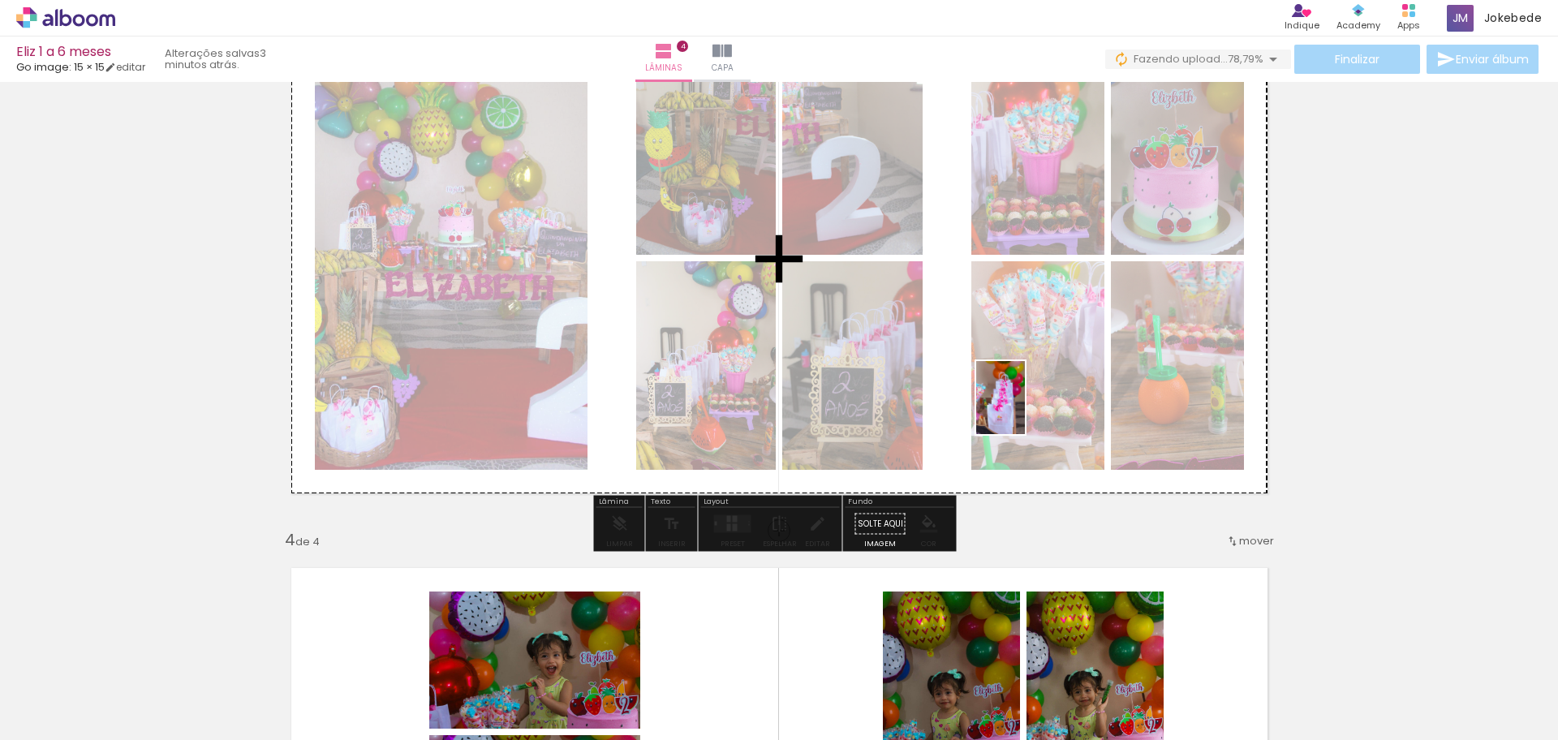
drag, startPoint x: 1343, startPoint y: 707, endPoint x: 1025, endPoint y: 410, distance: 435.2
click at [1025, 410] on quentale-workspace at bounding box center [779, 370] width 1558 height 740
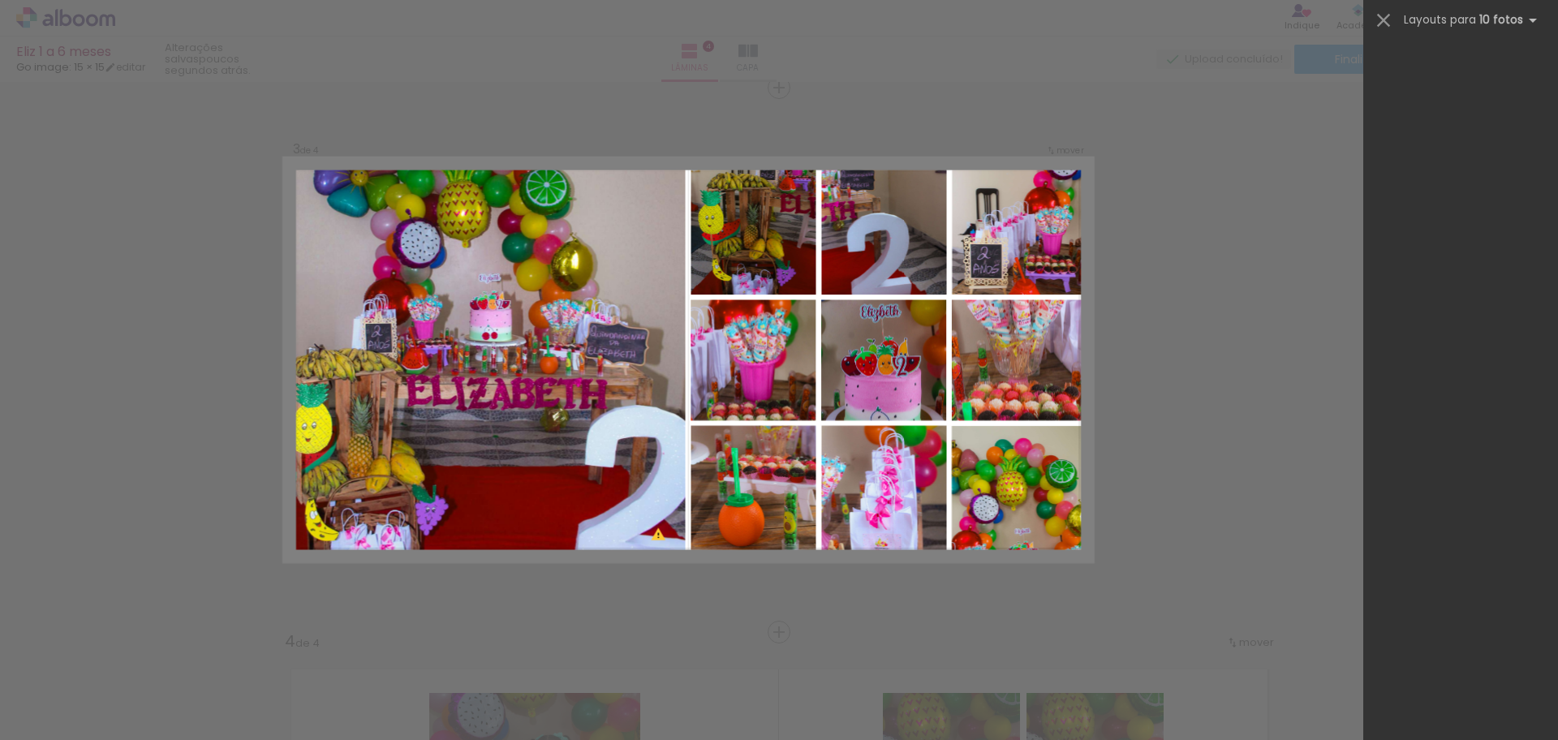
scroll to position [0, 1306]
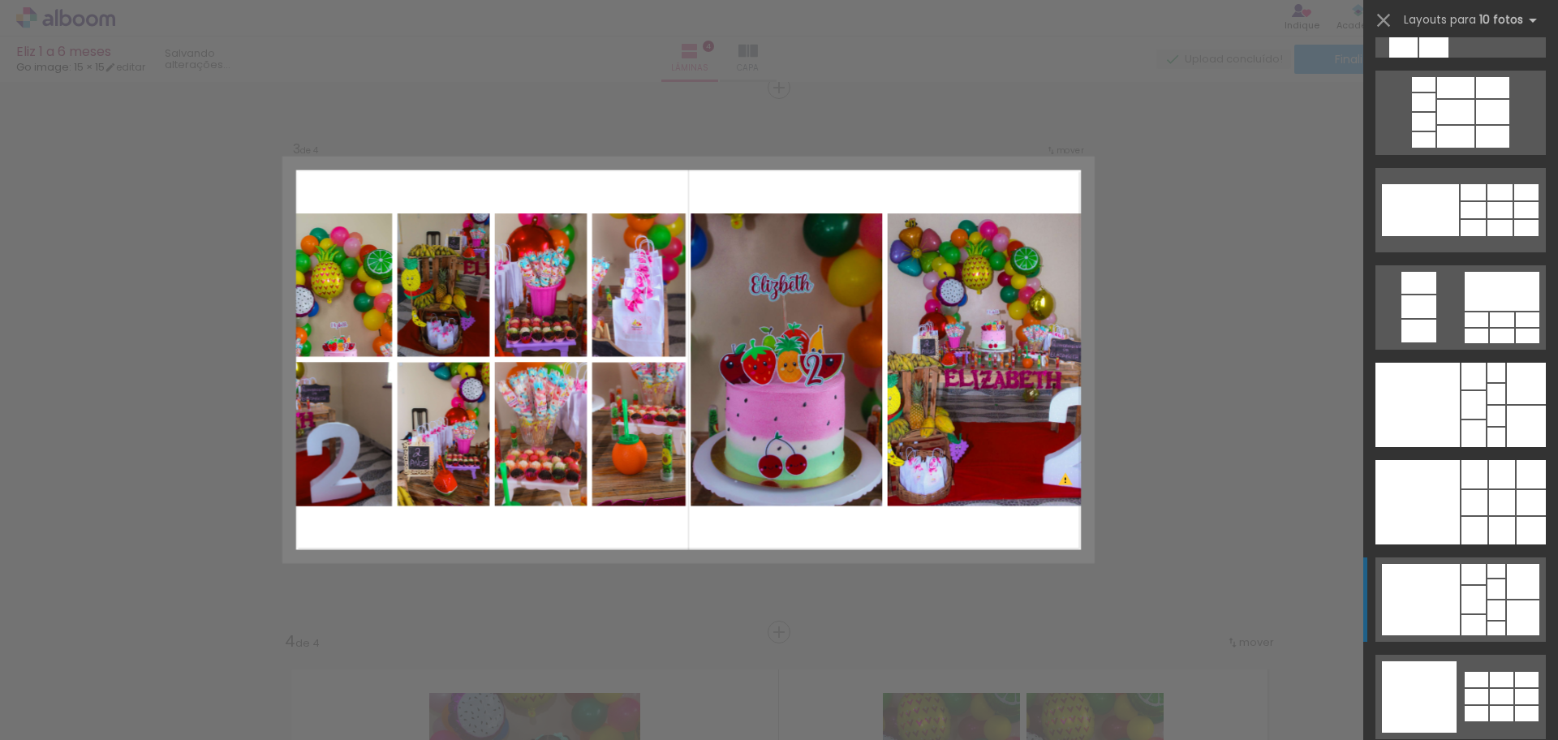
click at [1231, 283] on div "Confirmar Cancelar" at bounding box center [779, 352] width 1558 height 2761
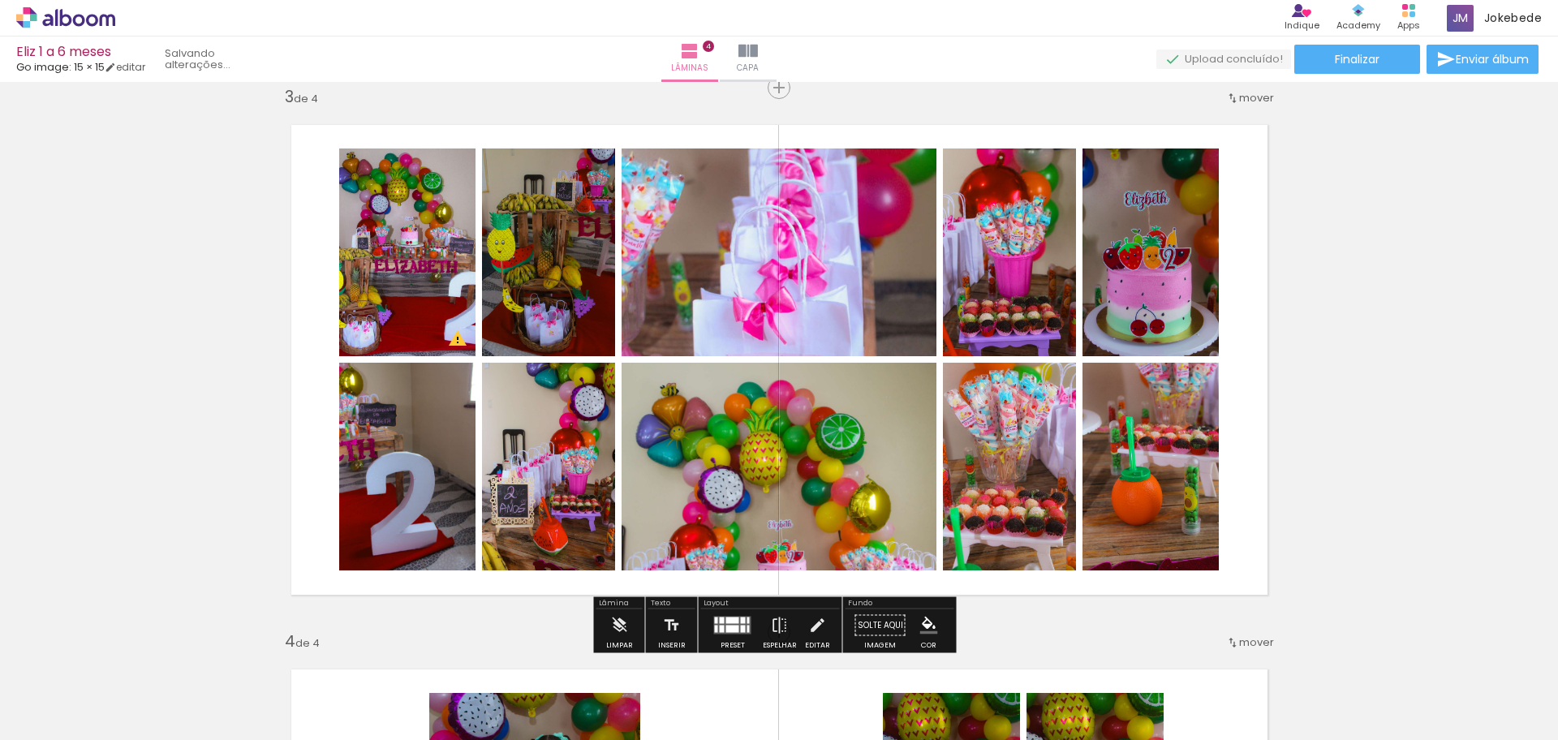
click at [741, 627] on div at bounding box center [743, 629] width 5 height 7
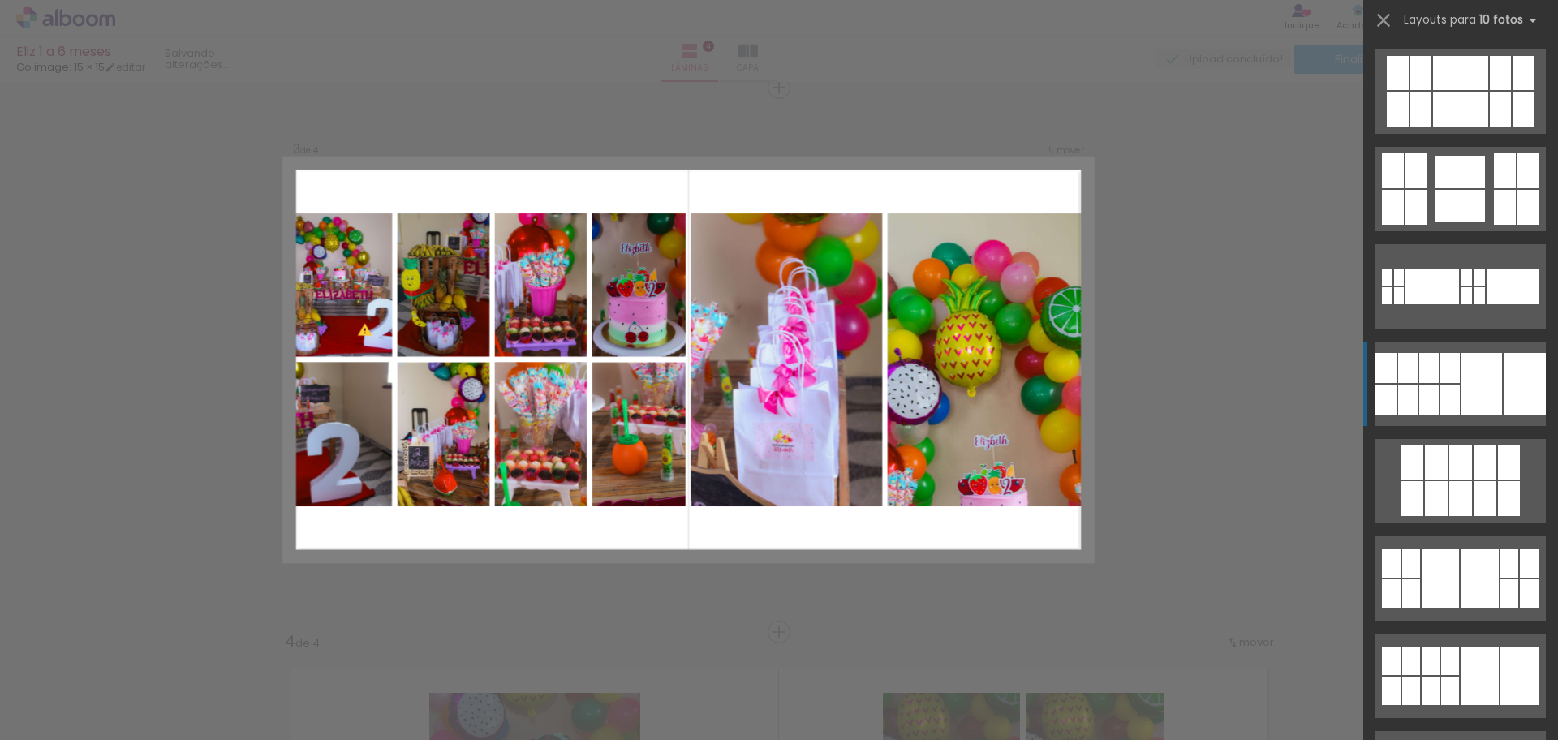
scroll to position [292, 0]
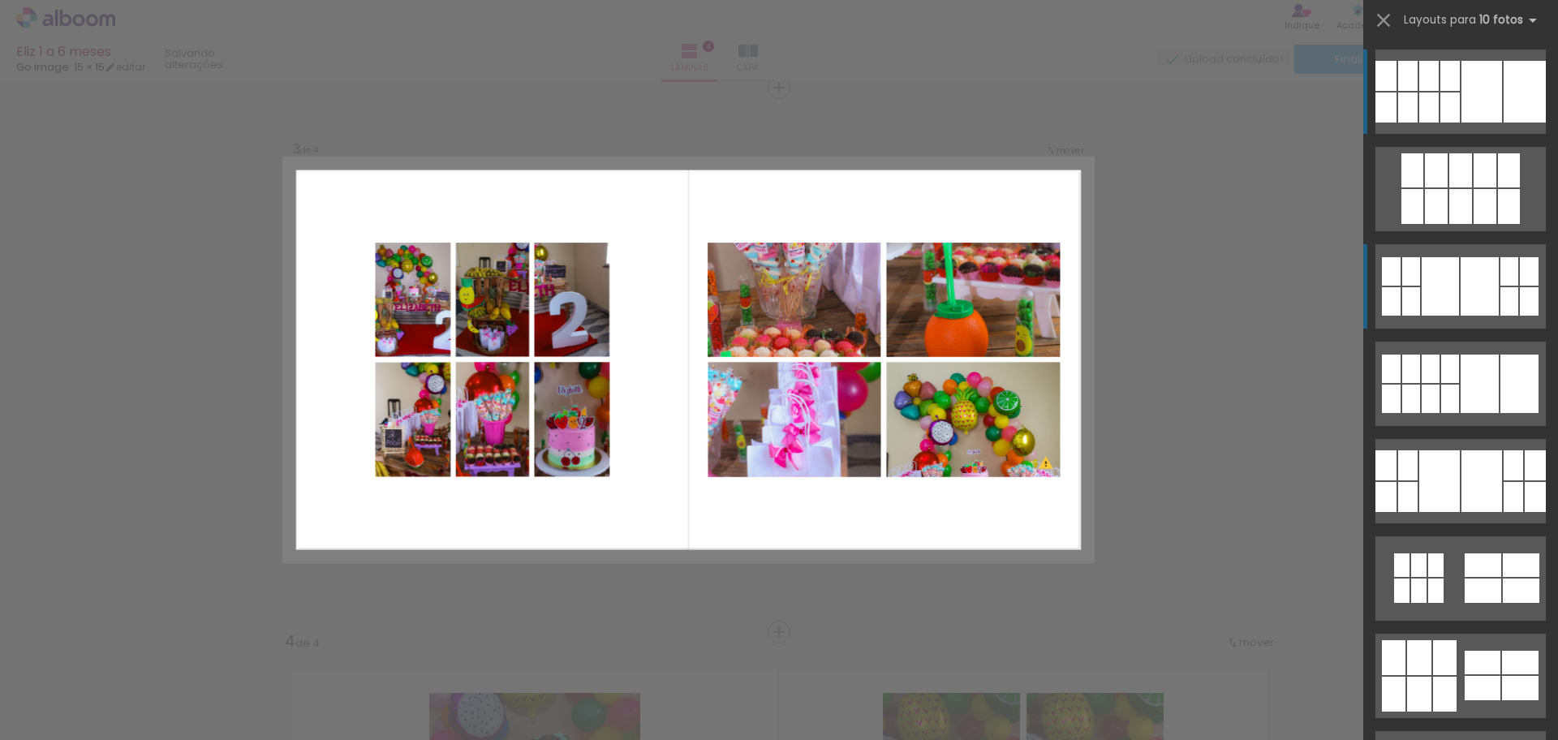
click at [1465, 289] on div at bounding box center [1480, 286] width 38 height 58
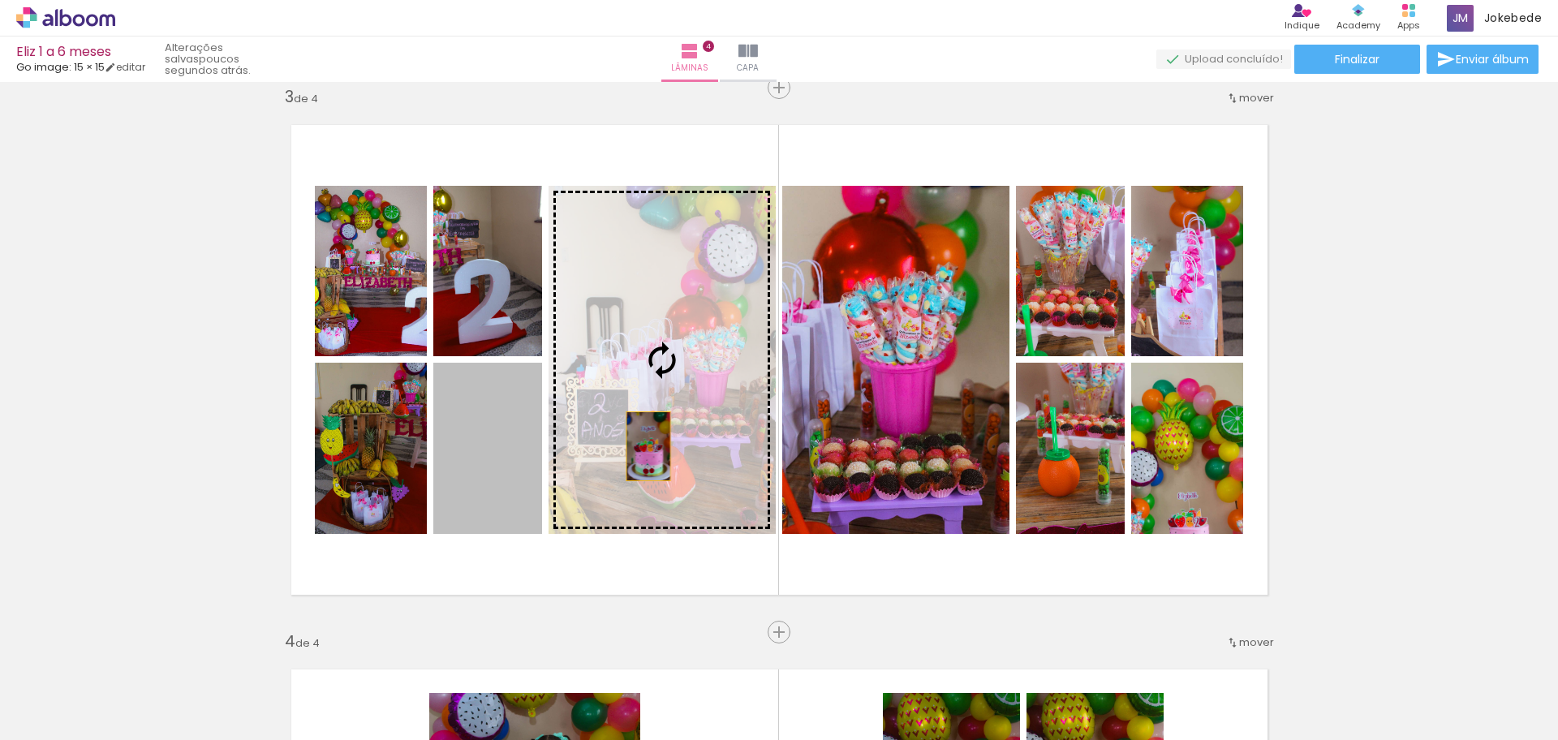
drag, startPoint x: 486, startPoint y: 484, endPoint x: 640, endPoint y: 446, distance: 158.8
click at [0, 0] on slot at bounding box center [0, 0] width 0 height 0
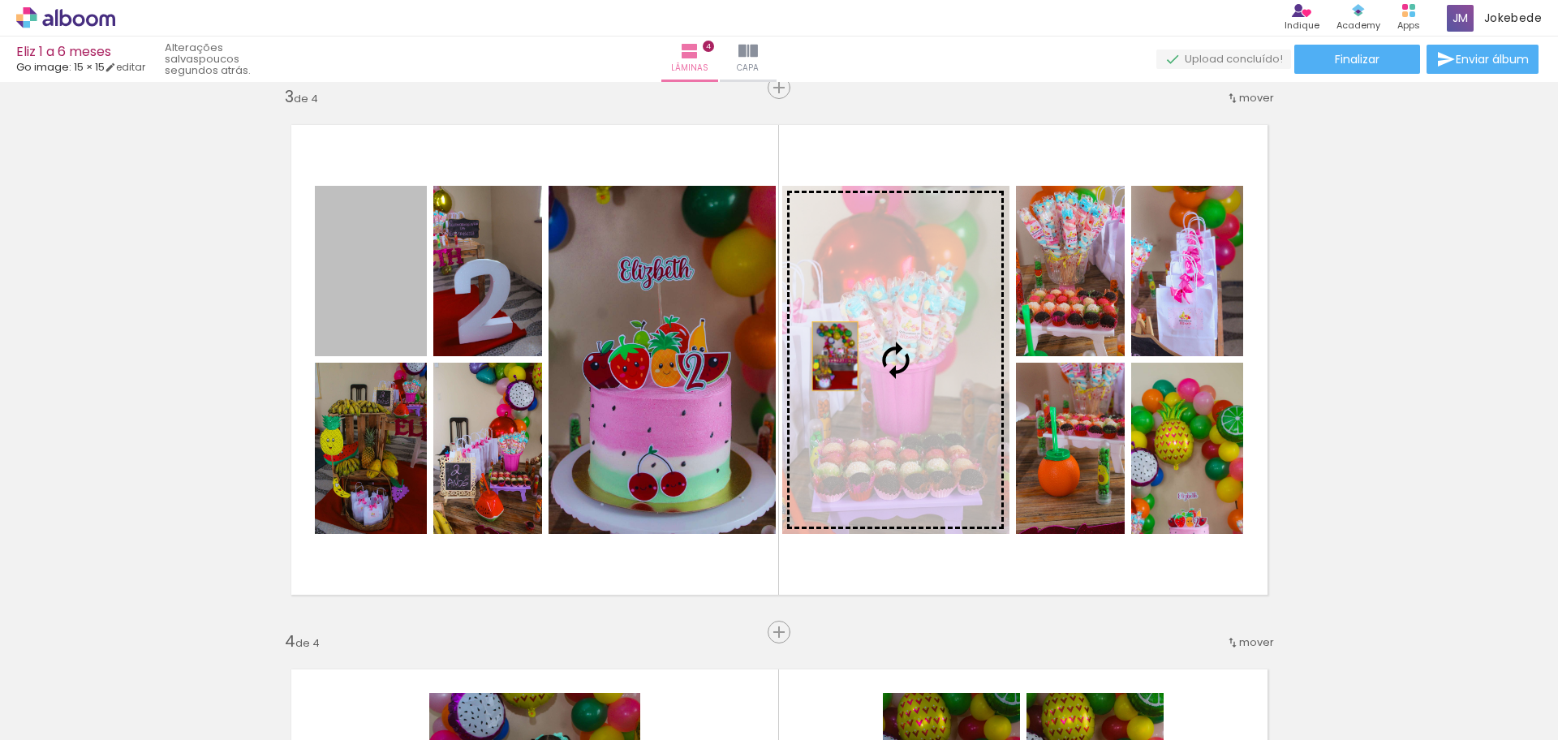
drag, startPoint x: 350, startPoint y: 295, endPoint x: 897, endPoint y: 366, distance: 551.5
click at [0, 0] on slot at bounding box center [0, 0] width 0 height 0
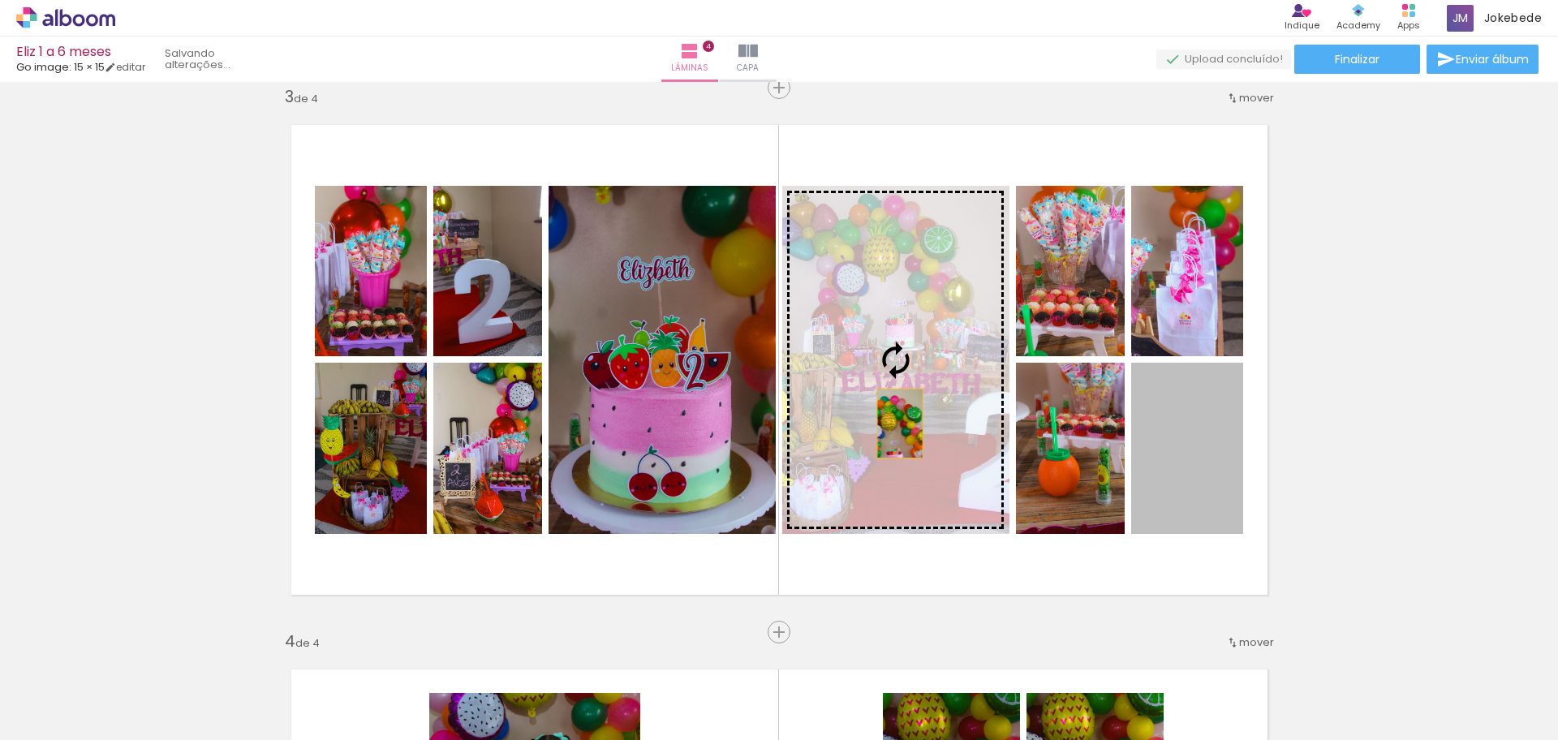
drag, startPoint x: 1185, startPoint y: 490, endPoint x: 892, endPoint y: 424, distance: 300.4
click at [0, 0] on slot at bounding box center [0, 0] width 0 height 0
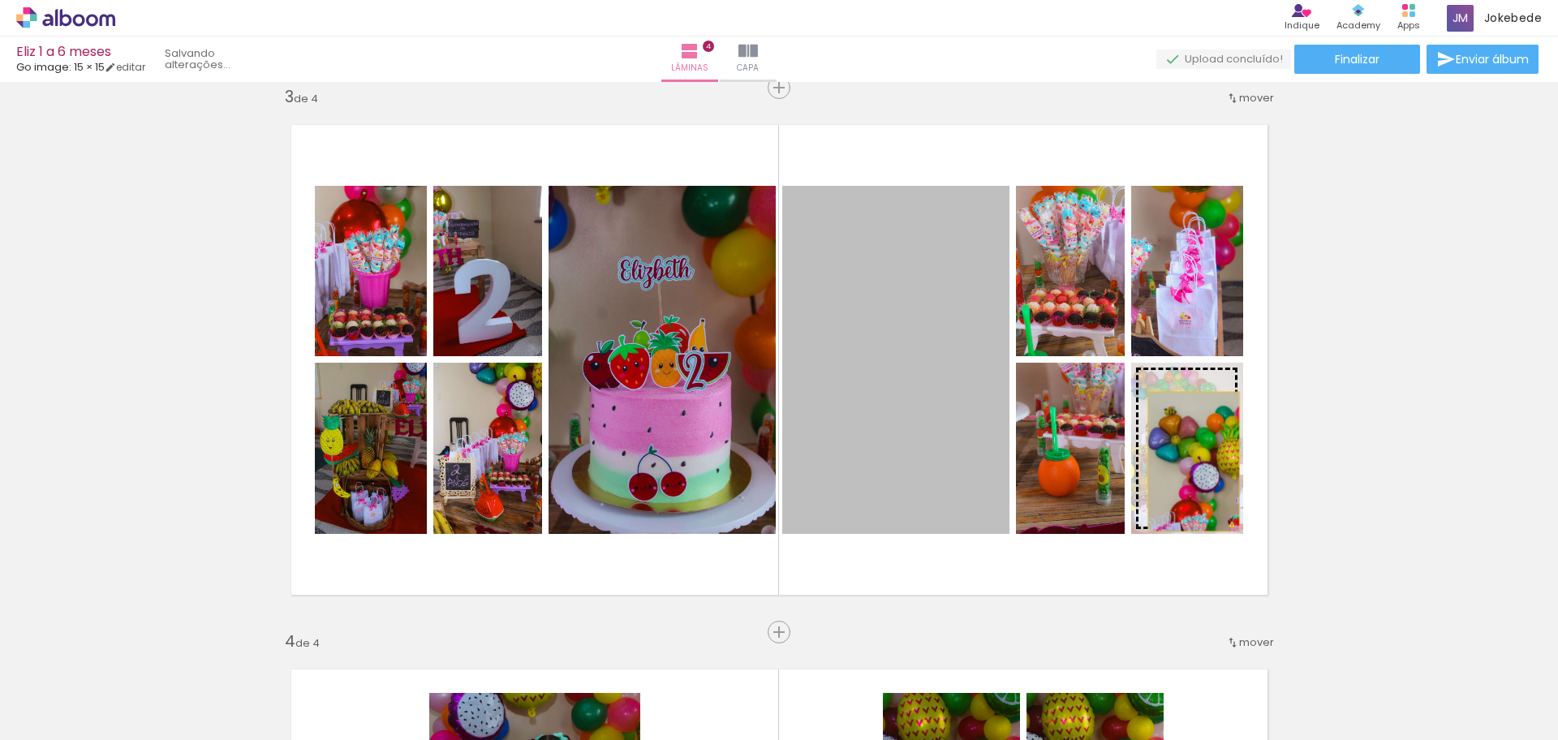
drag, startPoint x: 861, startPoint y: 433, endPoint x: 1186, endPoint y: 462, distance: 325.9
click at [0, 0] on slot at bounding box center [0, 0] width 0 height 0
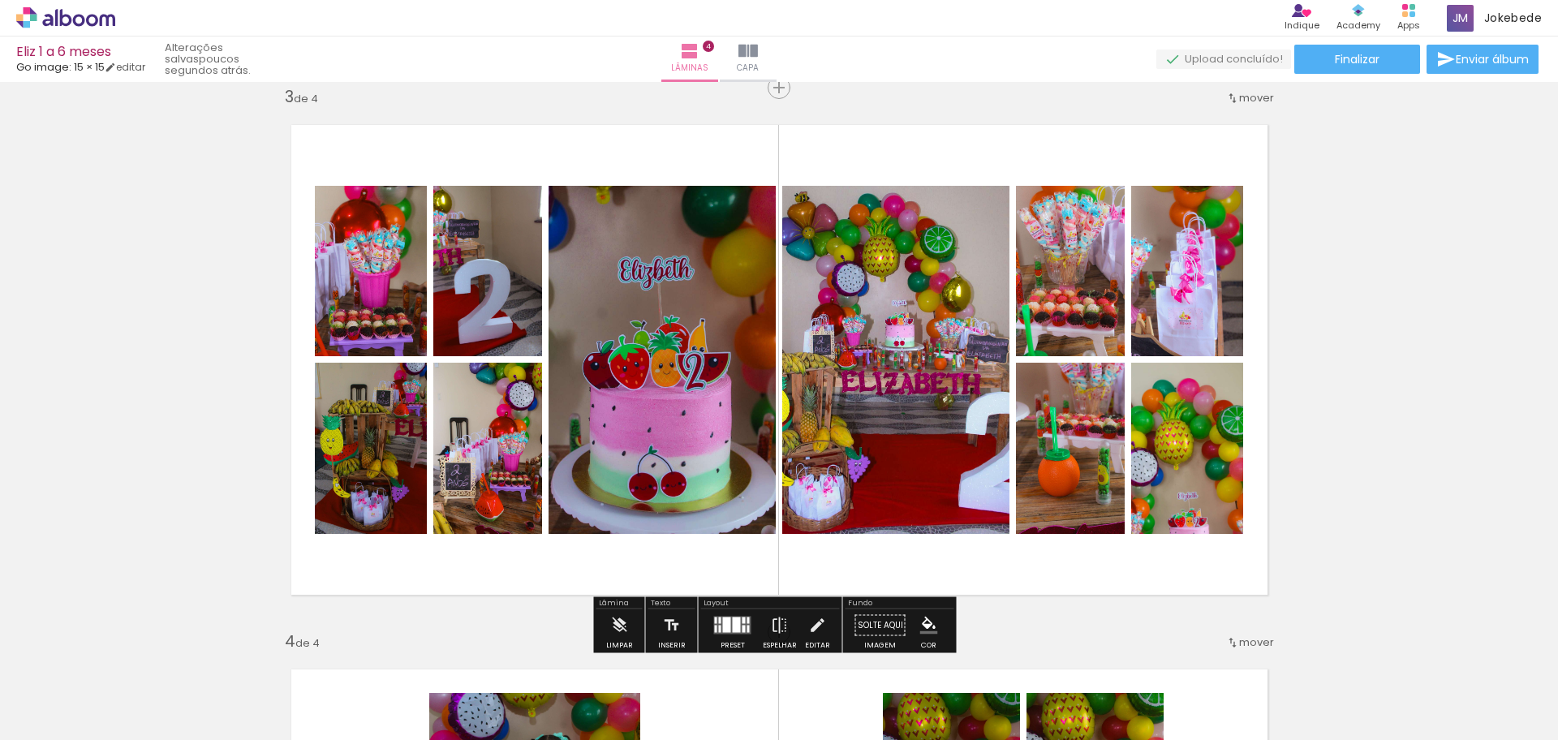
click at [1168, 485] on quentale-photo at bounding box center [1187, 448] width 112 height 171
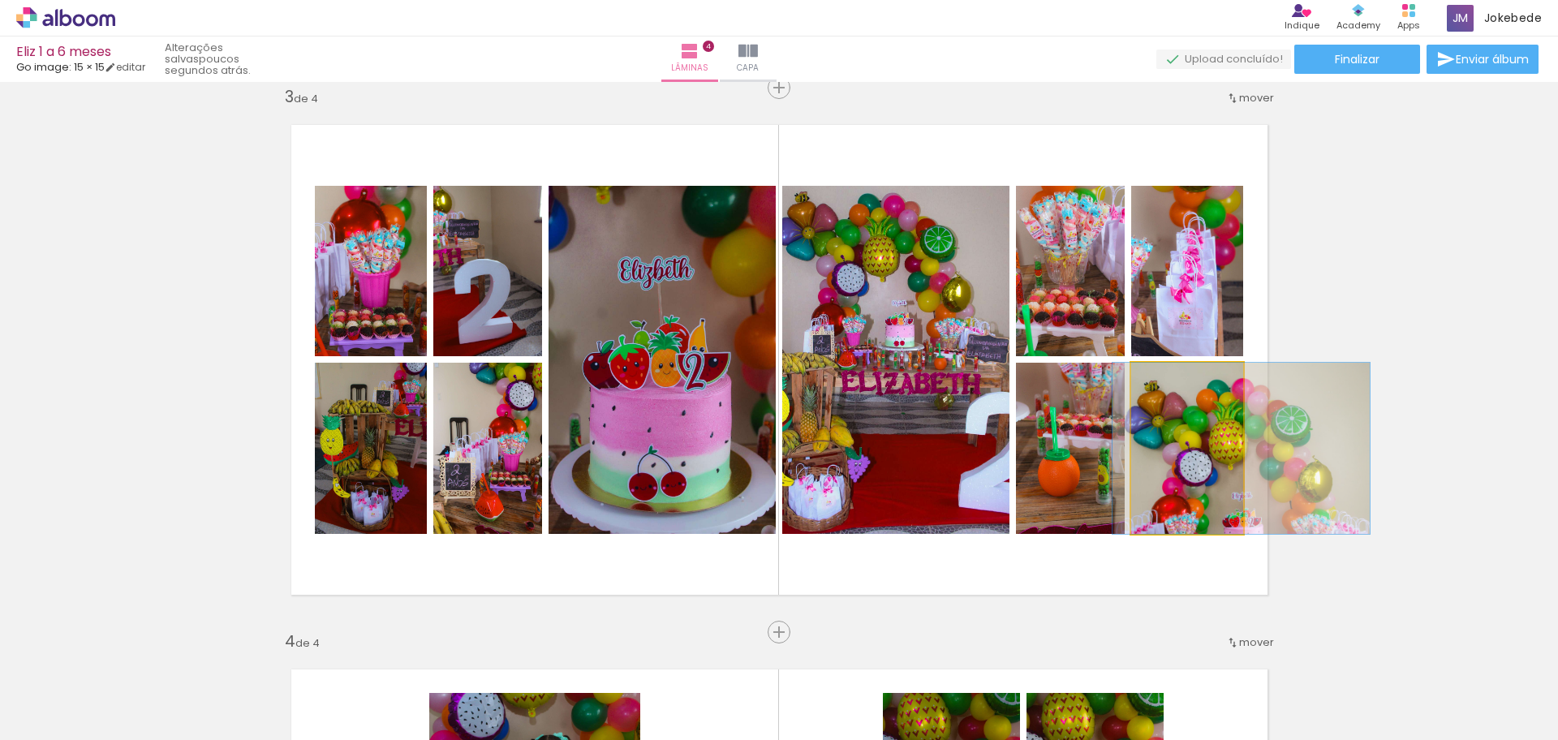
drag, startPoint x: 1168, startPoint y: 485, endPoint x: 1222, endPoint y: 484, distance: 54.4
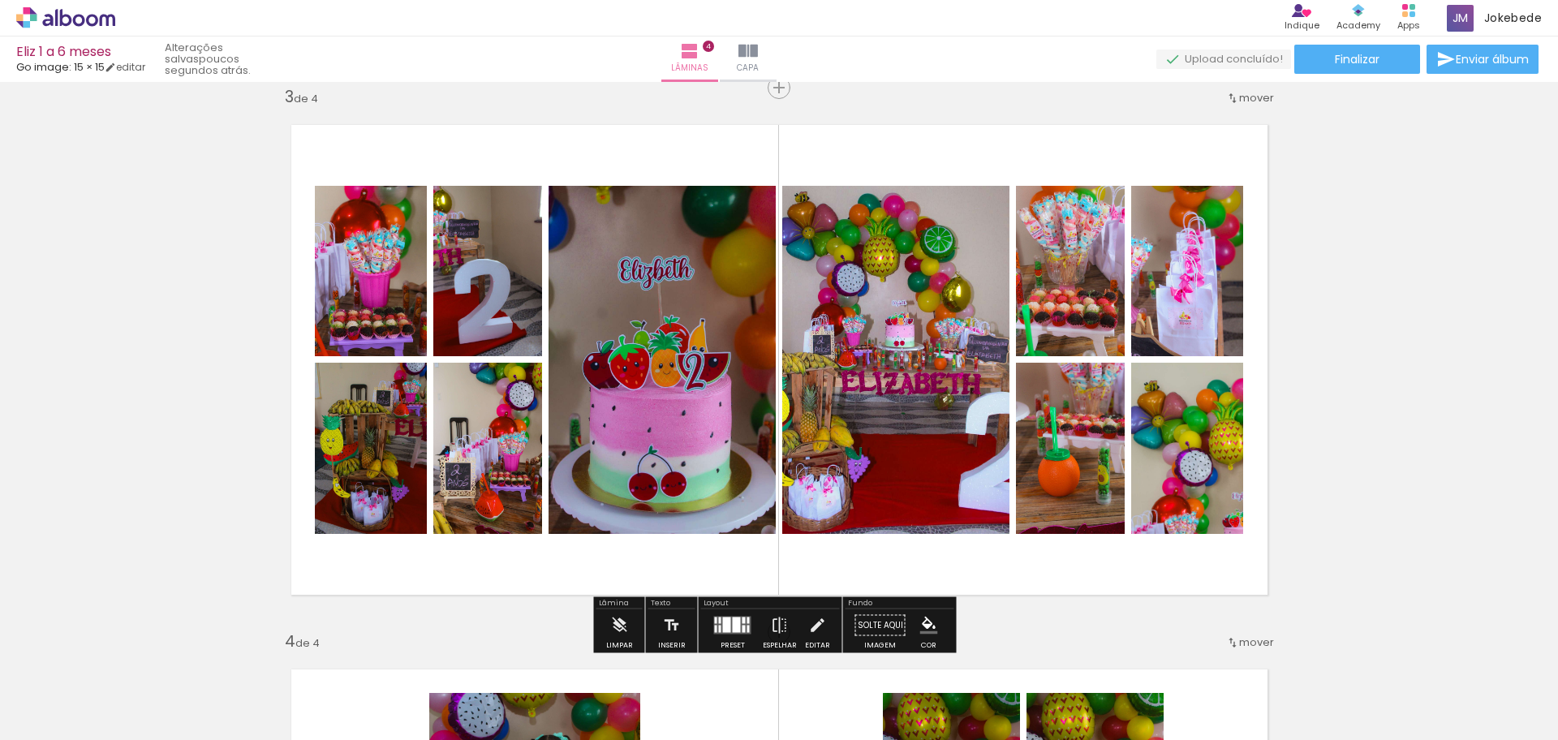
click at [1377, 477] on div "Inserir lâmina 1 de 4 Inserir lâmina 2 de 4 Inserir lâmina 3 de 4 Inserir lâmin…" at bounding box center [779, 339] width 1558 height 2723
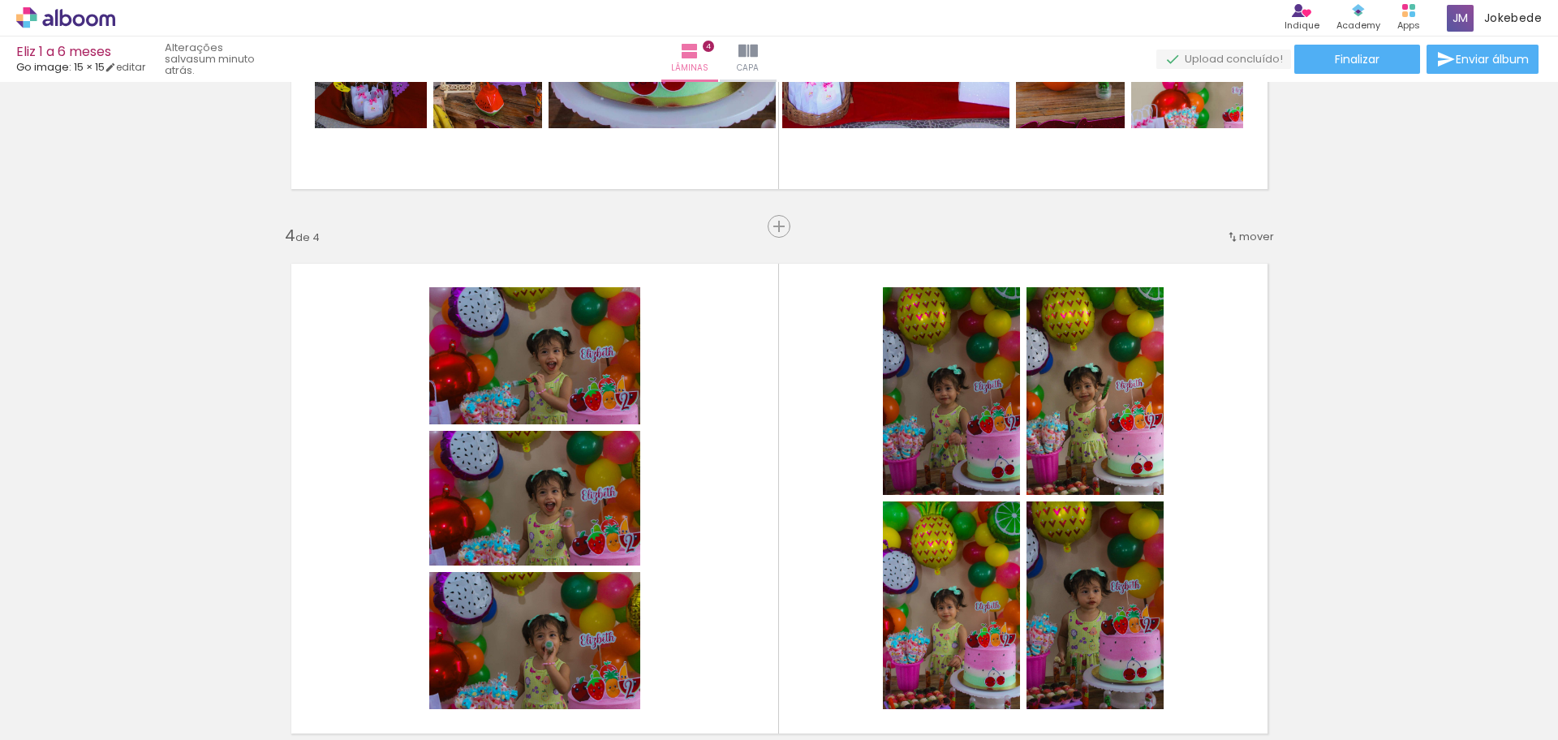
scroll to position [1719, 0]
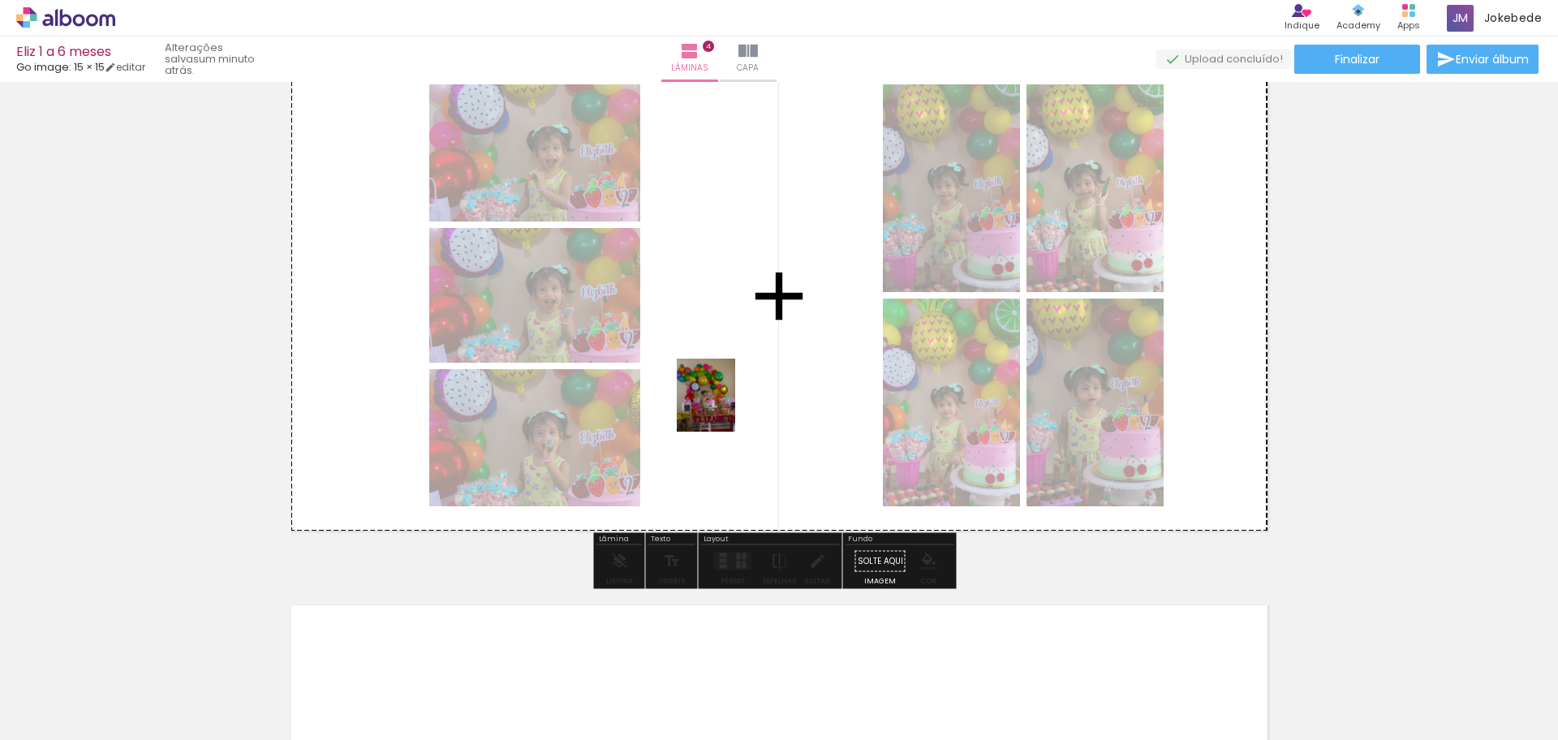
drag, startPoint x: 580, startPoint y: 701, endPoint x: 725, endPoint y: 407, distance: 327.7
click at [725, 407] on quentale-workspace at bounding box center [779, 370] width 1558 height 740
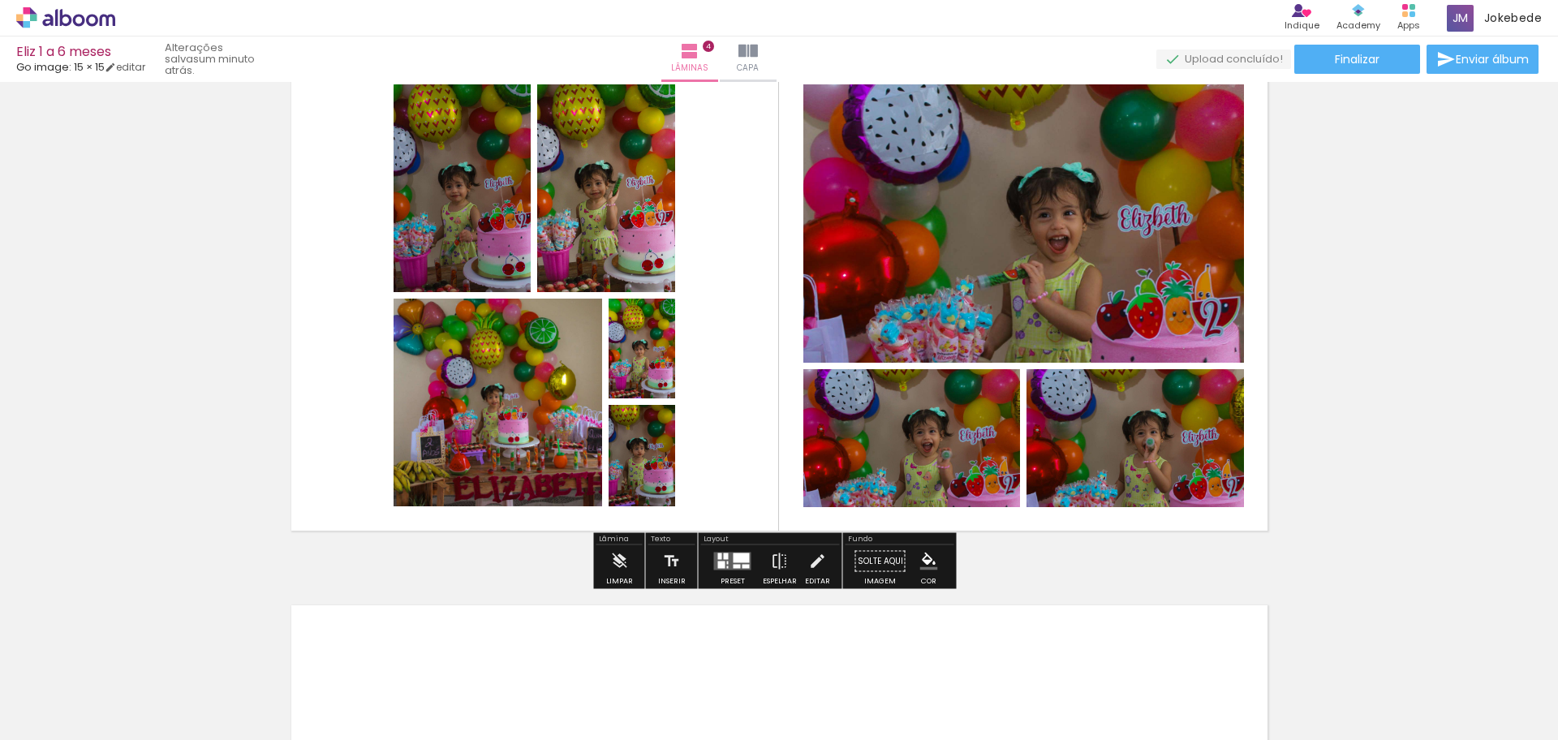
click at [725, 564] on quentale-layouter at bounding box center [732, 562] width 37 height 18
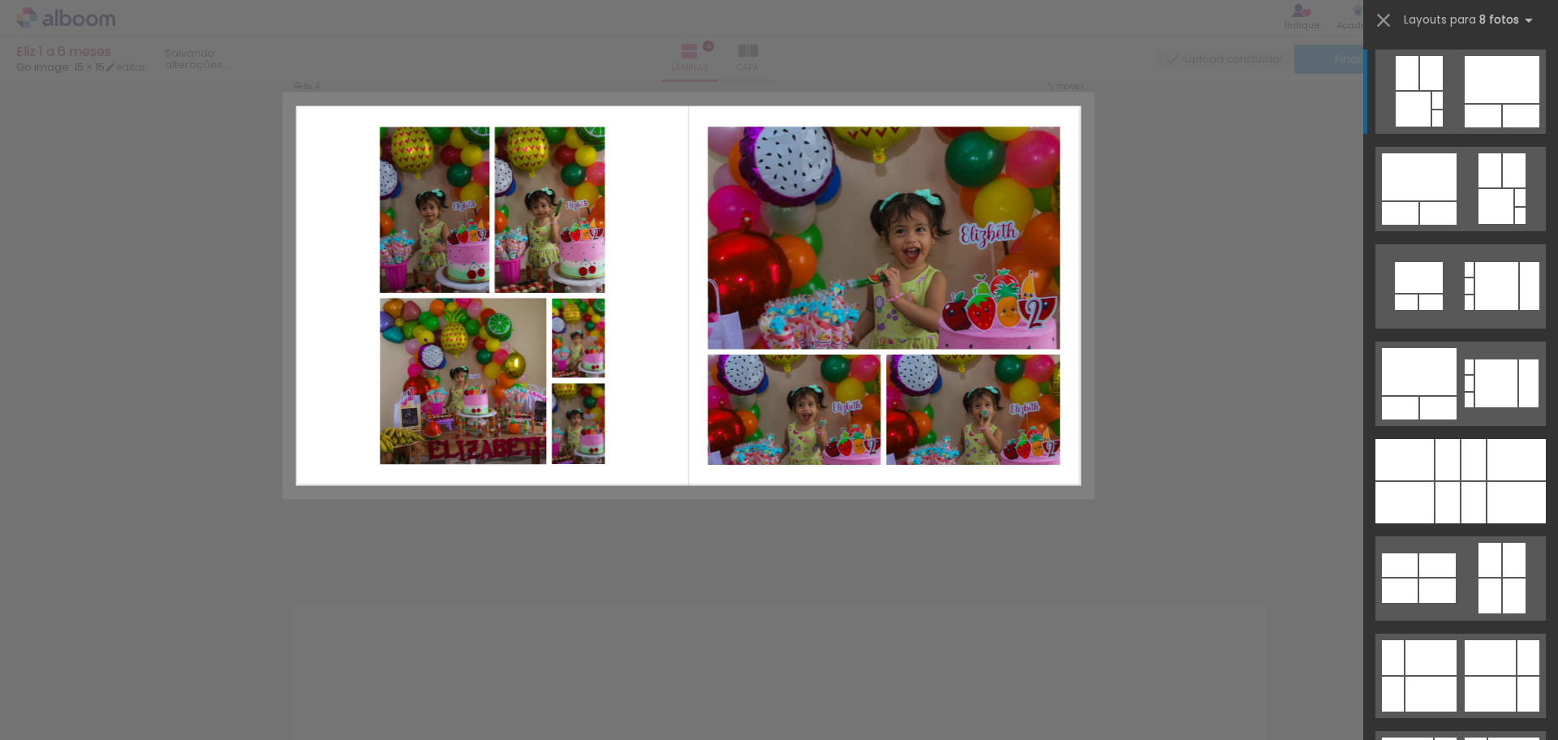
scroll to position [1655, 0]
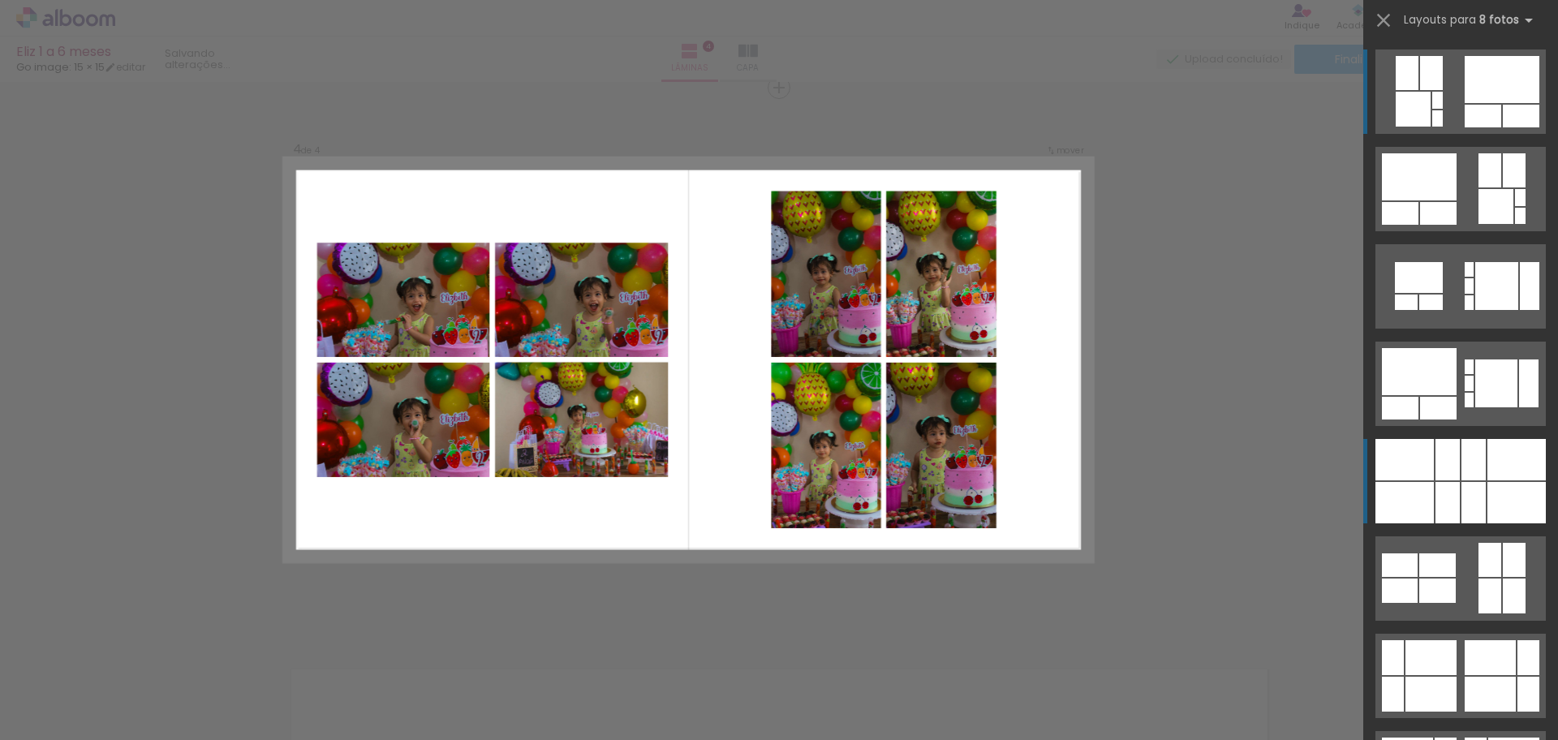
click at [1464, 466] on div at bounding box center [1473, 459] width 24 height 41
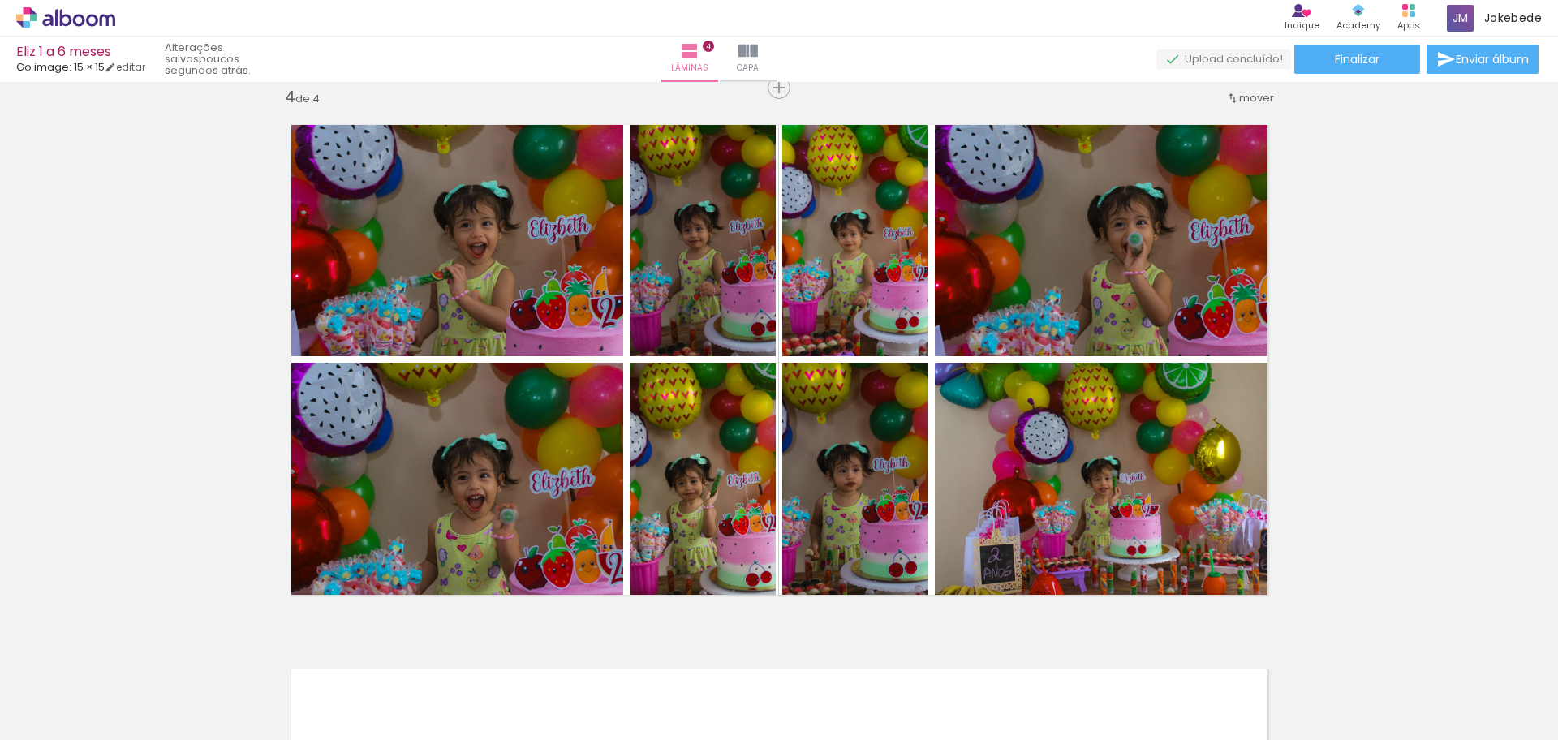
scroll to position [2060, 0]
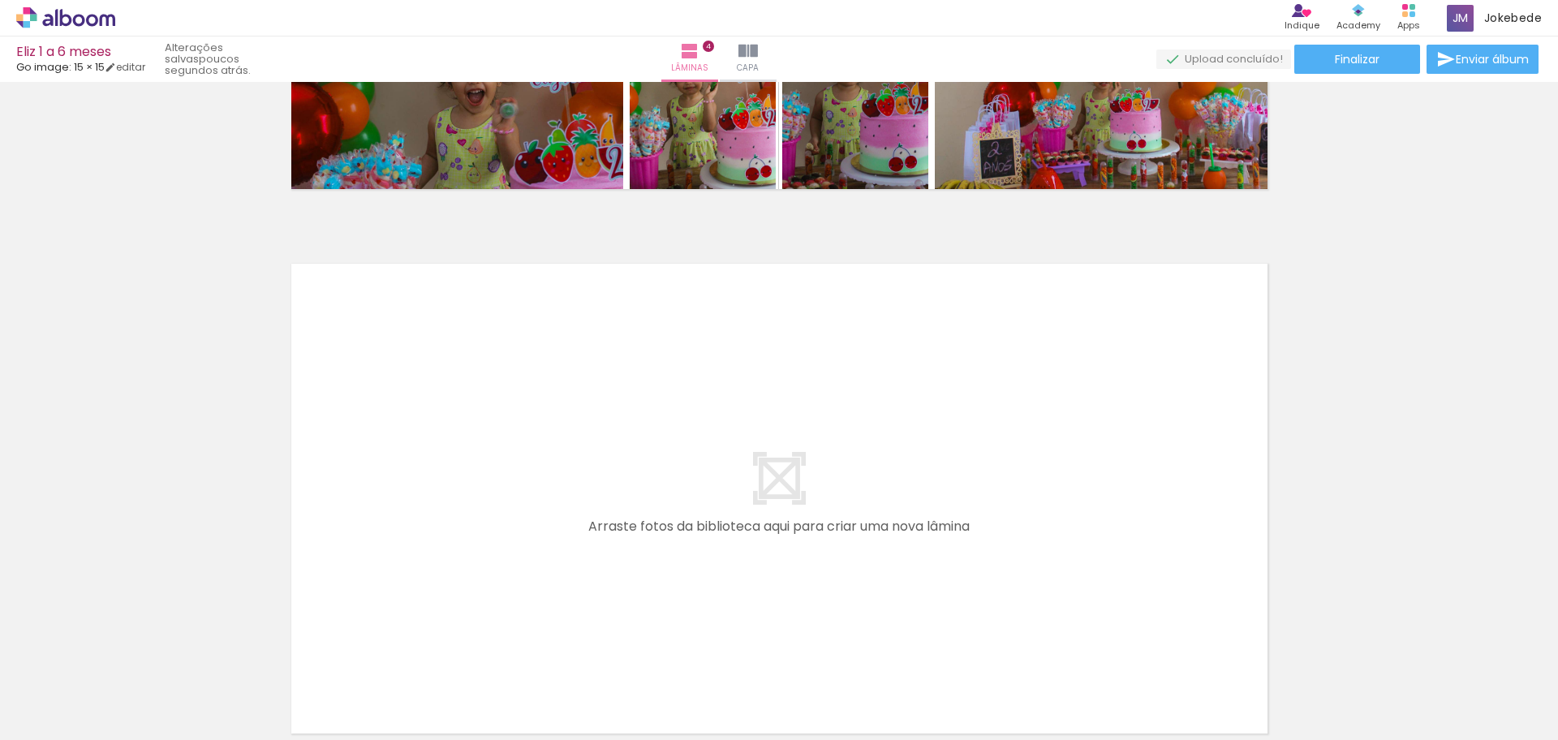
click at [916, 653] on iron-icon at bounding box center [910, 652] width 17 height 17
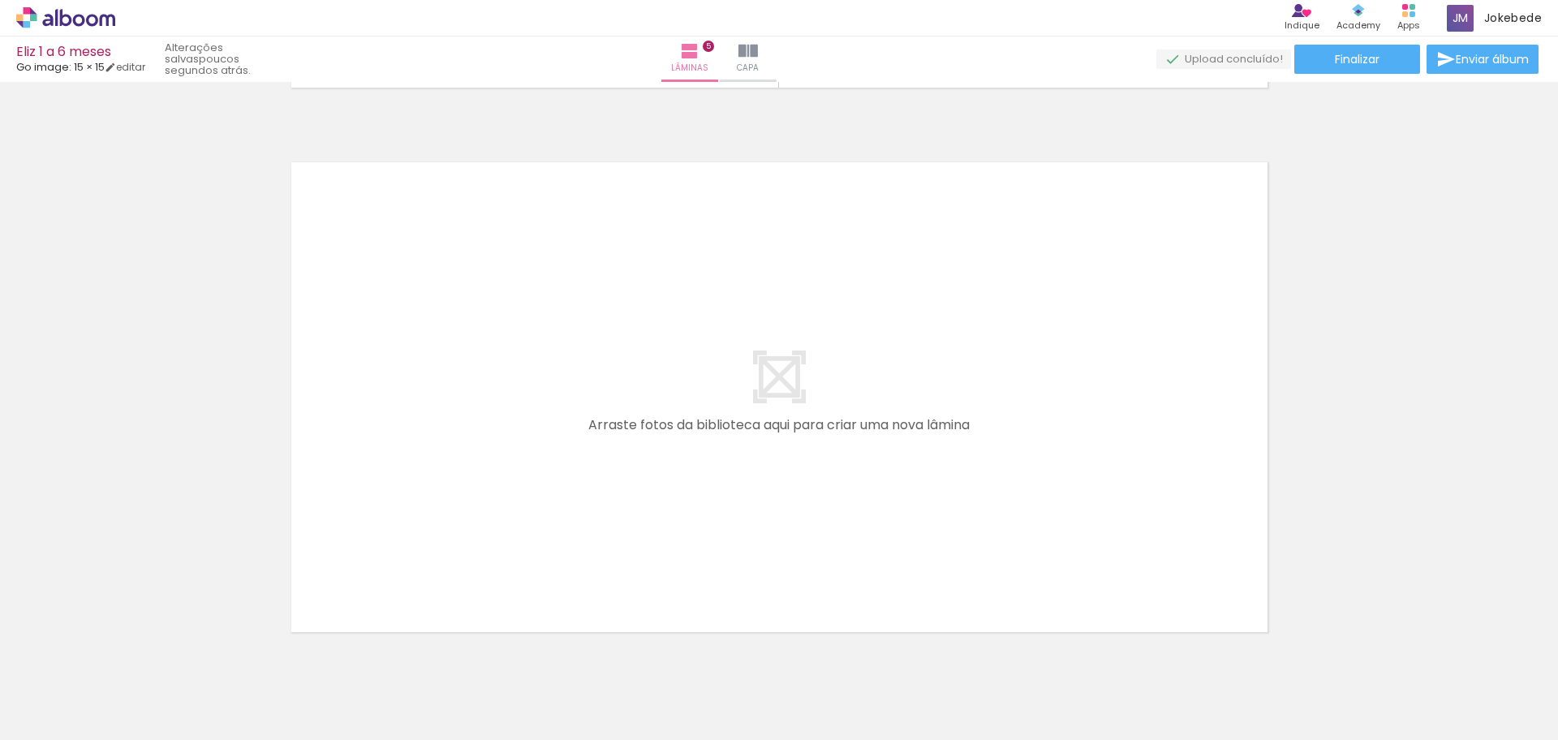
click at [63, 720] on span "Adicionar Fotos" at bounding box center [57, 718] width 49 height 18
click at [0, 0] on input "file" at bounding box center [0, 0] width 0 height 0
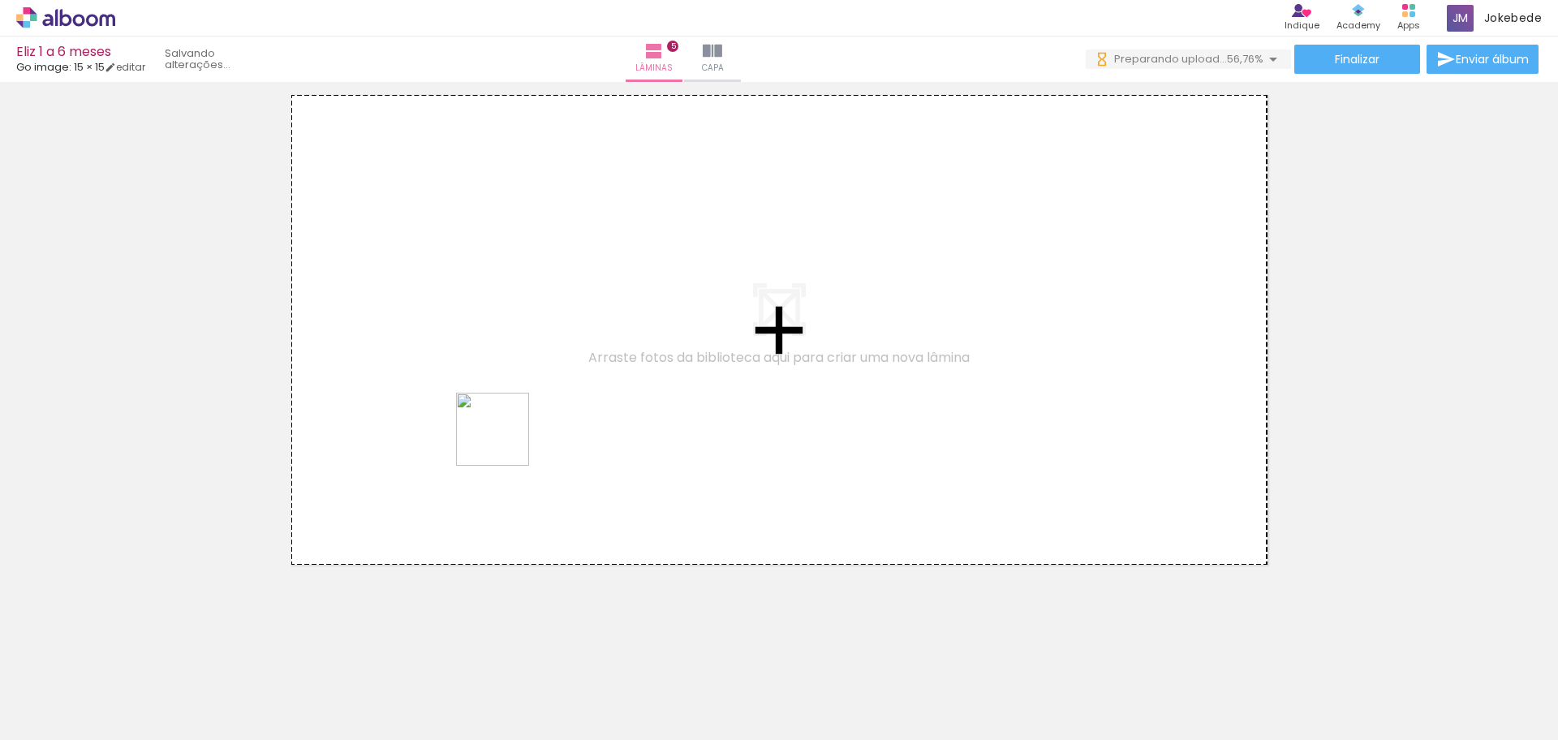
drag, startPoint x: 527, startPoint y: 700, endPoint x: 507, endPoint y: 428, distance: 273.3
click at [507, 428] on quentale-workspace at bounding box center [779, 370] width 1558 height 740
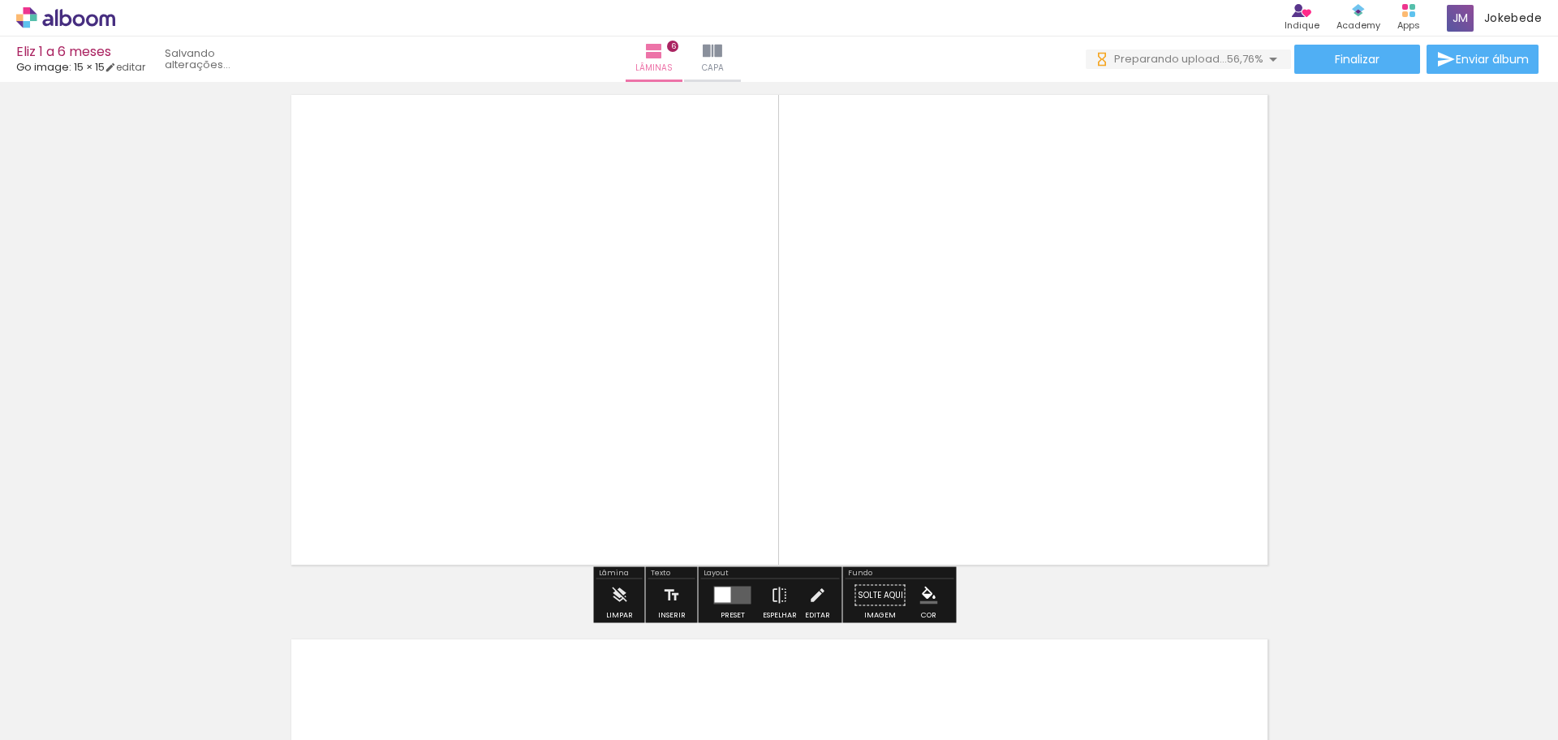
scroll to position [2744, 0]
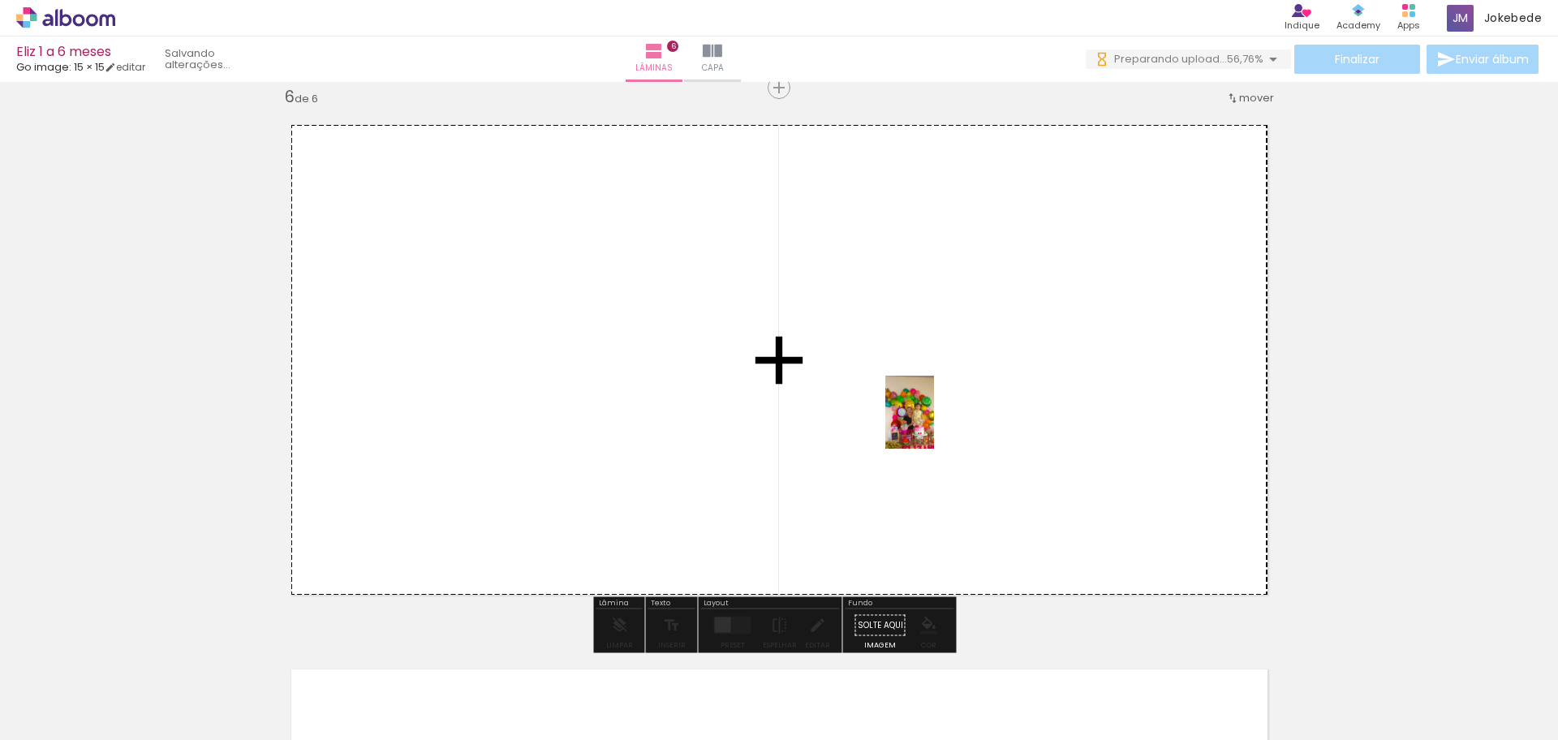
drag, startPoint x: 437, startPoint y: 702, endPoint x: 935, endPoint y: 424, distance: 570.0
click at [935, 424] on quentale-workspace at bounding box center [779, 370] width 1558 height 740
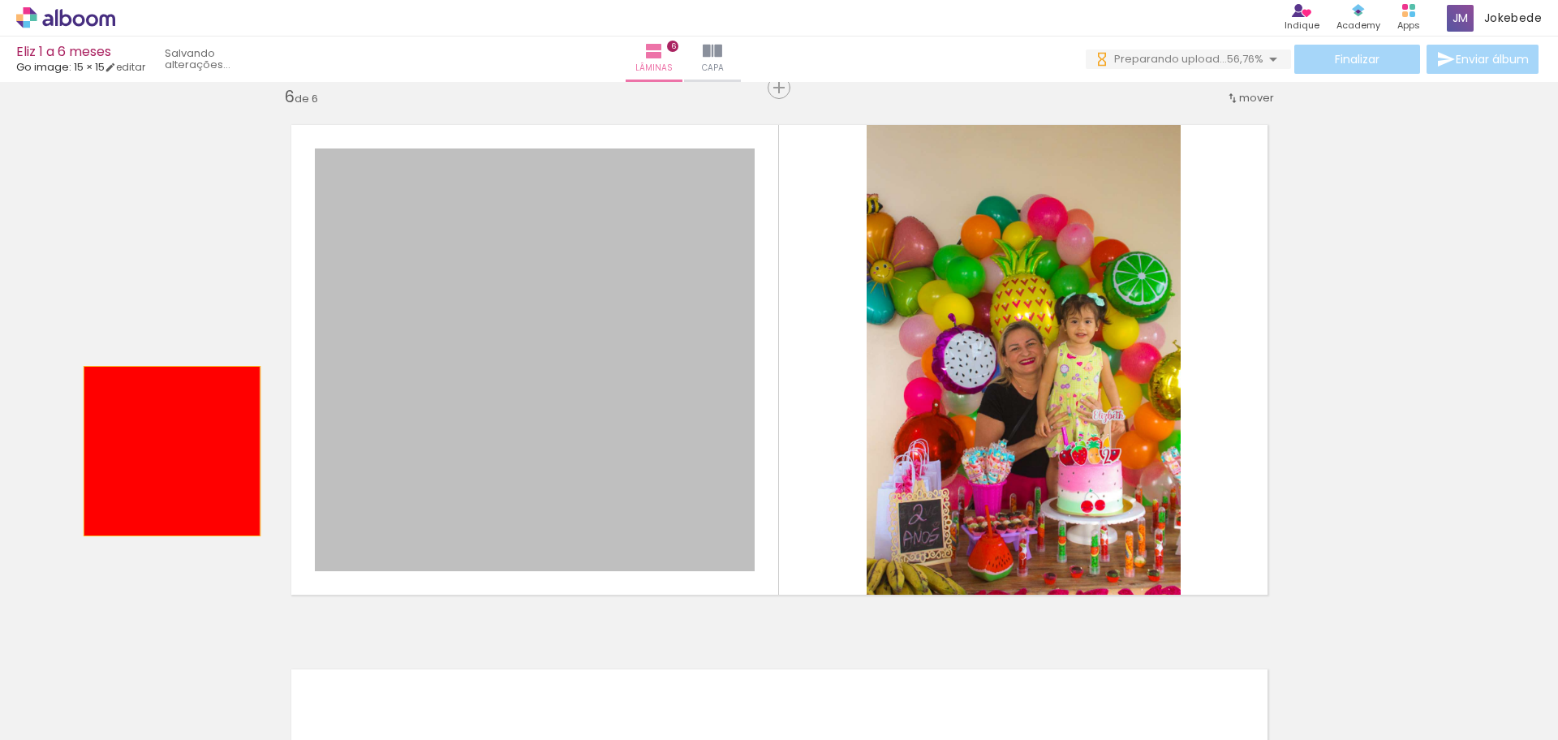
drag, startPoint x: 583, startPoint y: 456, endPoint x: 163, endPoint y: 449, distance: 419.6
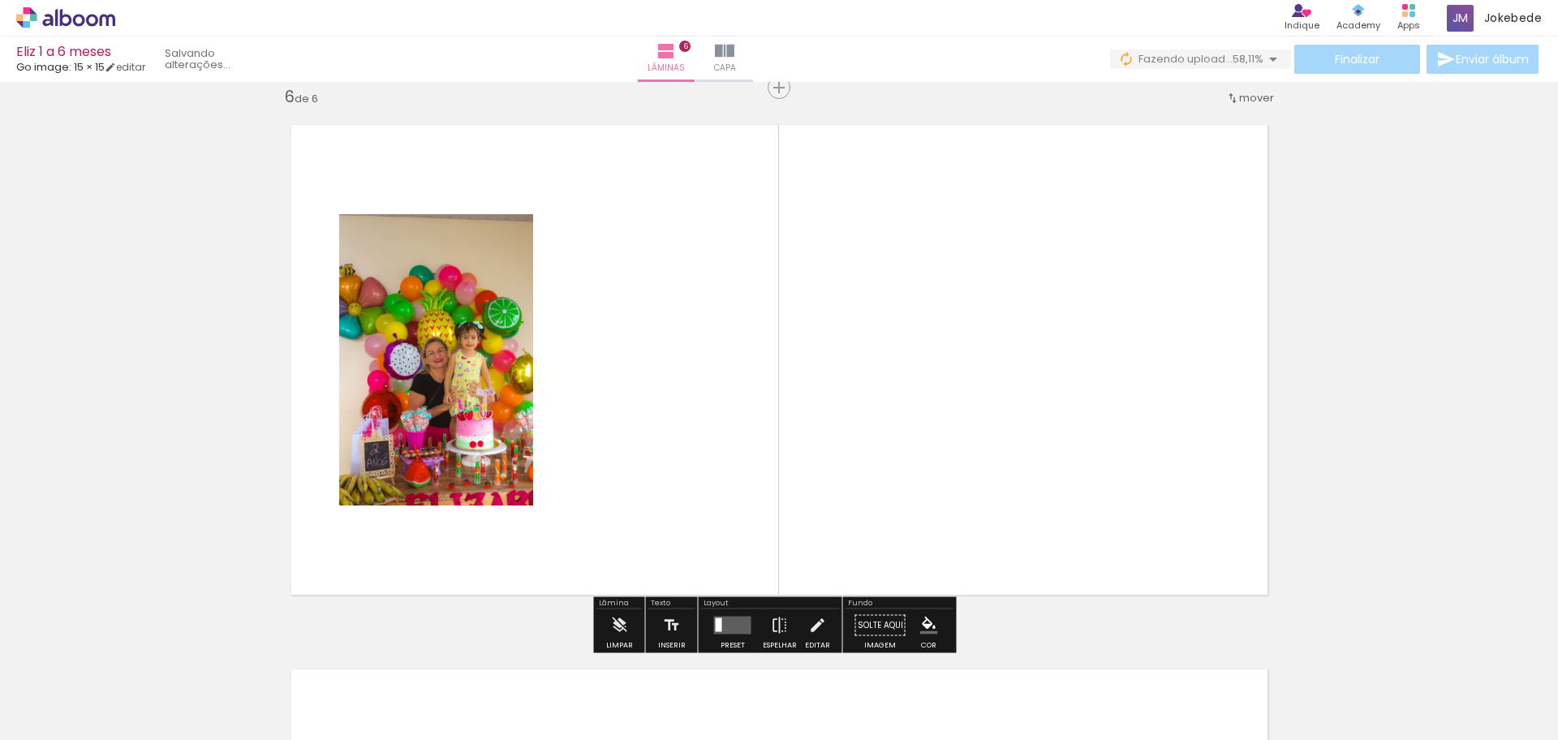
click at [498, 654] on iron-icon at bounding box center [490, 652] width 17 height 17
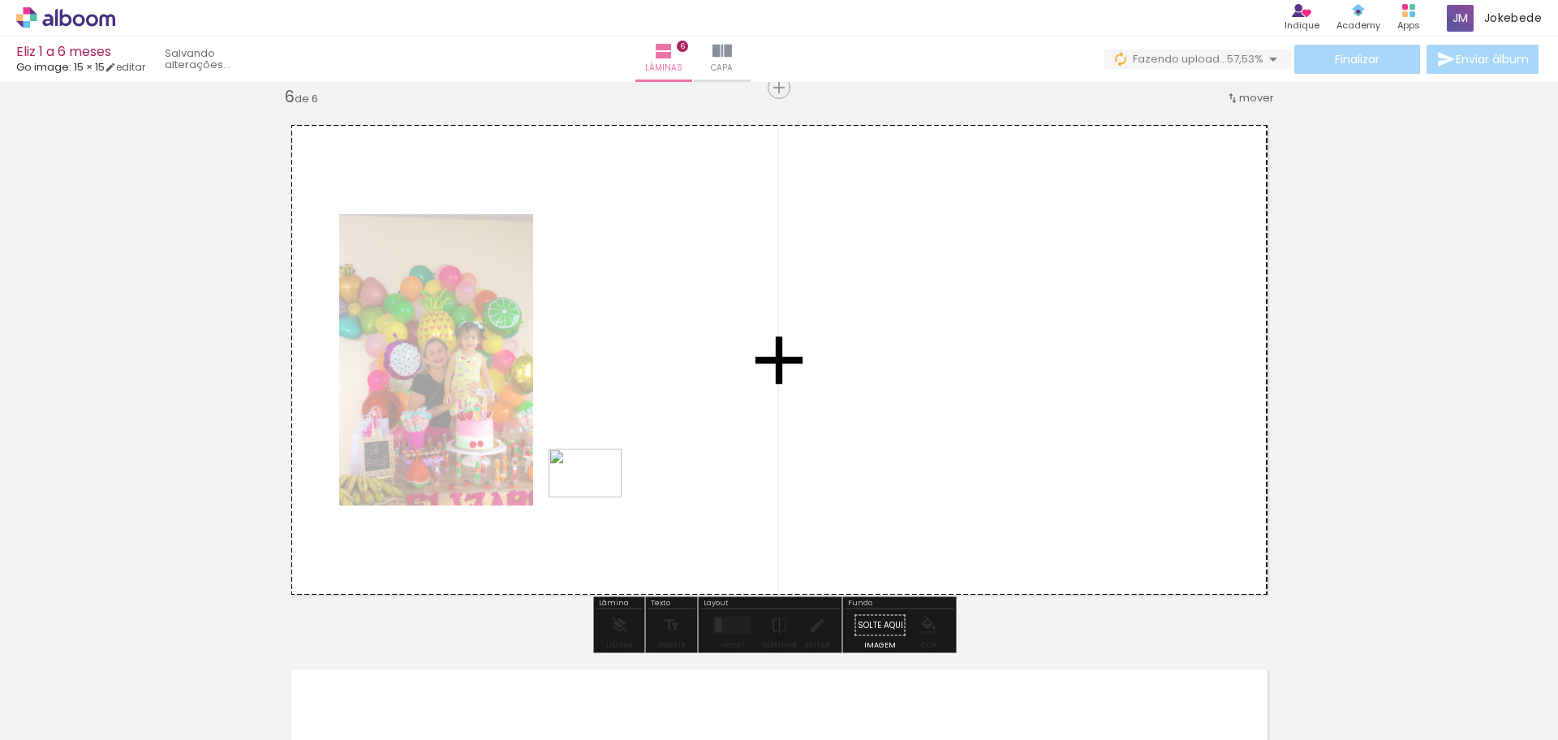
drag, startPoint x: 528, startPoint y: 692, endPoint x: 597, endPoint y: 497, distance: 206.6
click at [597, 497] on quentale-workspace at bounding box center [779, 370] width 1558 height 740
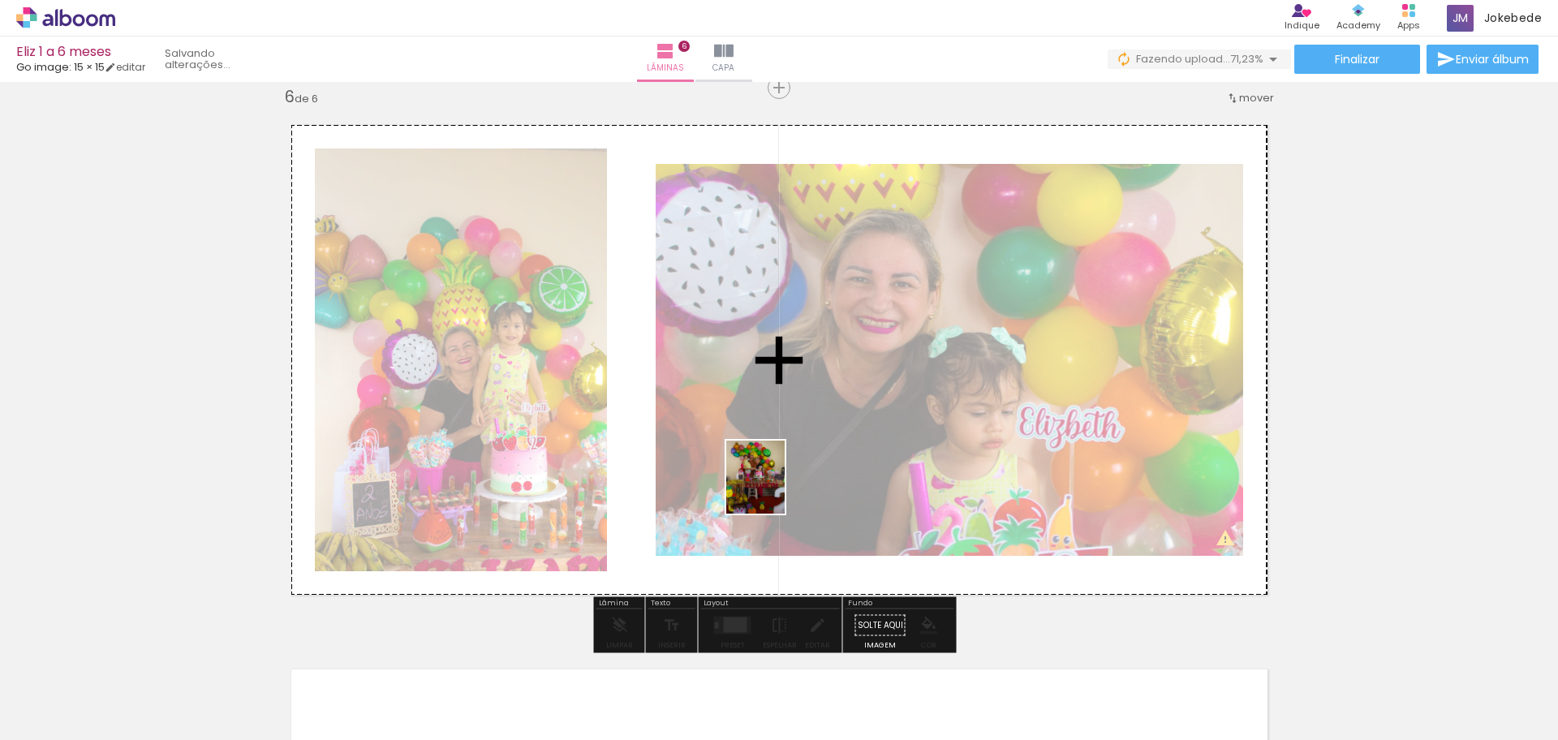
drag, startPoint x: 901, startPoint y: 706, endPoint x: 775, endPoint y: 489, distance: 250.5
click at [775, 489] on quentale-workspace at bounding box center [779, 370] width 1558 height 740
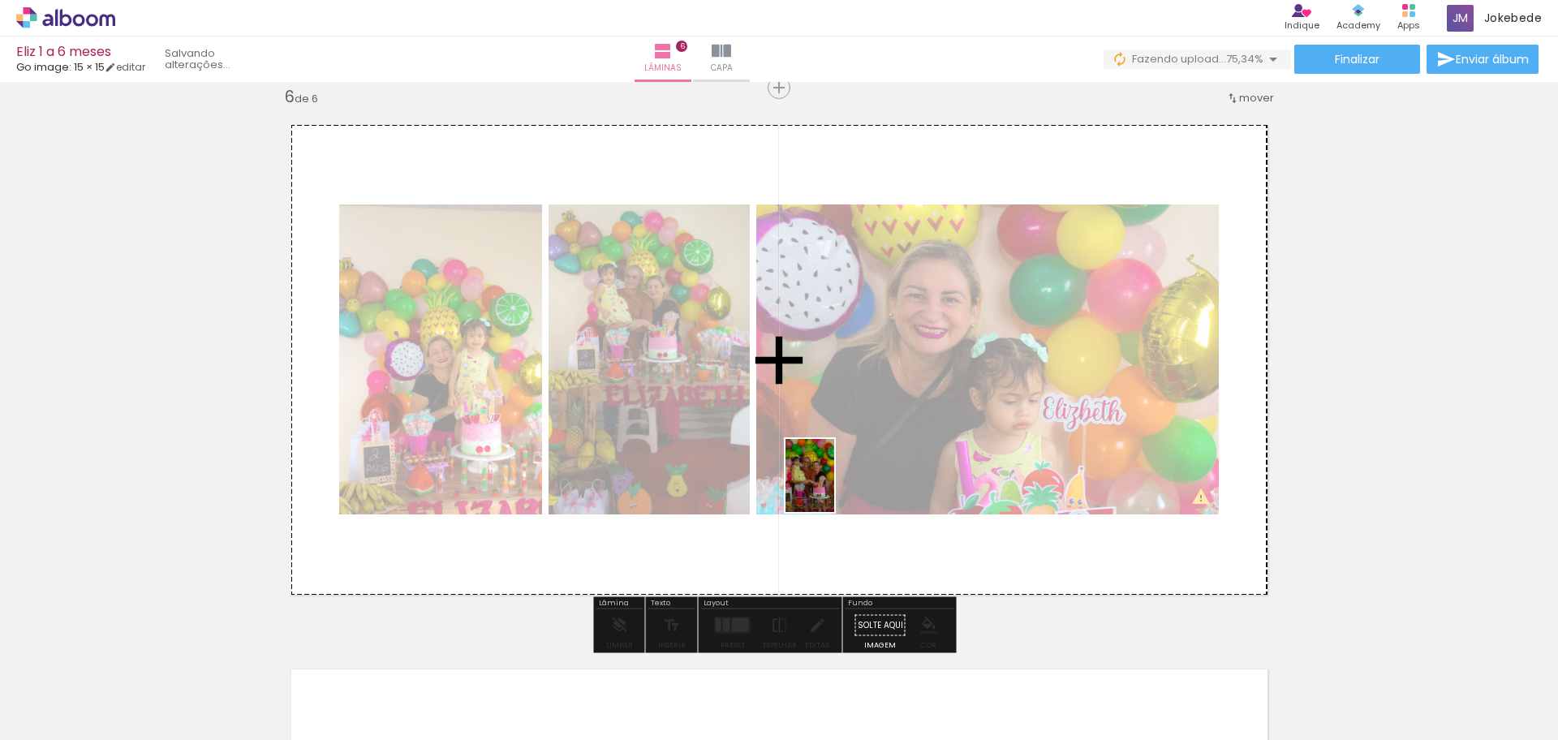
drag, startPoint x: 977, startPoint y: 689, endPoint x: 832, endPoint y: 485, distance: 250.2
click at [832, 485] on quentale-workspace at bounding box center [779, 370] width 1558 height 740
